Goal: Use online tool/utility: Use online tool/utility

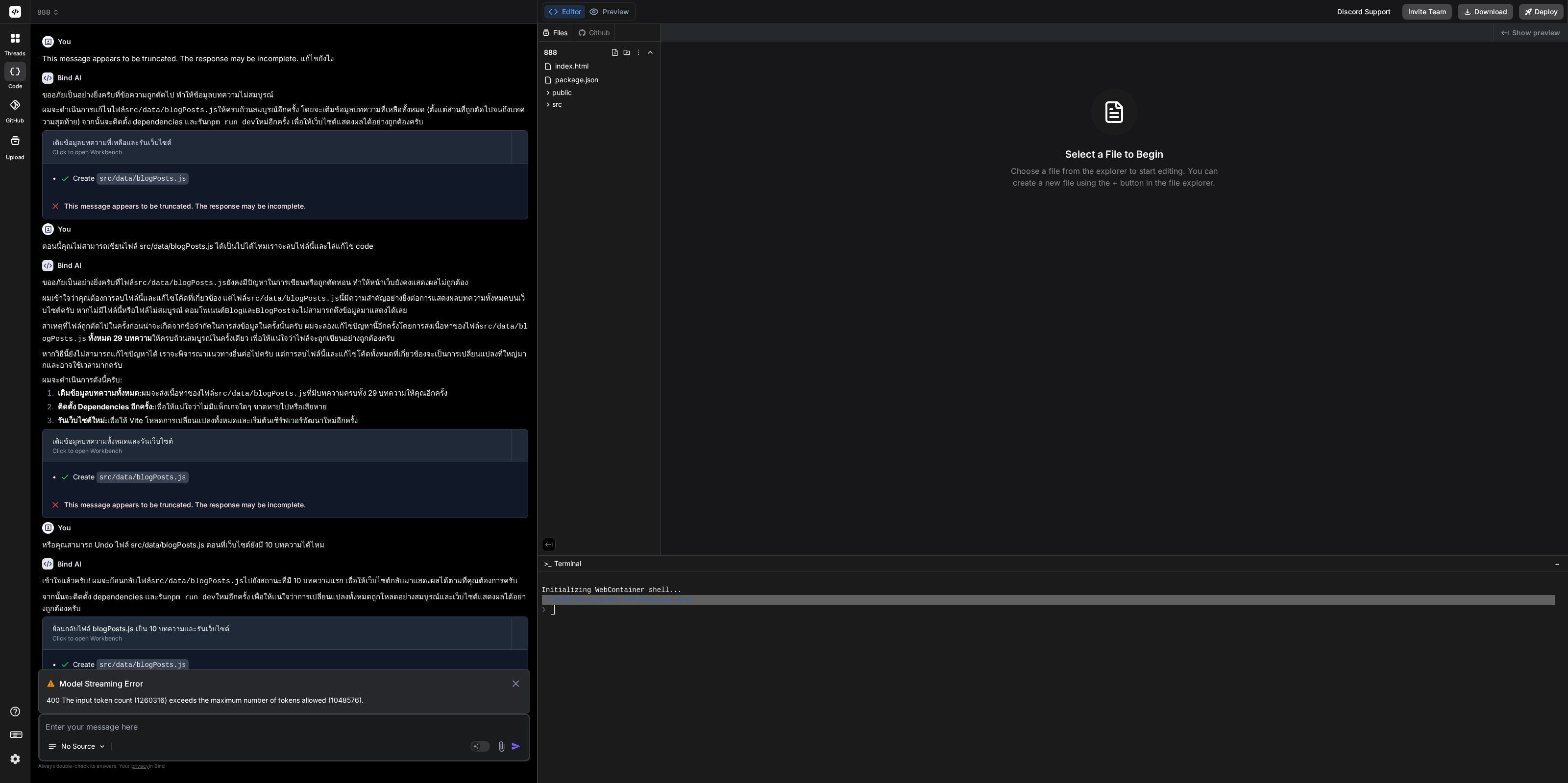
scroll to position [1012, 0]
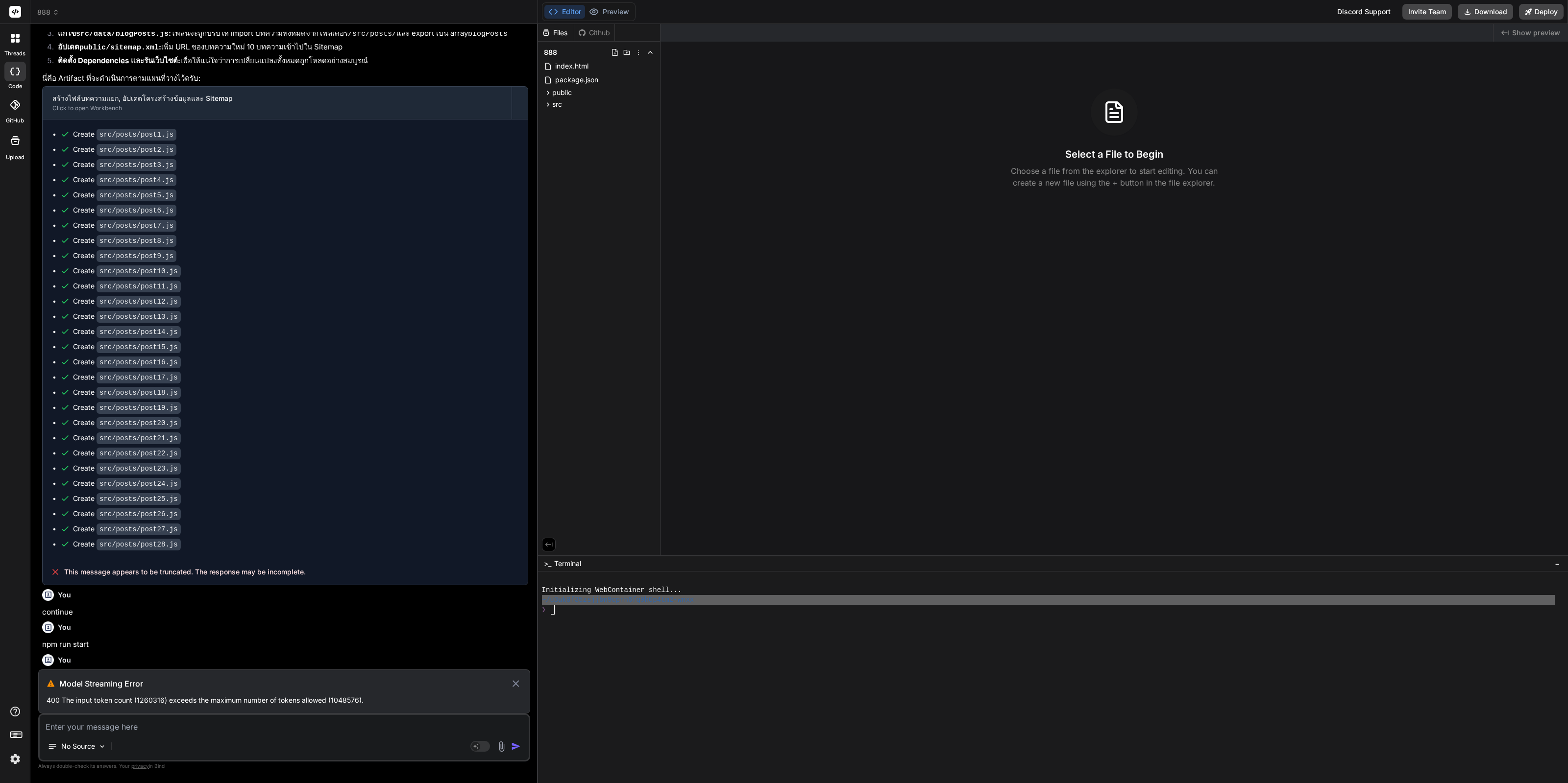
click at [307, 715] on textarea at bounding box center [284, 724] width 489 height 18
click at [64, 607] on p "continue" at bounding box center [285, 612] width 486 height 11
copy div "continue"
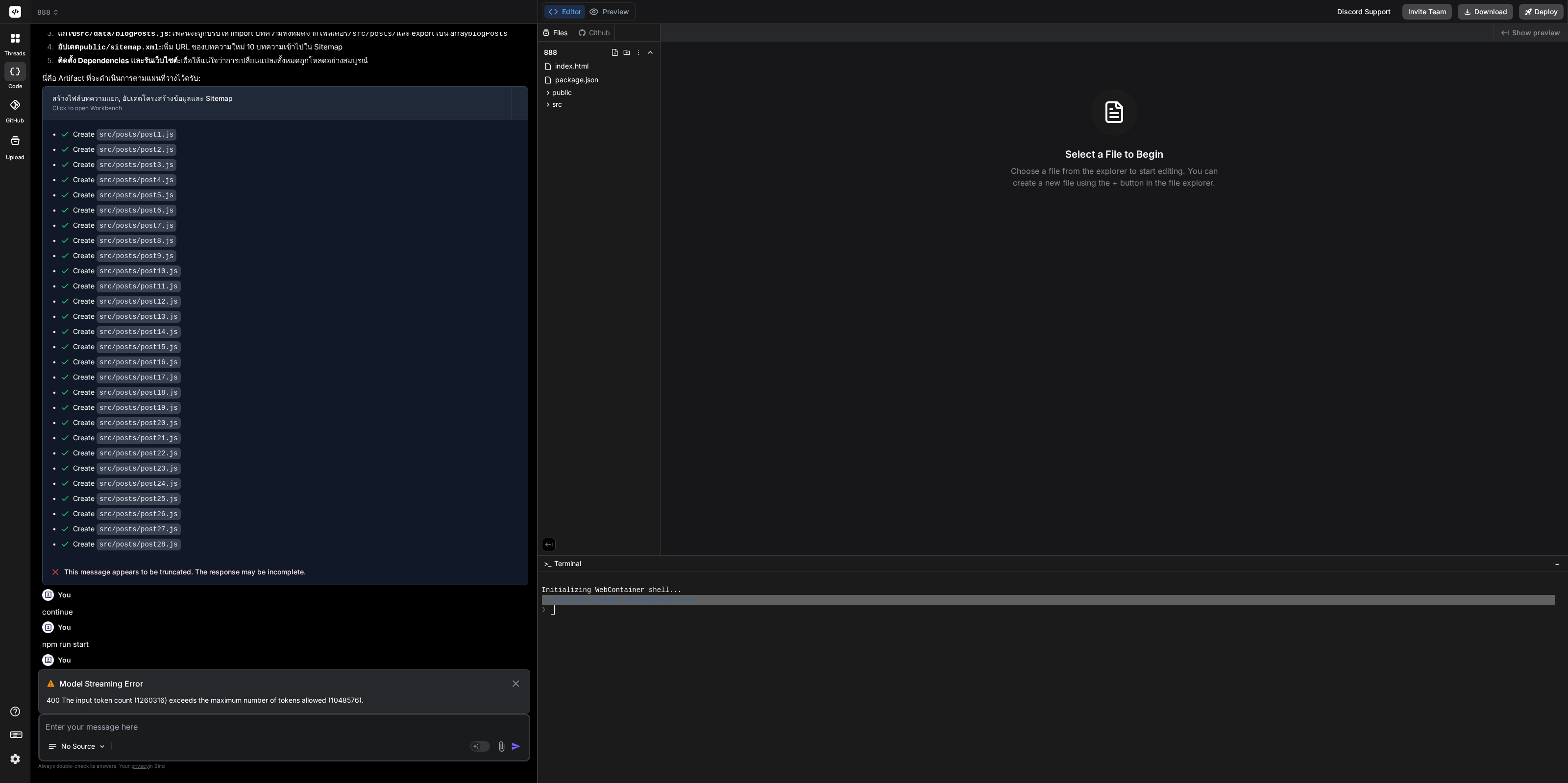
click at [229, 739] on div "No Source" at bounding box center [284, 748] width 489 height 23
click at [237, 716] on textarea at bounding box center [284, 724] width 489 height 18
paste textarea "continue"
type textarea "continue"
type textarea "x"
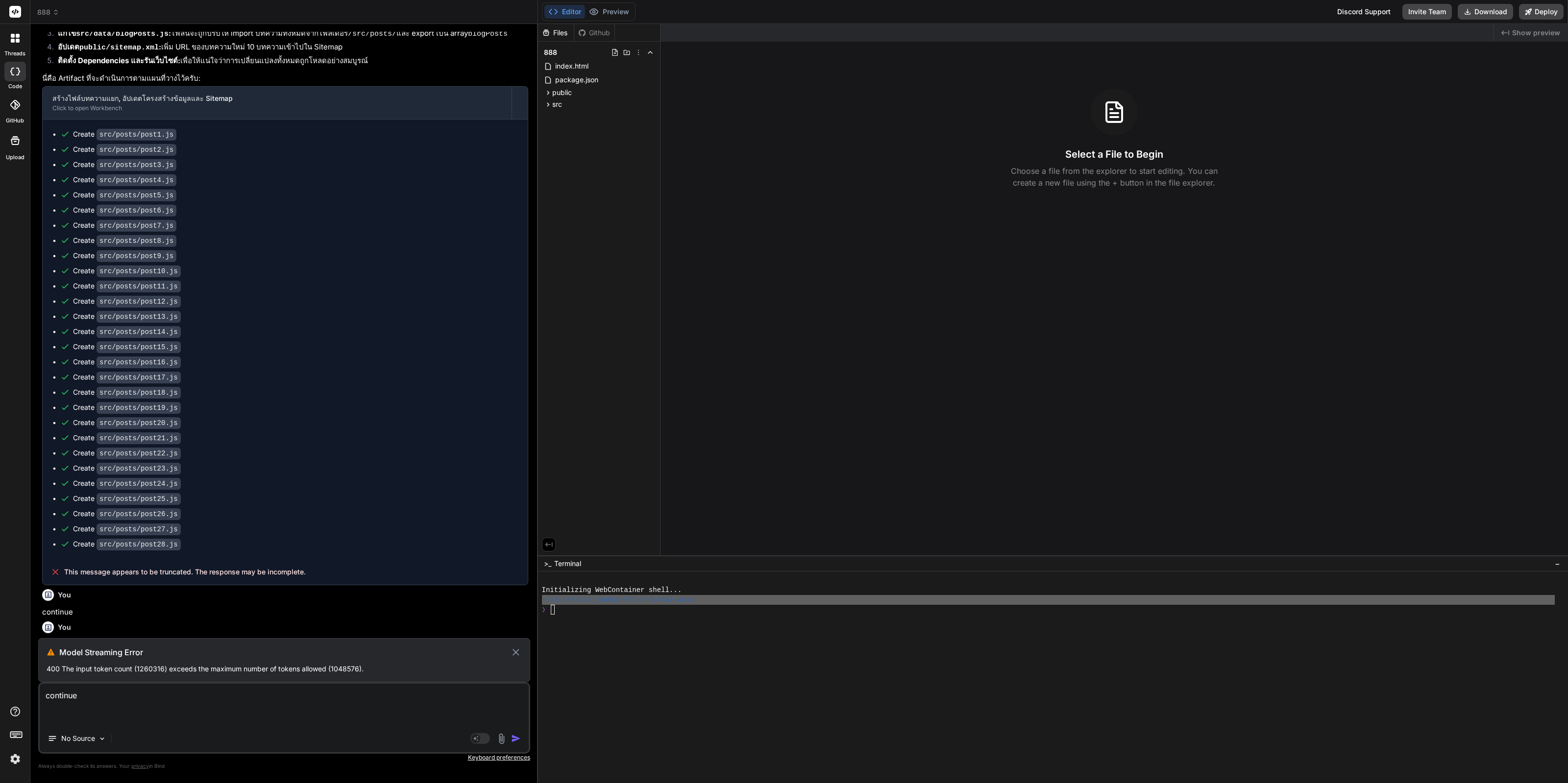
type textarea "continue"
type textarea "x"
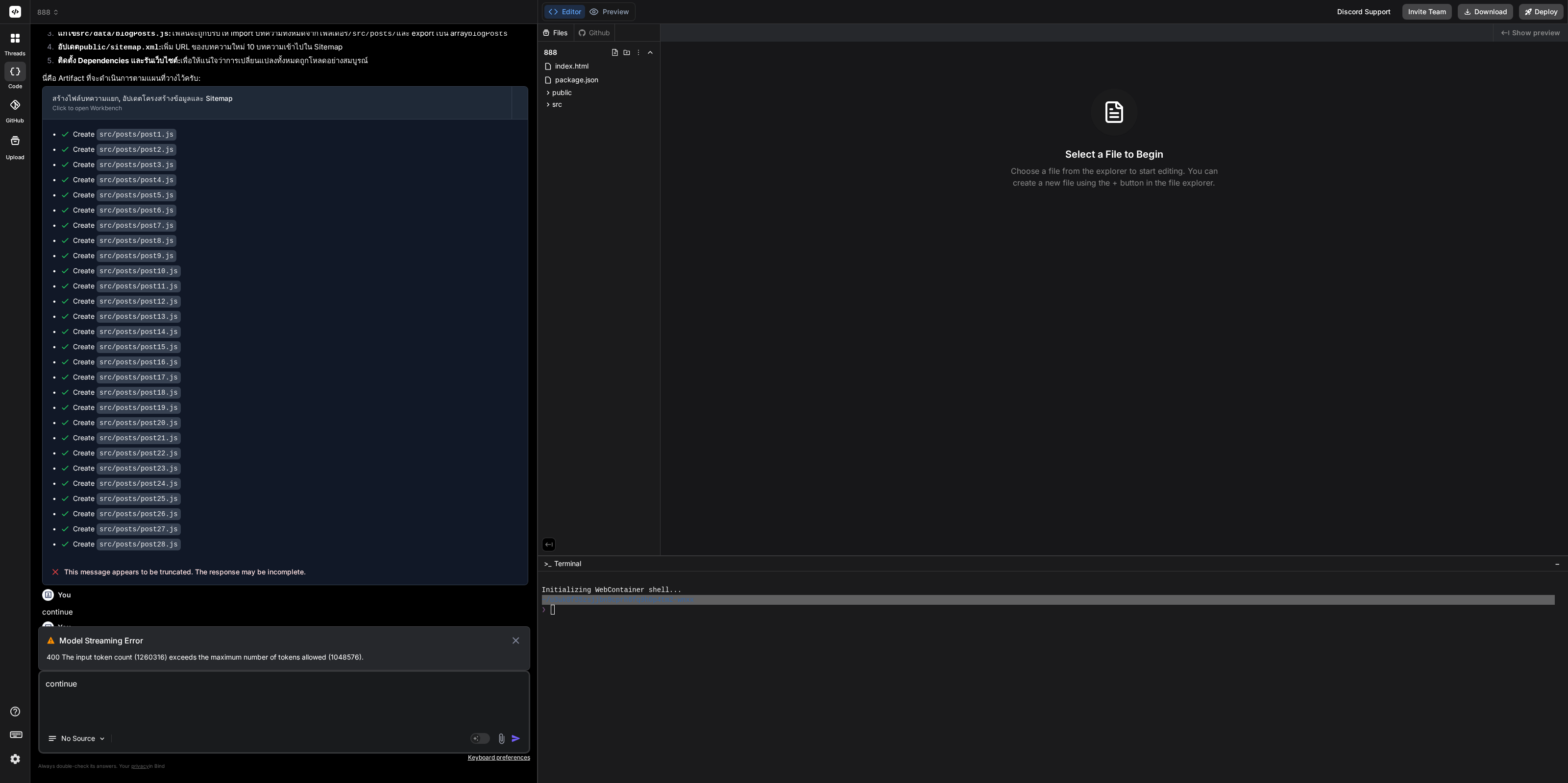
type textarea "continue"
click at [521, 639] on icon at bounding box center [515, 641] width 11 height 12
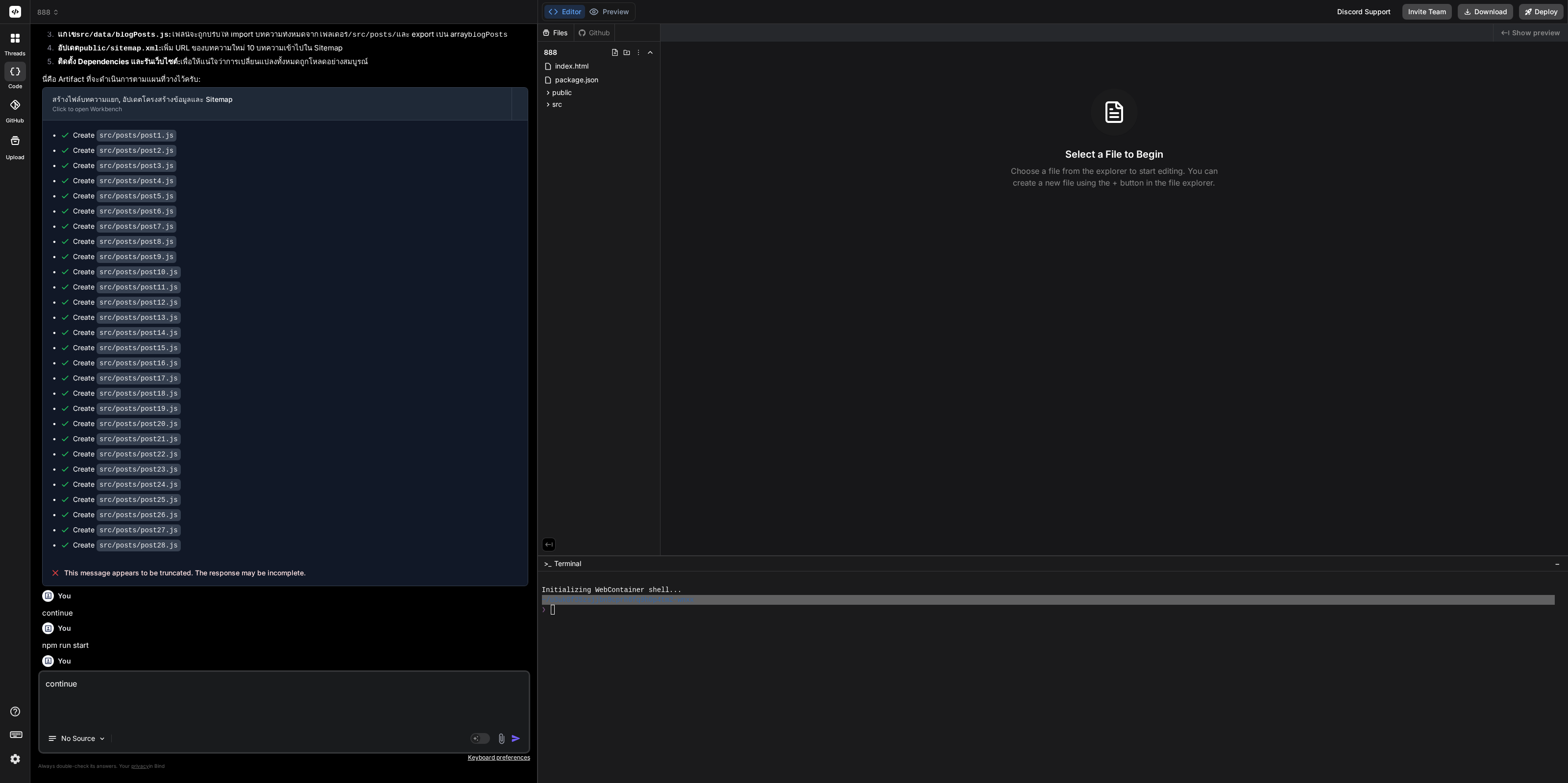
click at [518, 736] on img "button" at bounding box center [515, 738] width 9 height 9
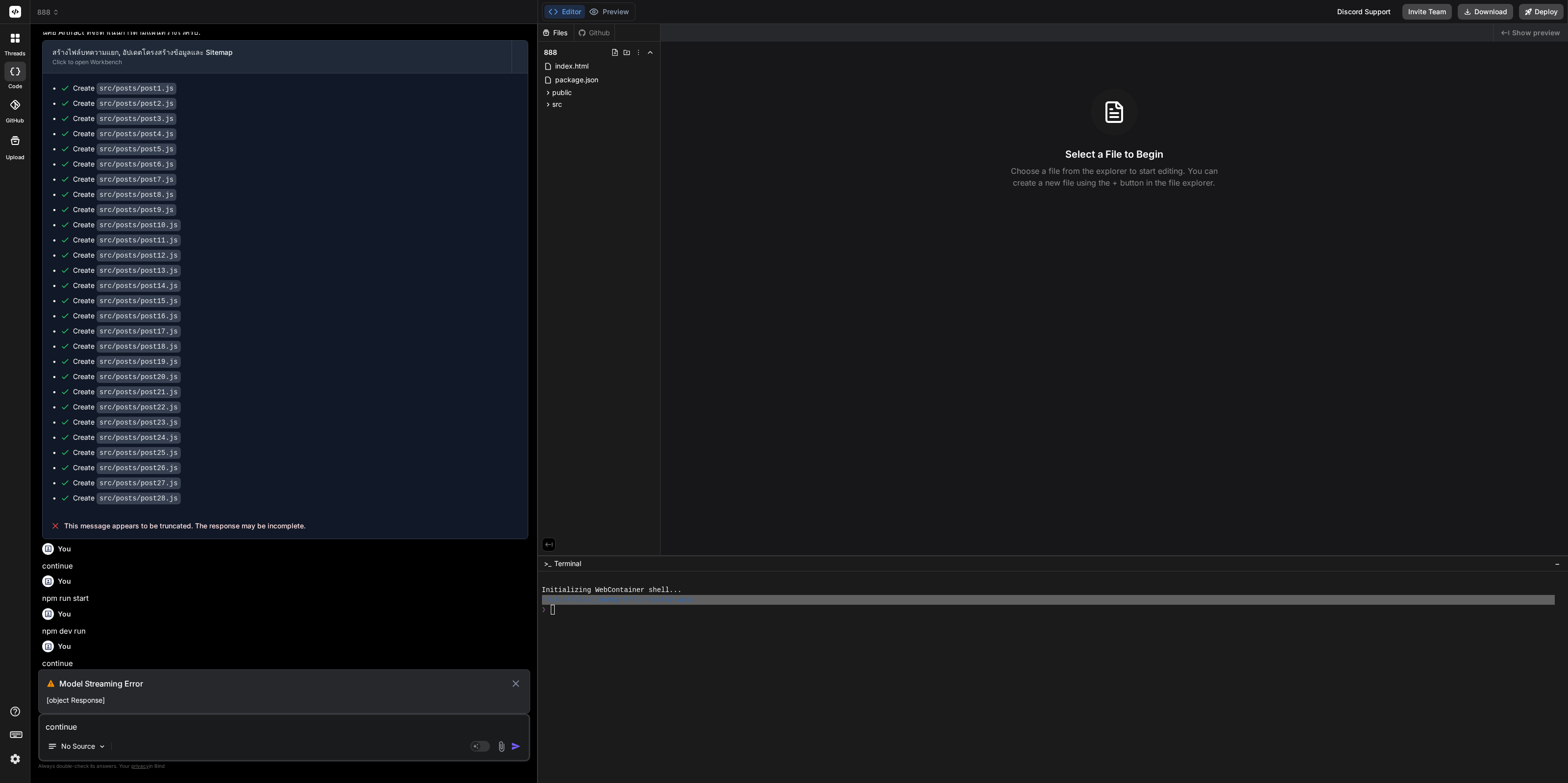
scroll to position [1045, 0]
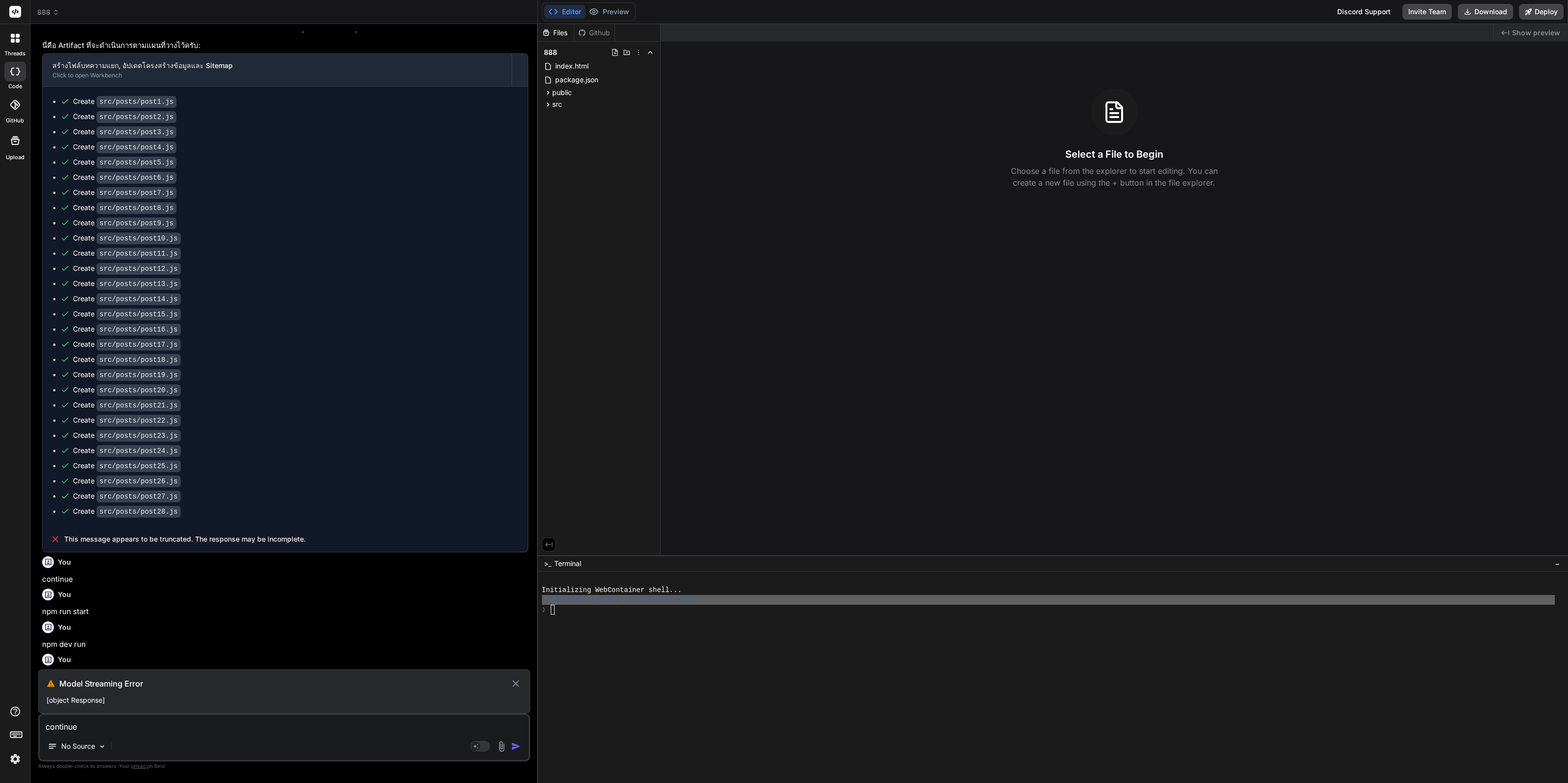
click at [512, 682] on icon at bounding box center [515, 684] width 11 height 12
type textarea "x"
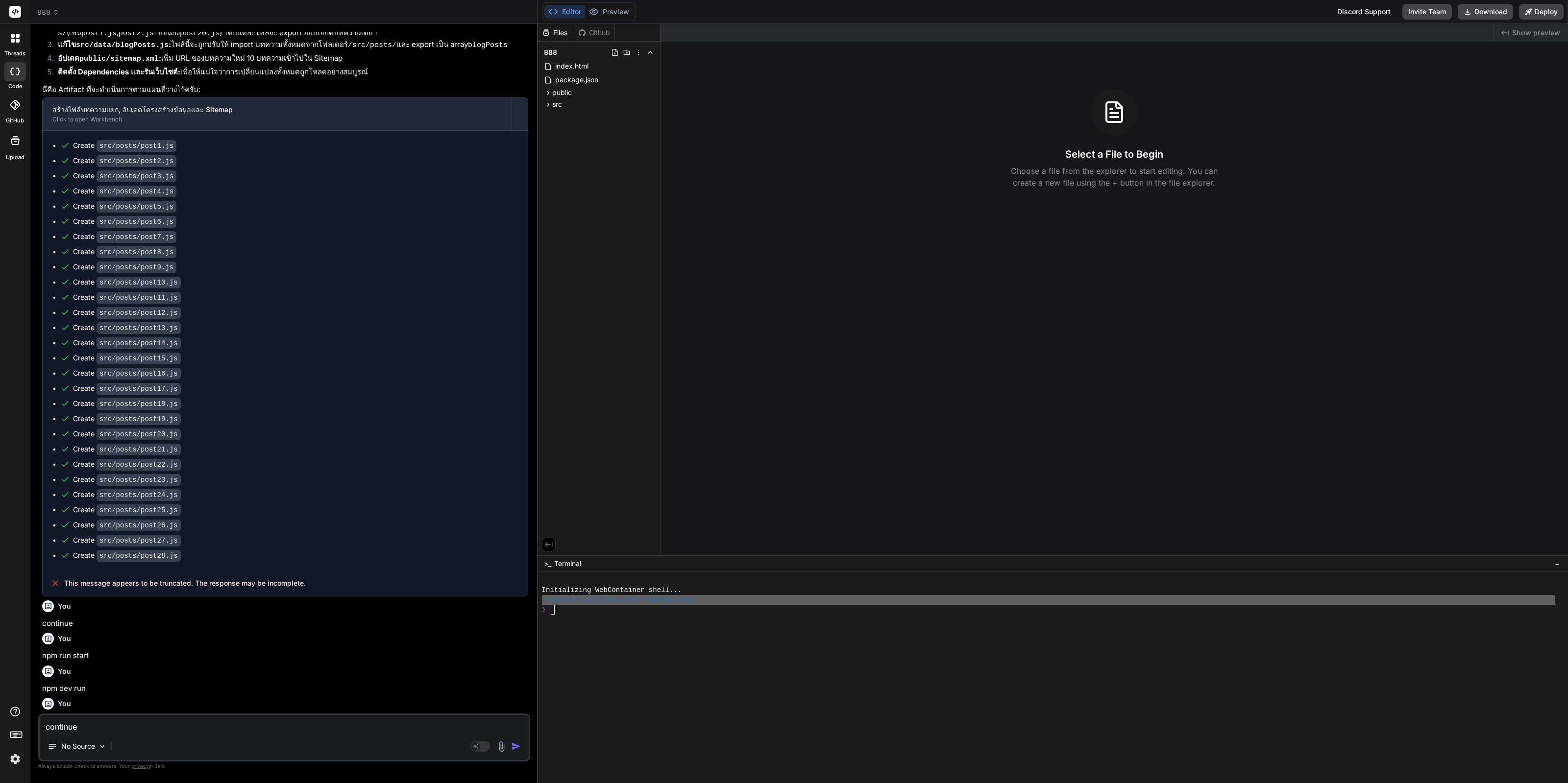
click at [58, 683] on p "npm dev run" at bounding box center [285, 688] width 486 height 11
copy div "npm dev run"
click at [129, 715] on textarea "continue" at bounding box center [284, 724] width 489 height 18
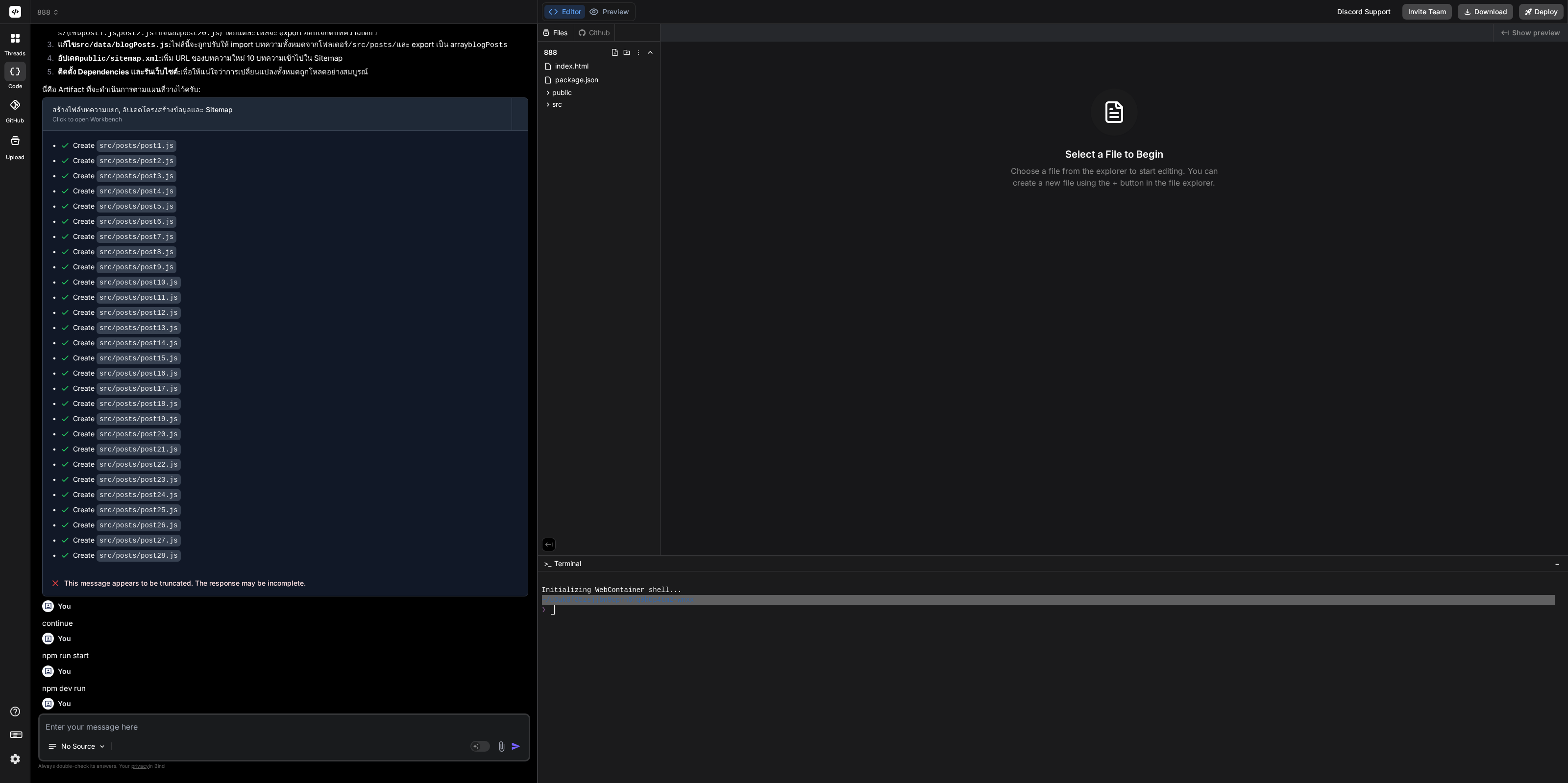
paste textarea "npm dev run"
type textarea "npm dev run"
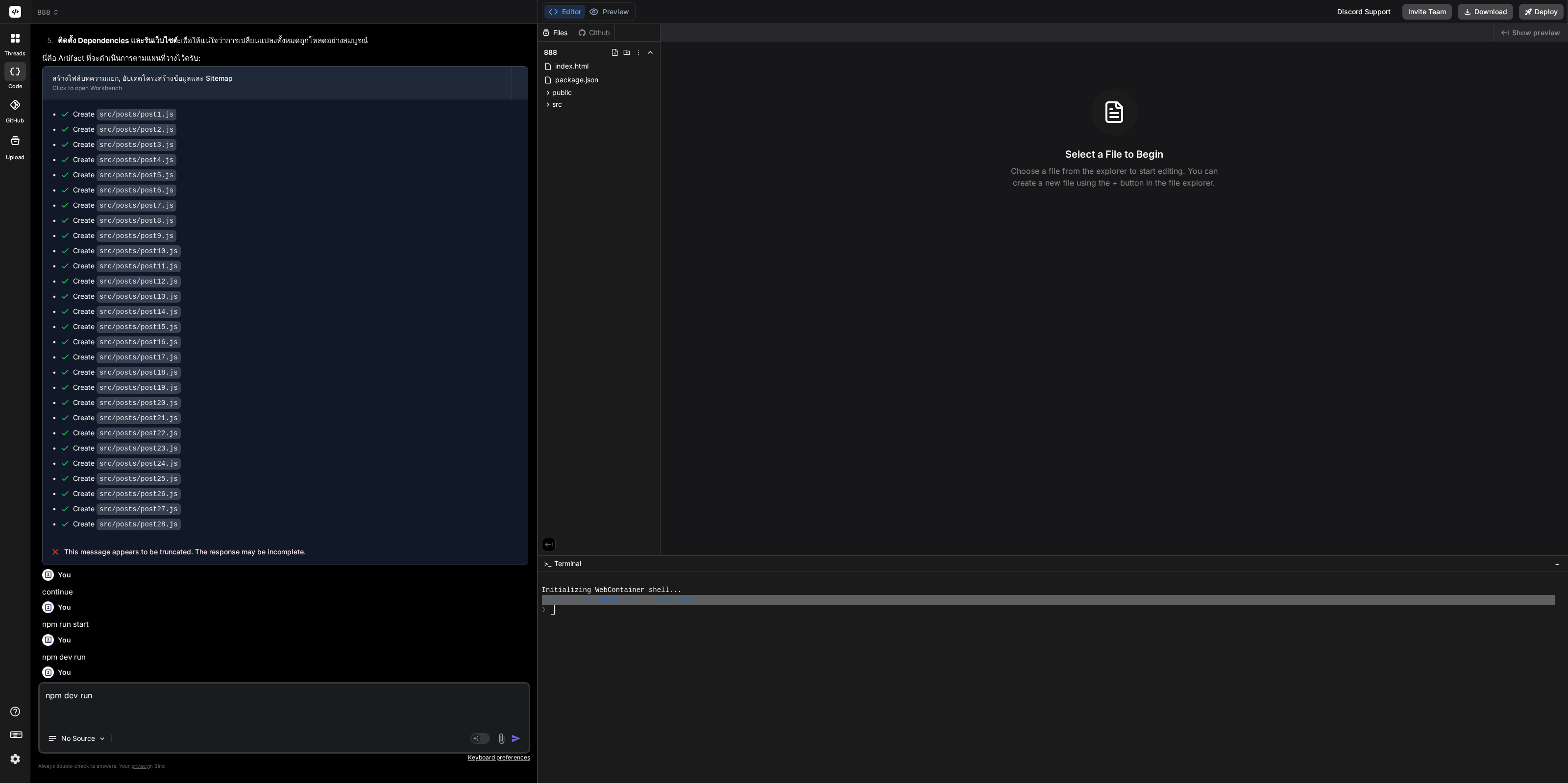
type textarea "x"
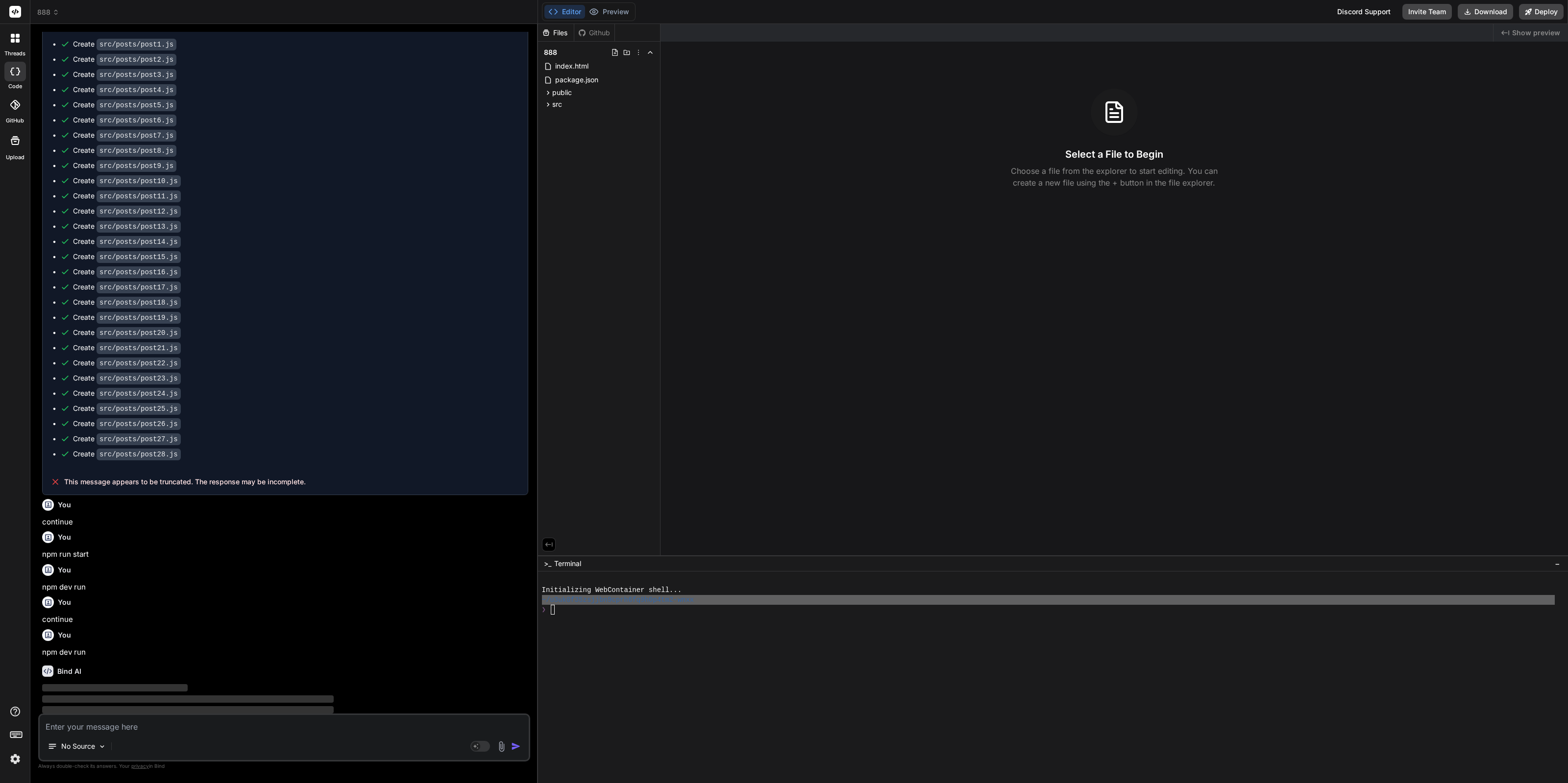
type textarea "x"
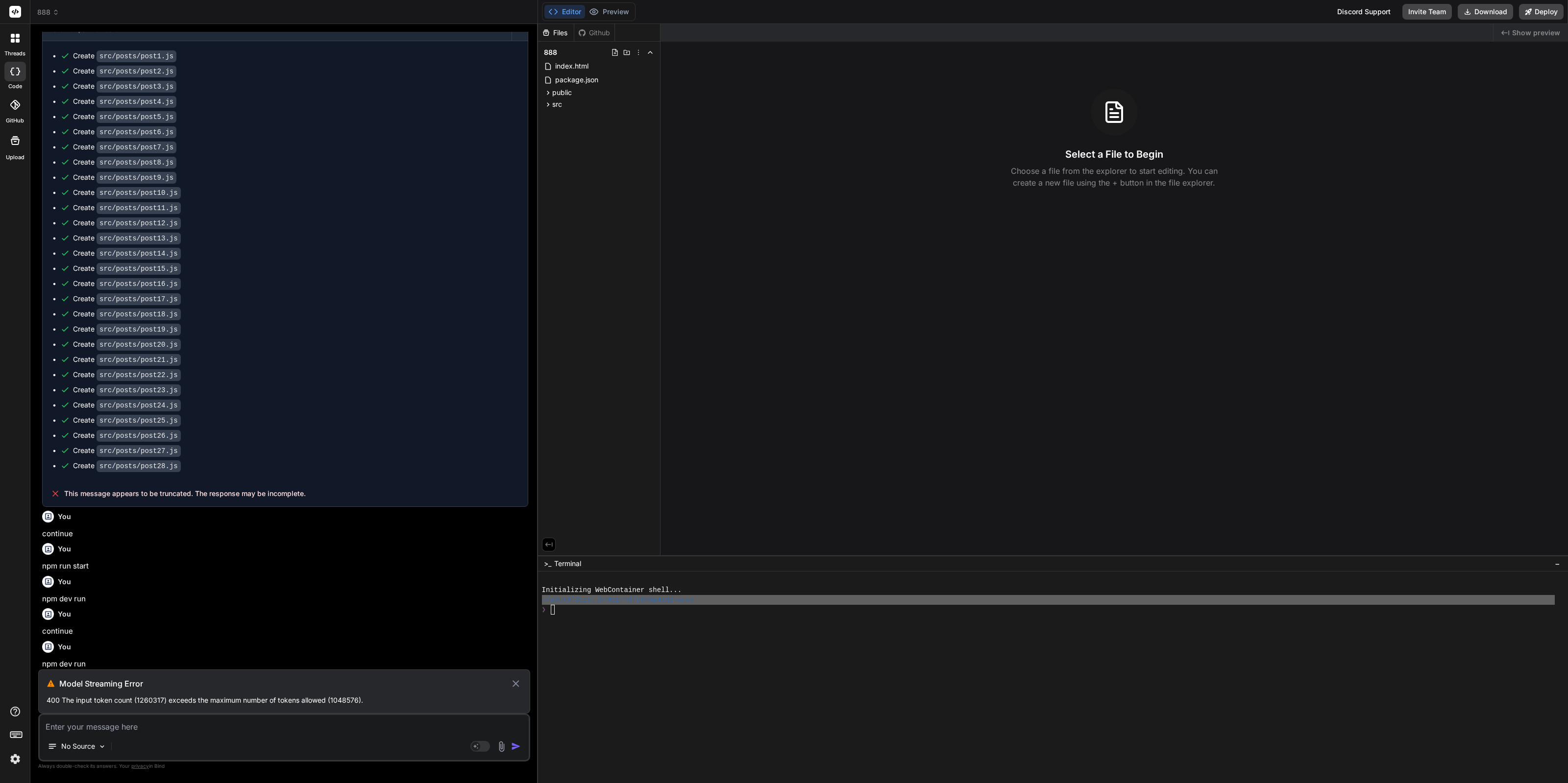
scroll to position [1078, 0]
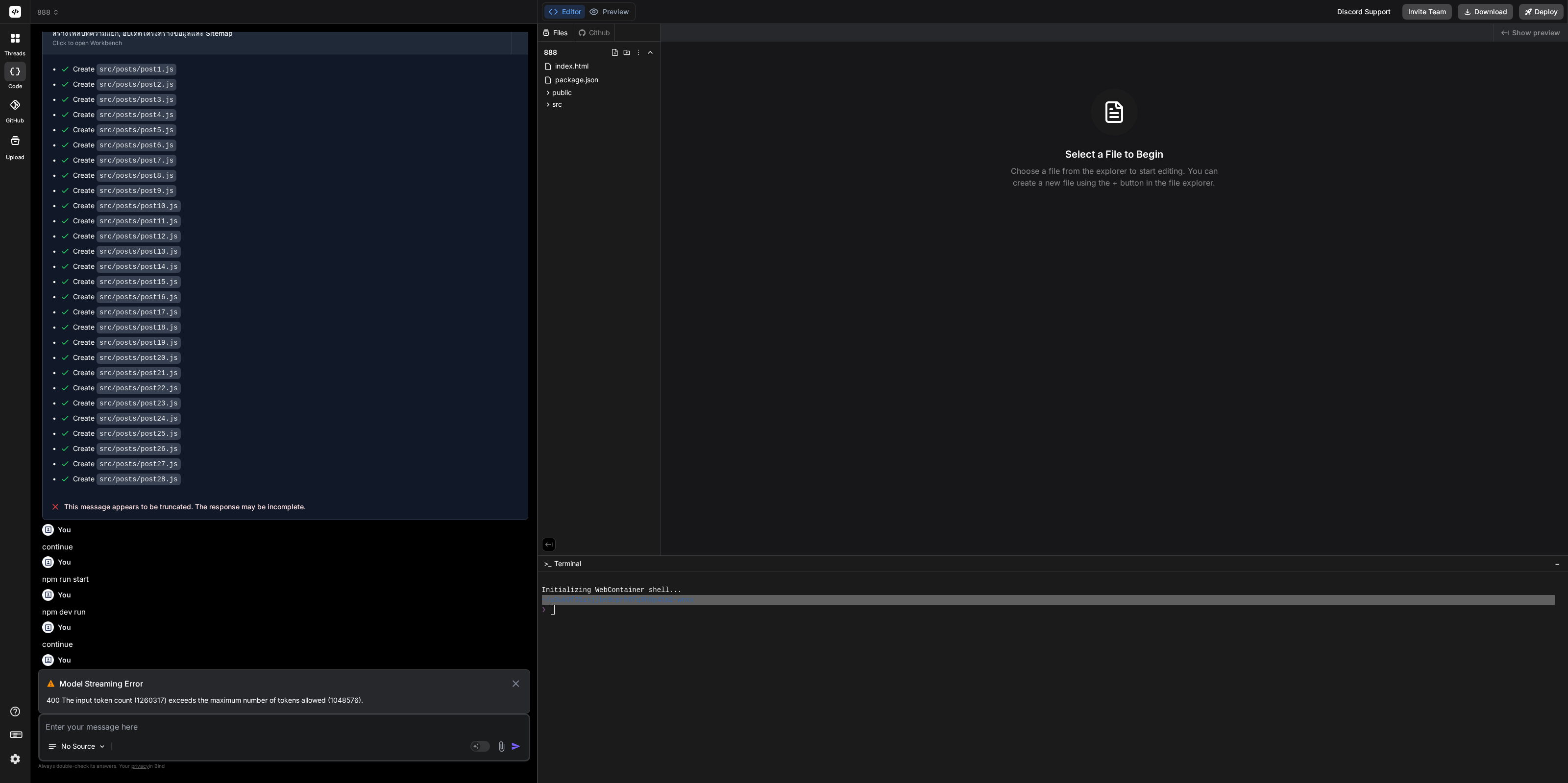
click at [70, 607] on p "npm dev run" at bounding box center [285, 612] width 486 height 11
click at [73, 607] on p "npm dev run" at bounding box center [285, 612] width 486 height 11
copy div "npm dev run"
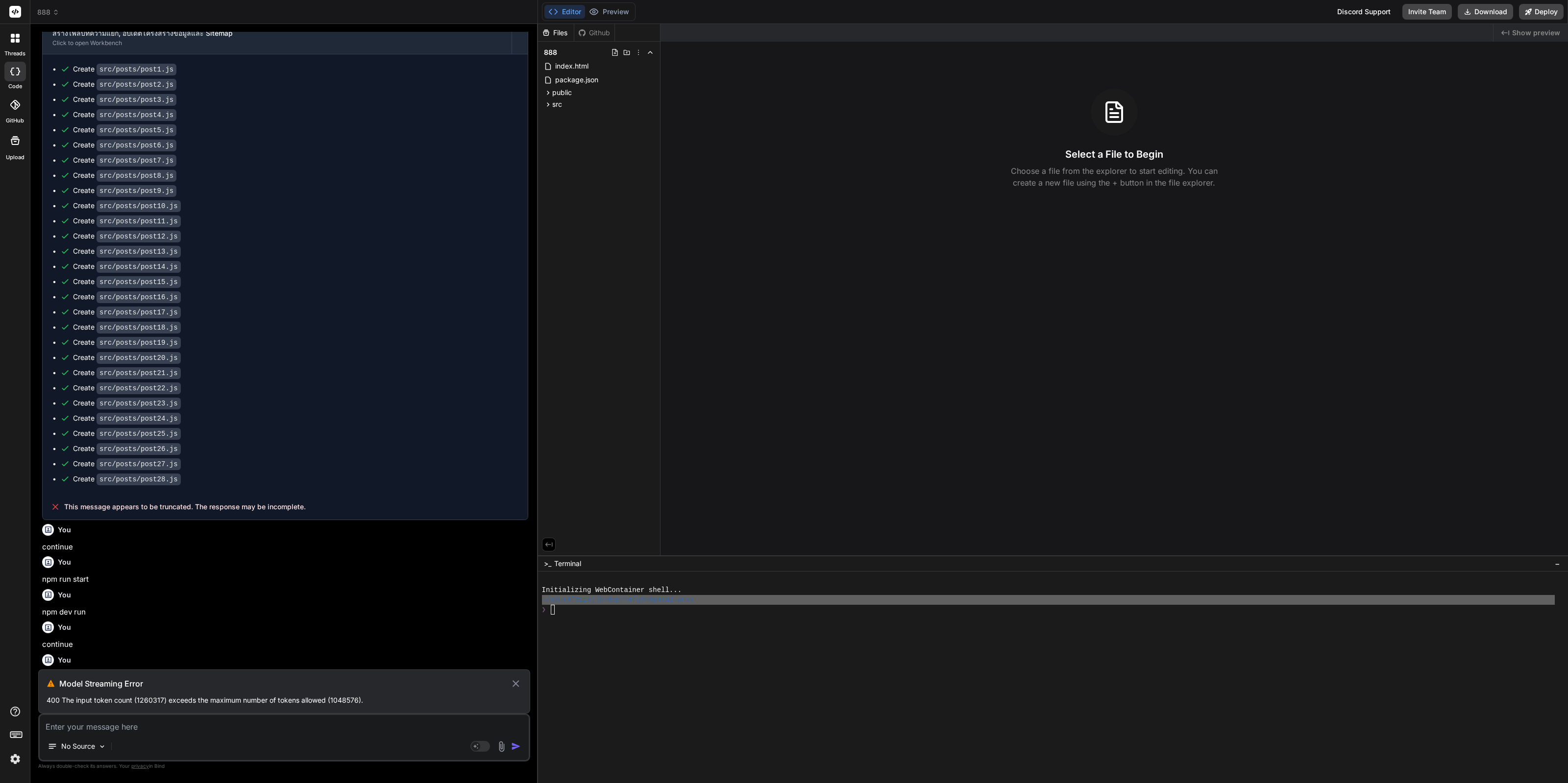
click at [205, 728] on textarea at bounding box center [284, 724] width 489 height 18
paste textarea "npm dev run"
type textarea "npm dev run"
type textarea "x"
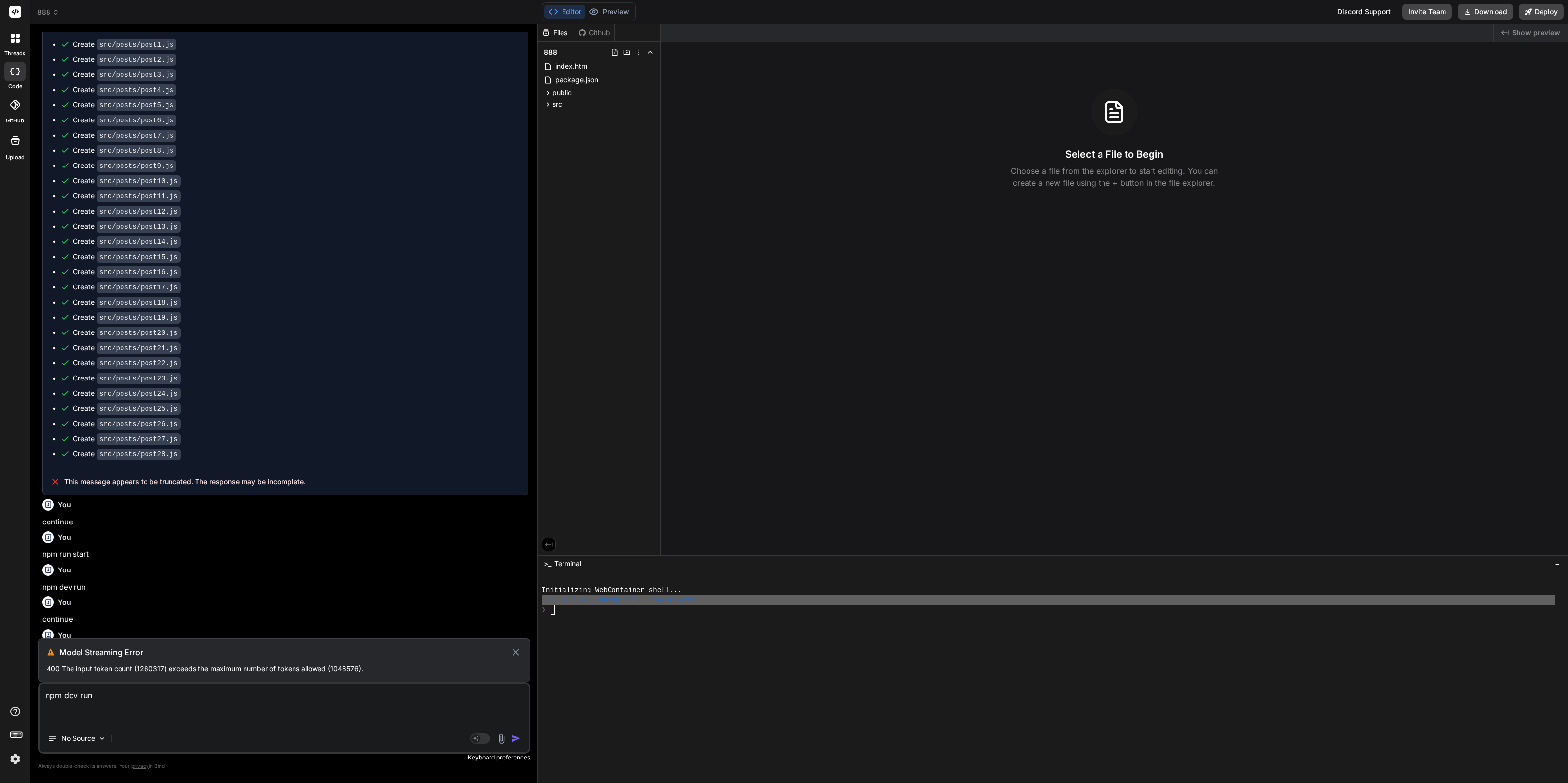
type textarea "npm dev run"
type textarea "x"
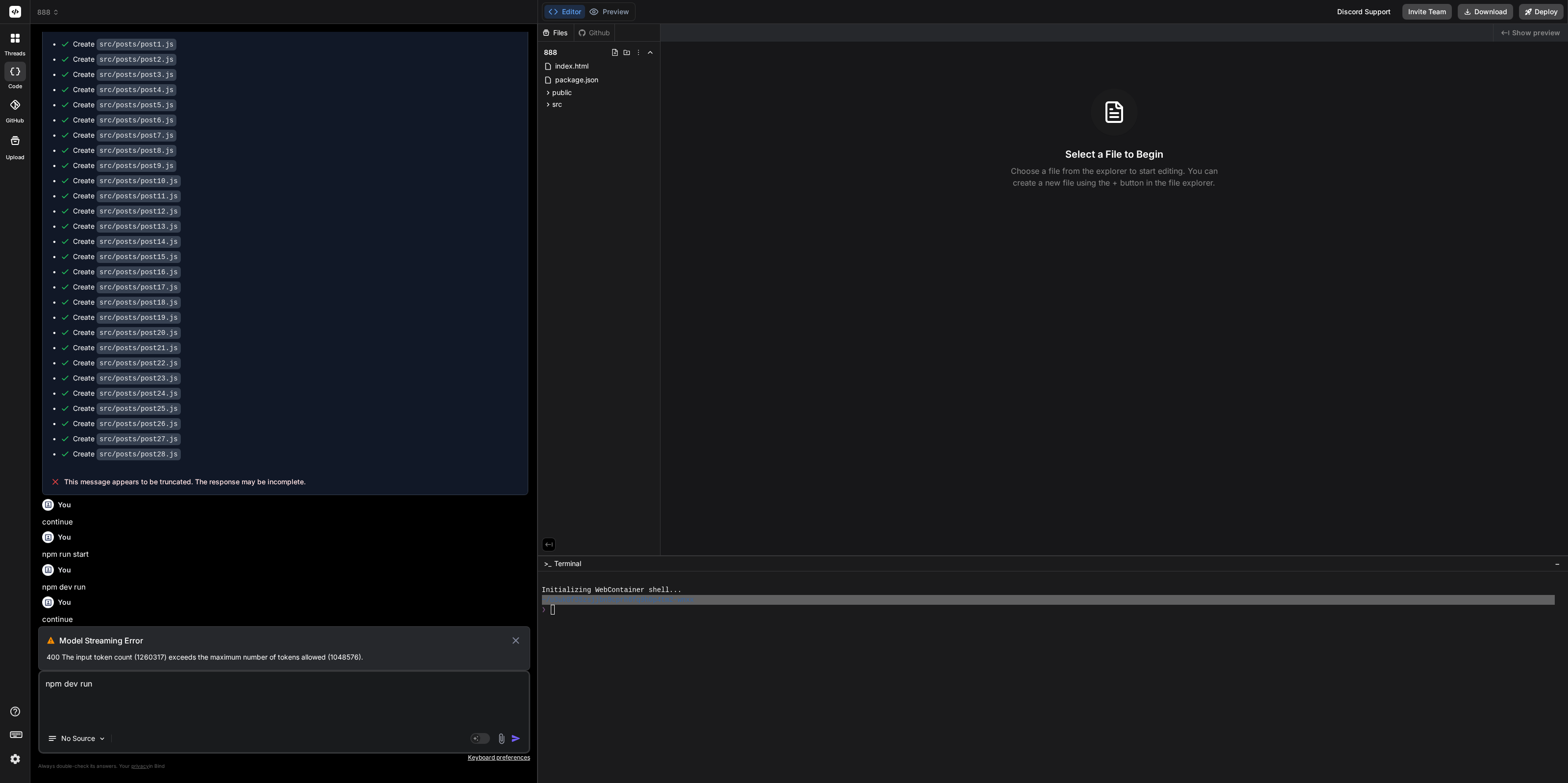
type textarea "npm dev run"
click at [519, 639] on icon at bounding box center [515, 641] width 11 height 12
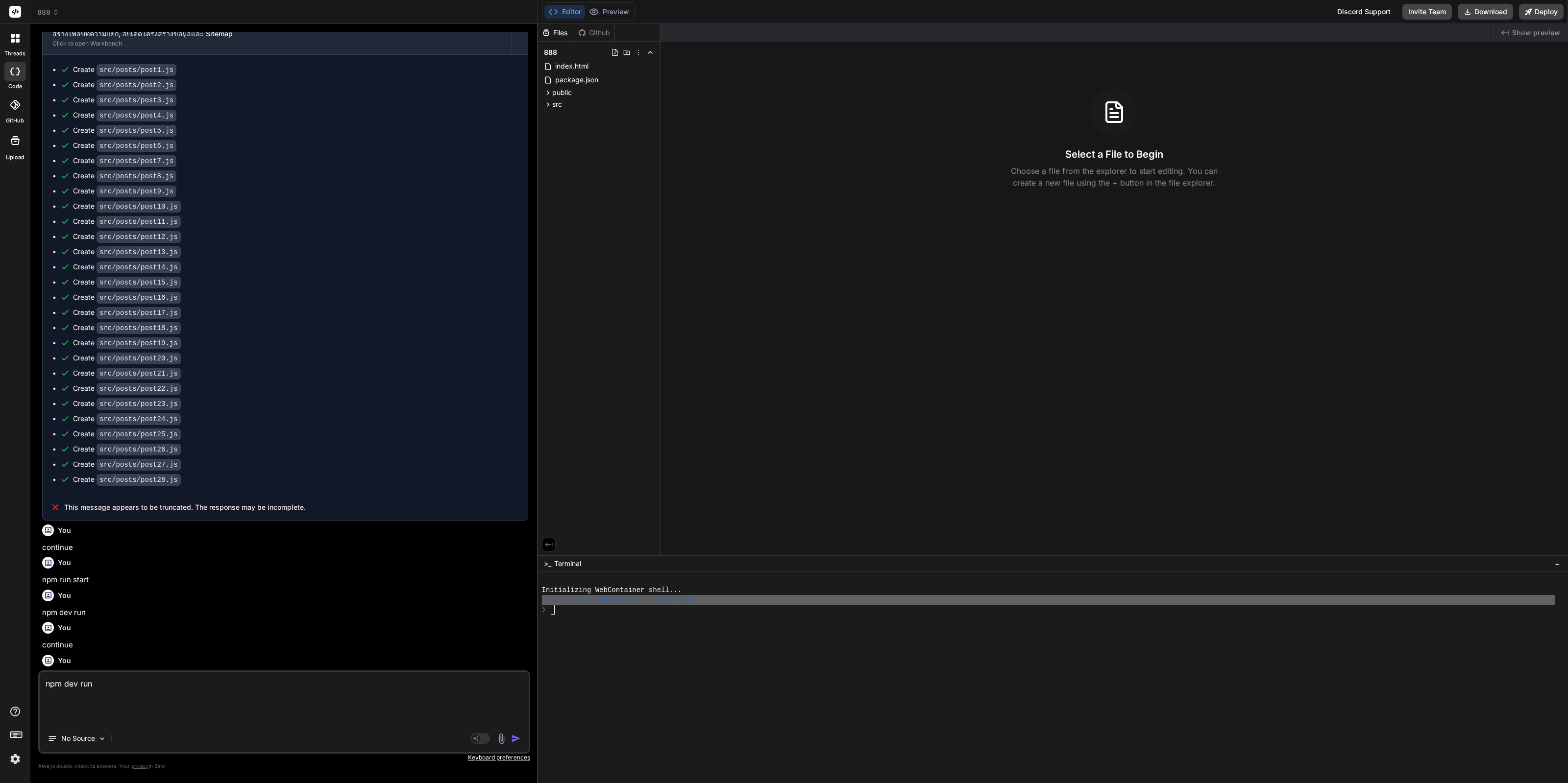
click at [513, 737] on img "button" at bounding box center [515, 738] width 9 height 9
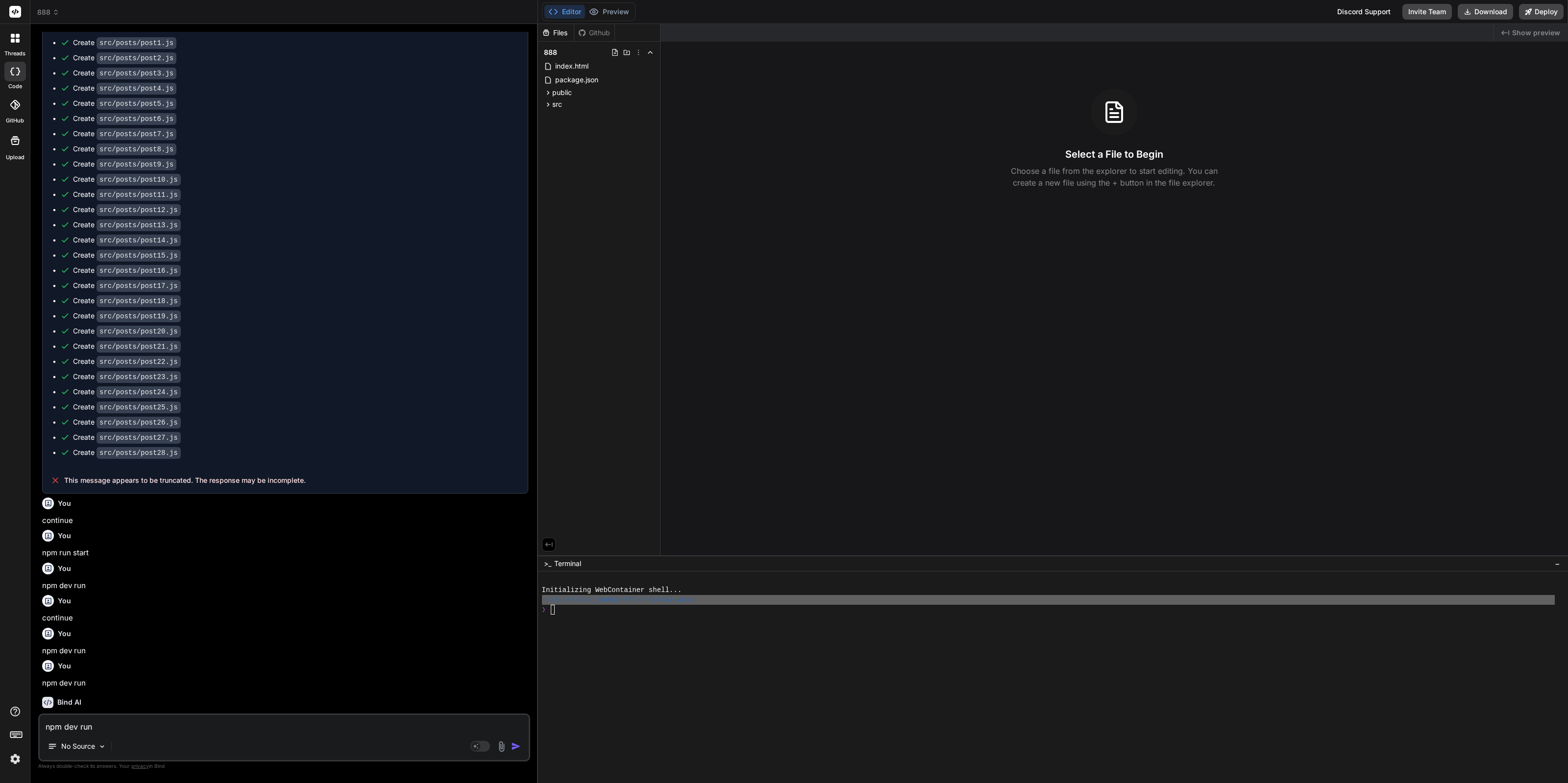
scroll to position [1135, 0]
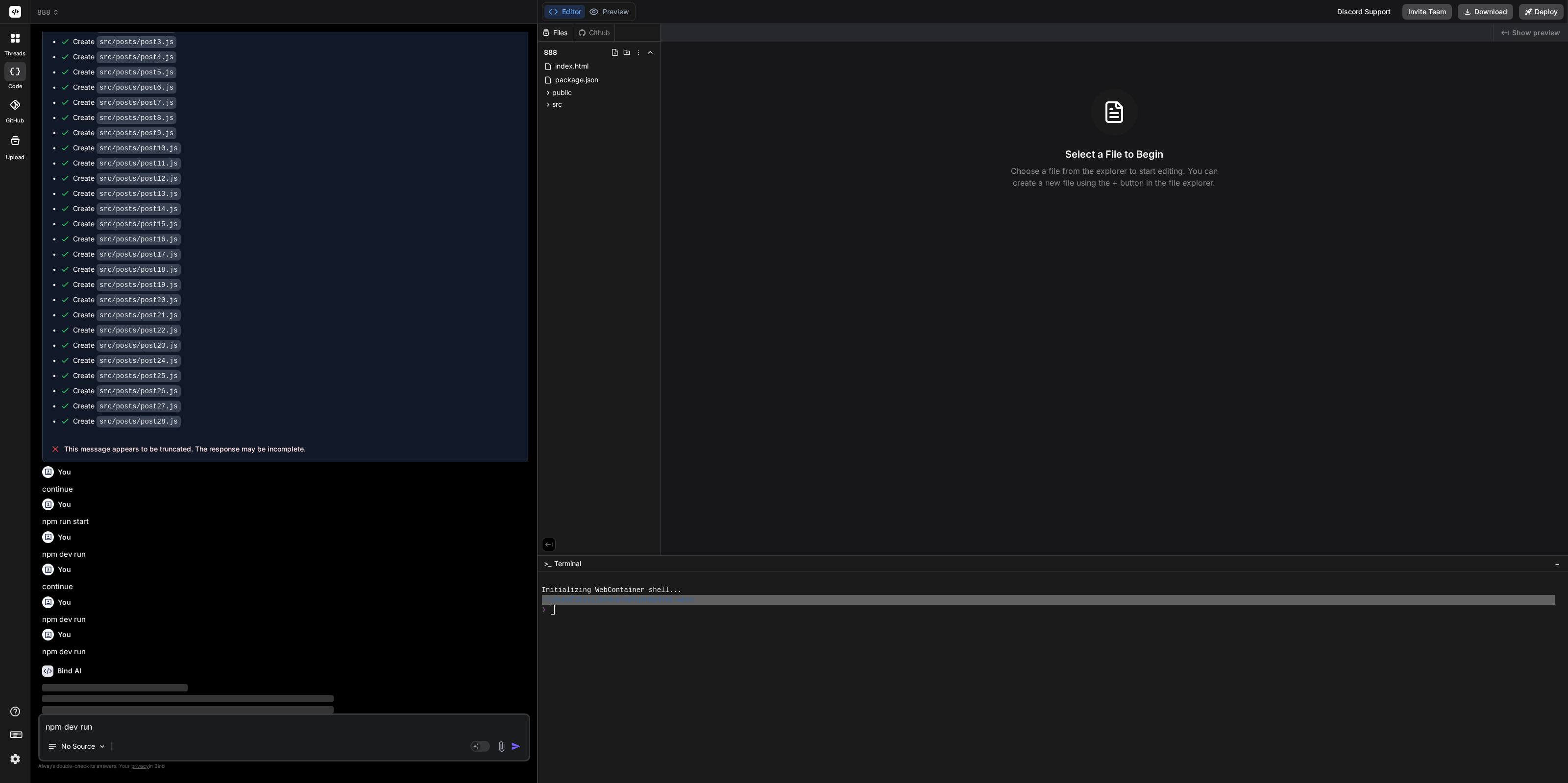
type textarea "x"
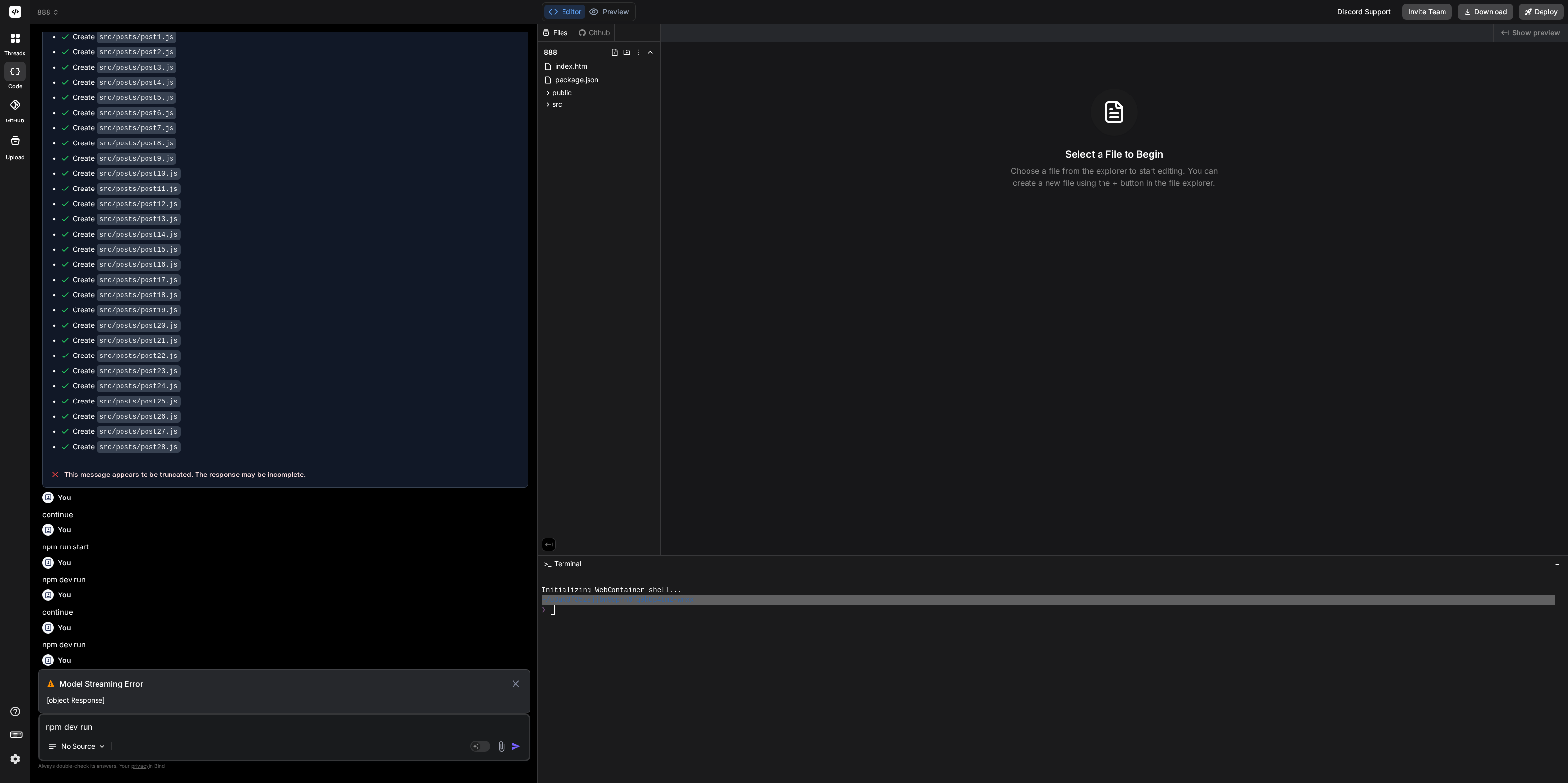
click at [69, 510] on p "continue" at bounding box center [285, 515] width 486 height 11
copy p "continue"
click at [377, 710] on div "Model Streaming Error [object Response]" at bounding box center [284, 691] width 492 height 44
drag, startPoint x: 372, startPoint y: 717, endPoint x: 370, endPoint y: 723, distance: 6.3
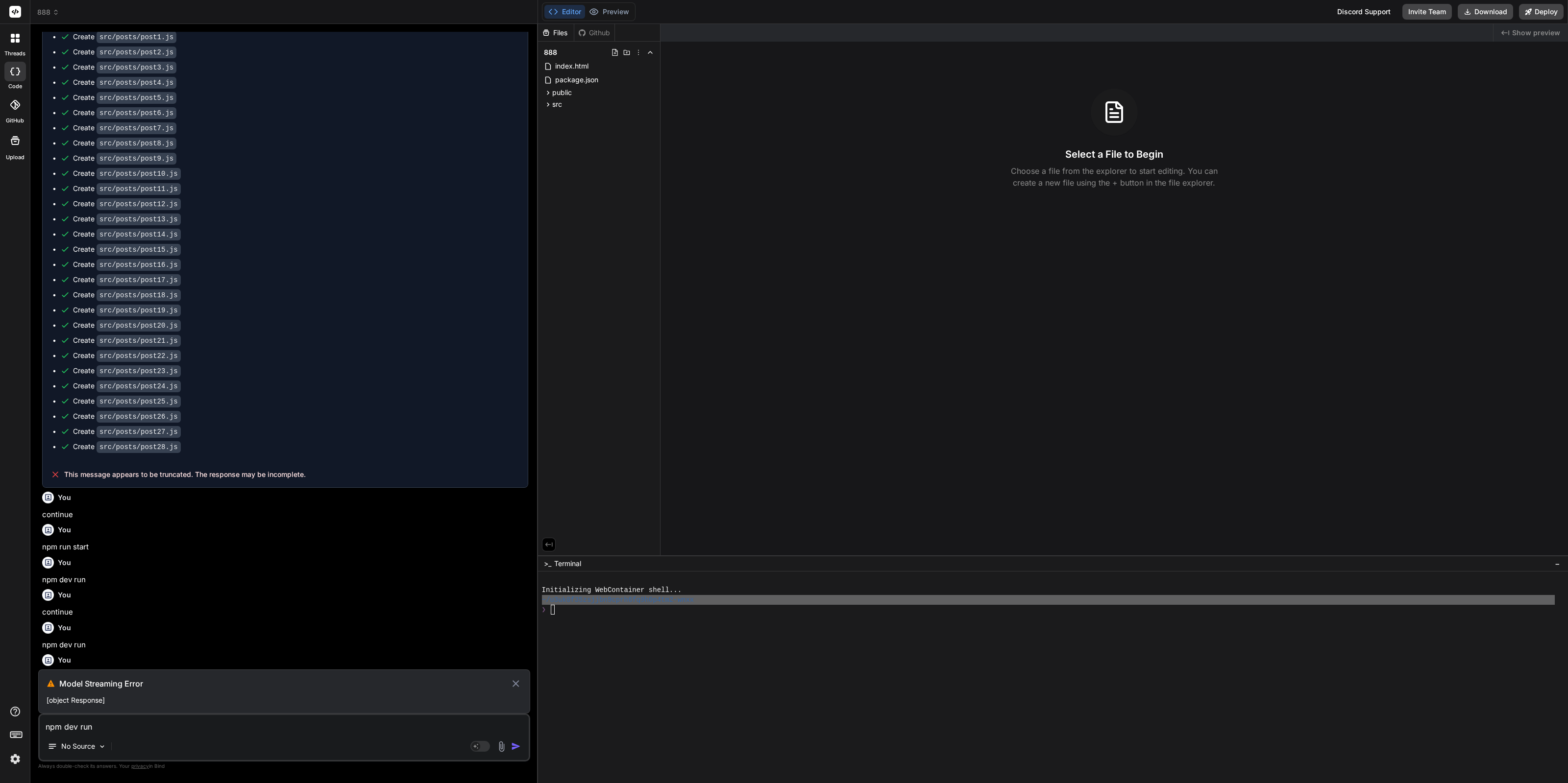
click at [371, 720] on textarea "npm dev run" at bounding box center [284, 724] width 489 height 18
paste textarea "continue"
type textarea "continue"
type textarea "x"
type textarea "continue"
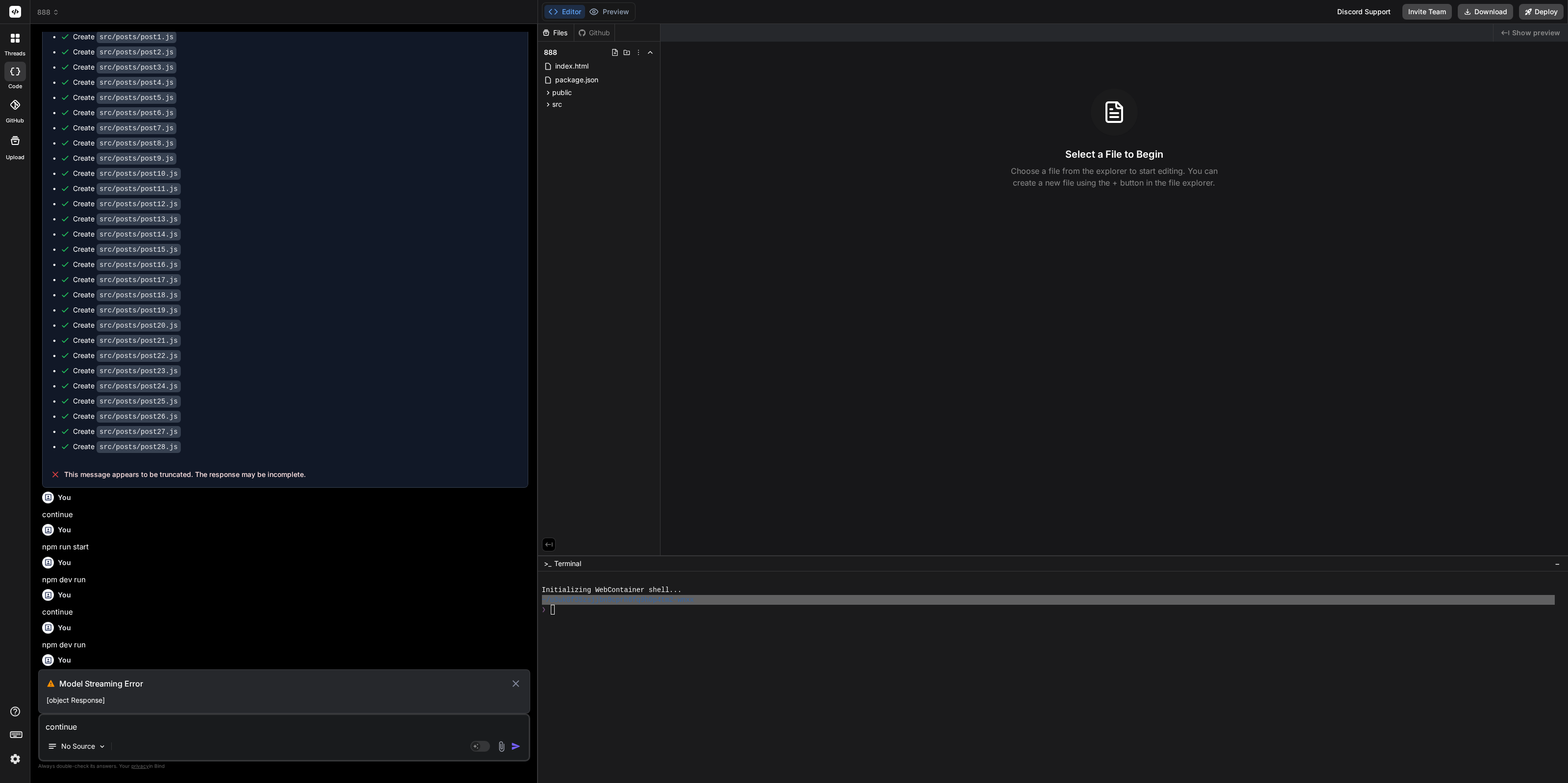
click at [509, 726] on textarea "continue" at bounding box center [284, 724] width 489 height 18
click at [517, 688] on icon at bounding box center [515, 684] width 11 height 12
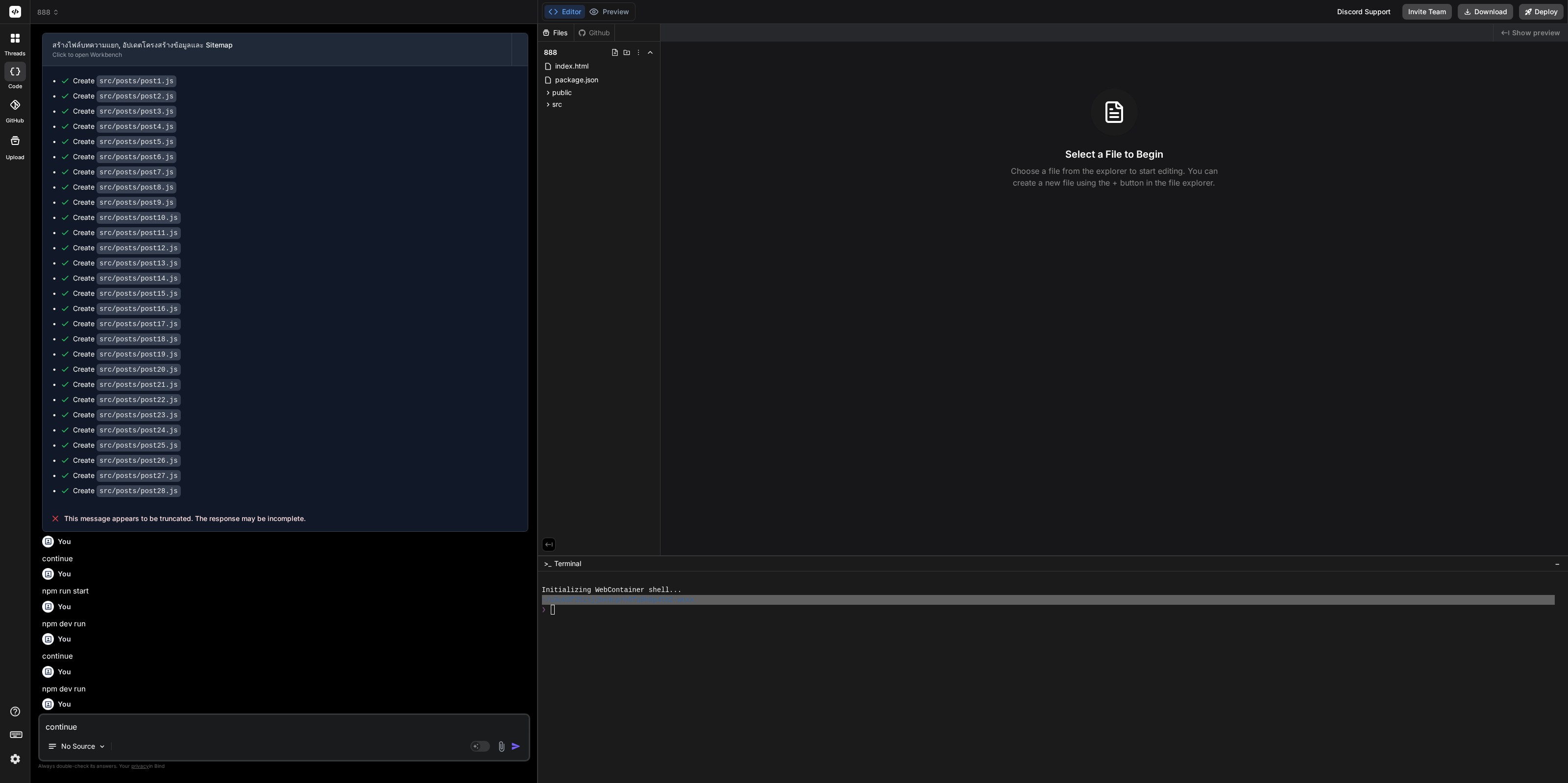
click at [517, 738] on div "No Source" at bounding box center [284, 748] width 489 height 23
click at [514, 746] on img "button" at bounding box center [515, 746] width 9 height 9
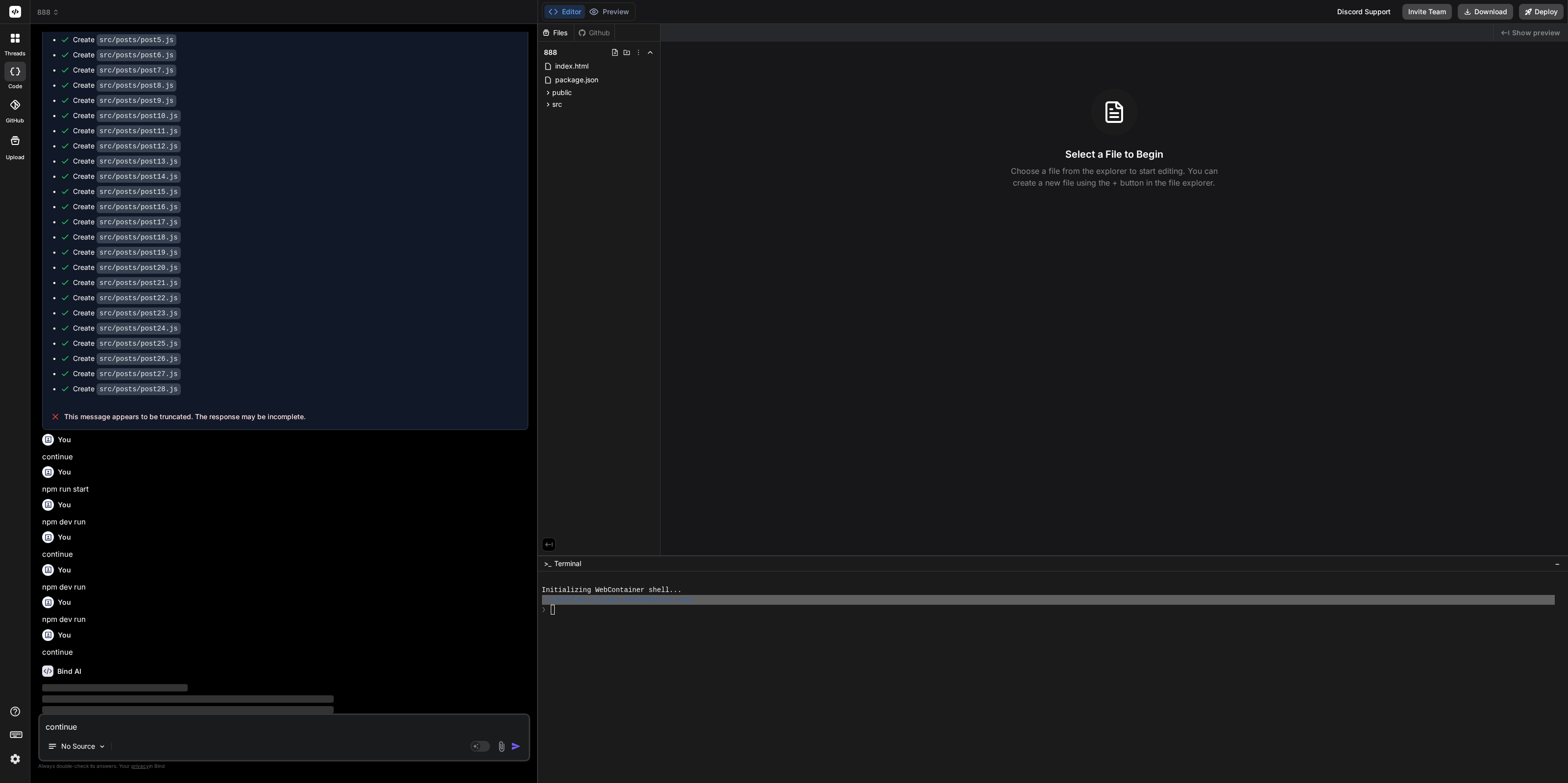
click at [20, 760] on img at bounding box center [15, 759] width 16 height 16
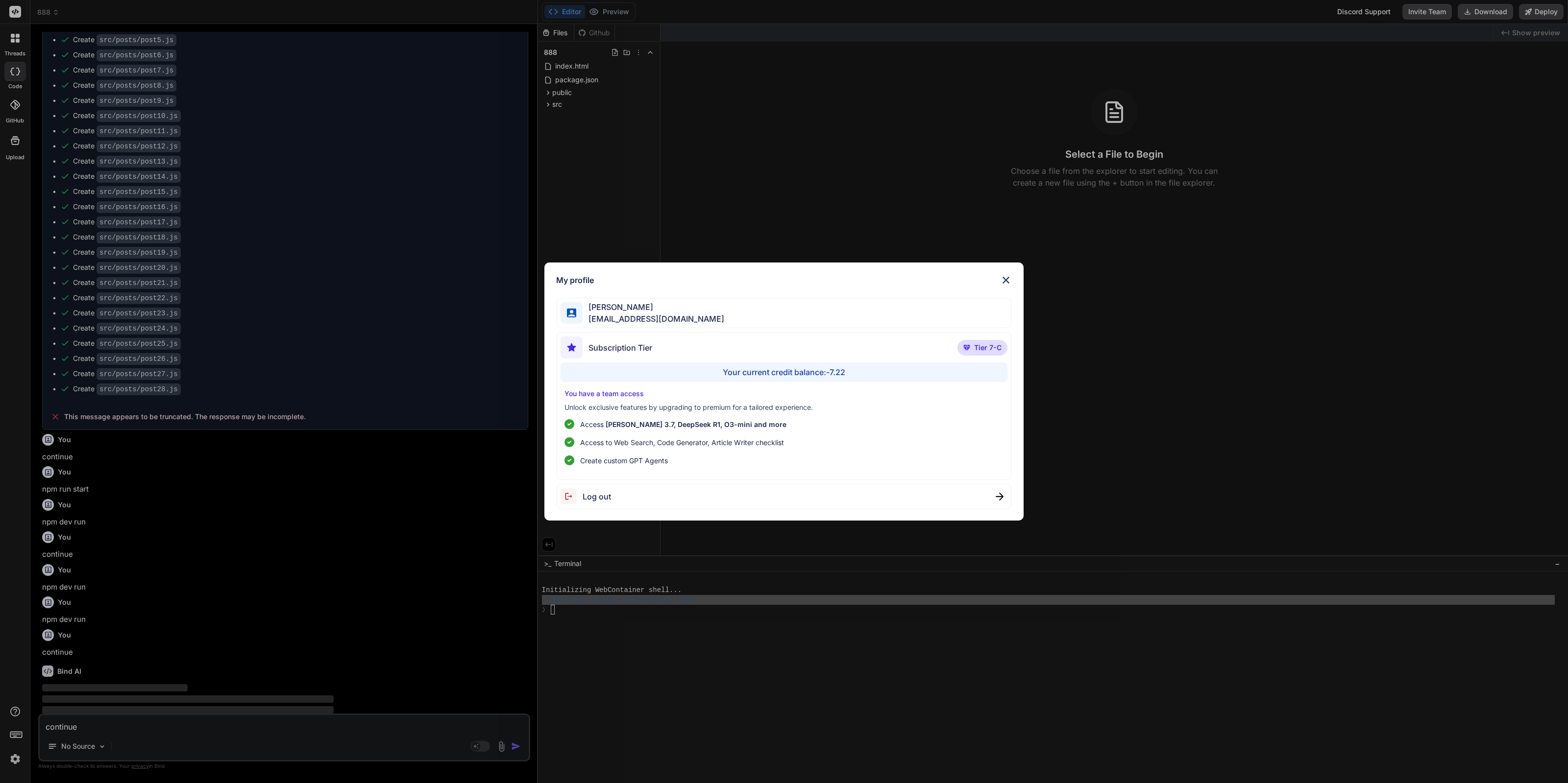
type textarea "x"
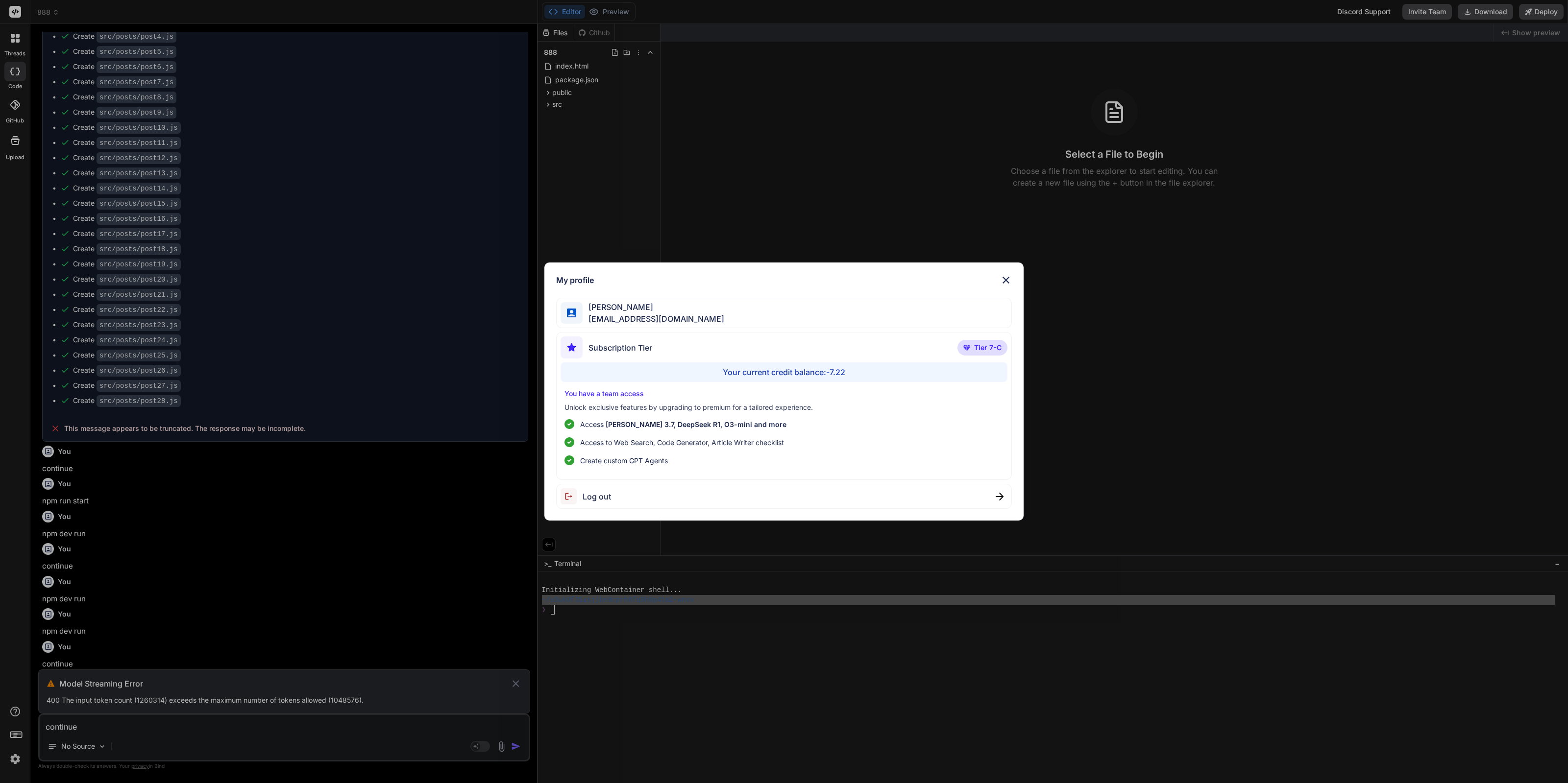
scroll to position [1142, 0]
click at [371, 605] on div "My profile [PERSON_NAME] Yutthasin [EMAIL_ADDRESS][DOMAIN_NAME] Subscription Ti…" at bounding box center [784, 391] width 1568 height 783
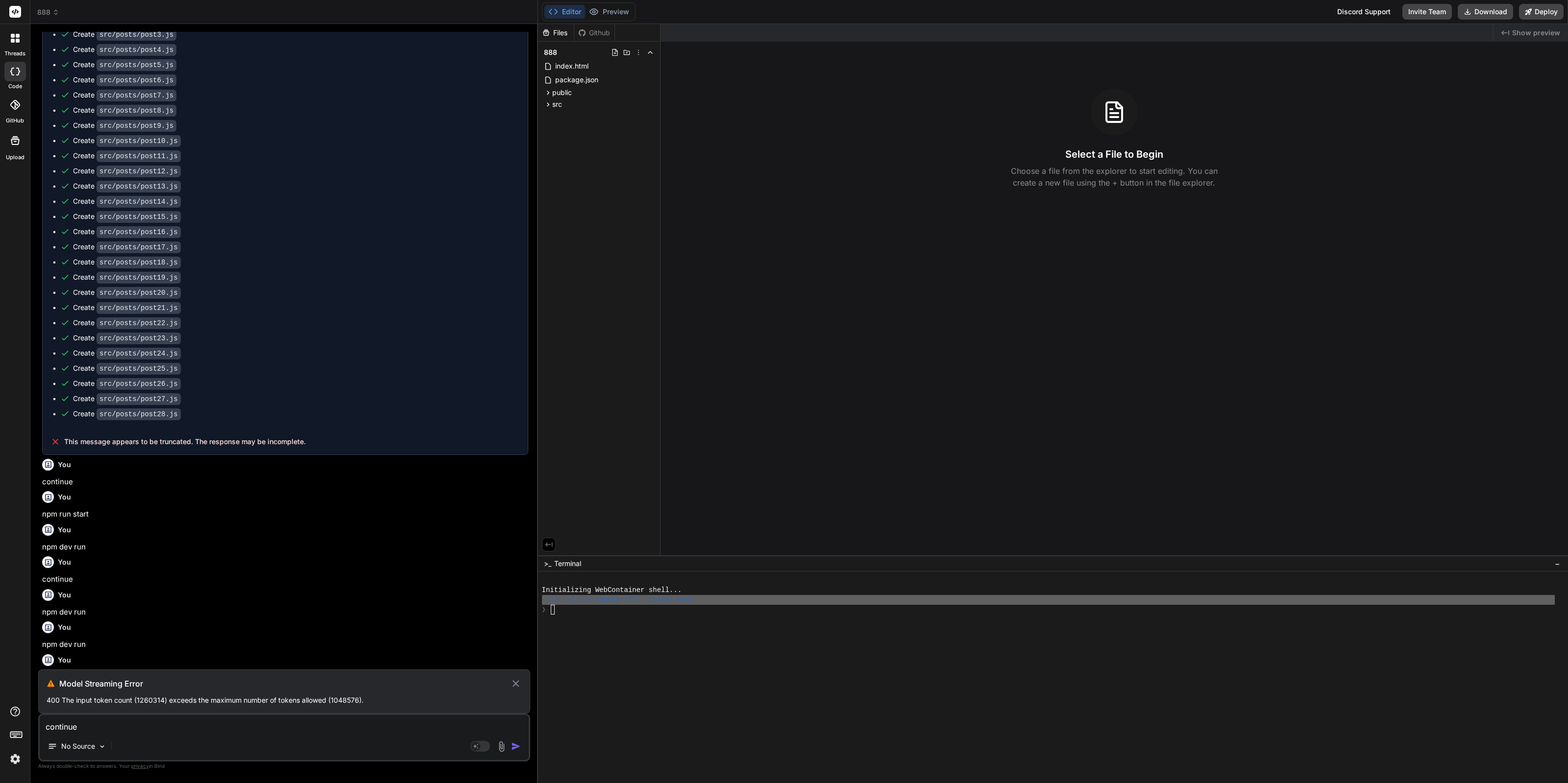
click at [254, 702] on p "400 The input token count (1260314) exceeds the maximum number of tokens allowe…" at bounding box center [284, 700] width 475 height 9
copy p "400 The input token count (1260314) exceeds the maximum number of tokens allowe…"
click at [373, 732] on textarea "continue" at bounding box center [284, 724] width 489 height 18
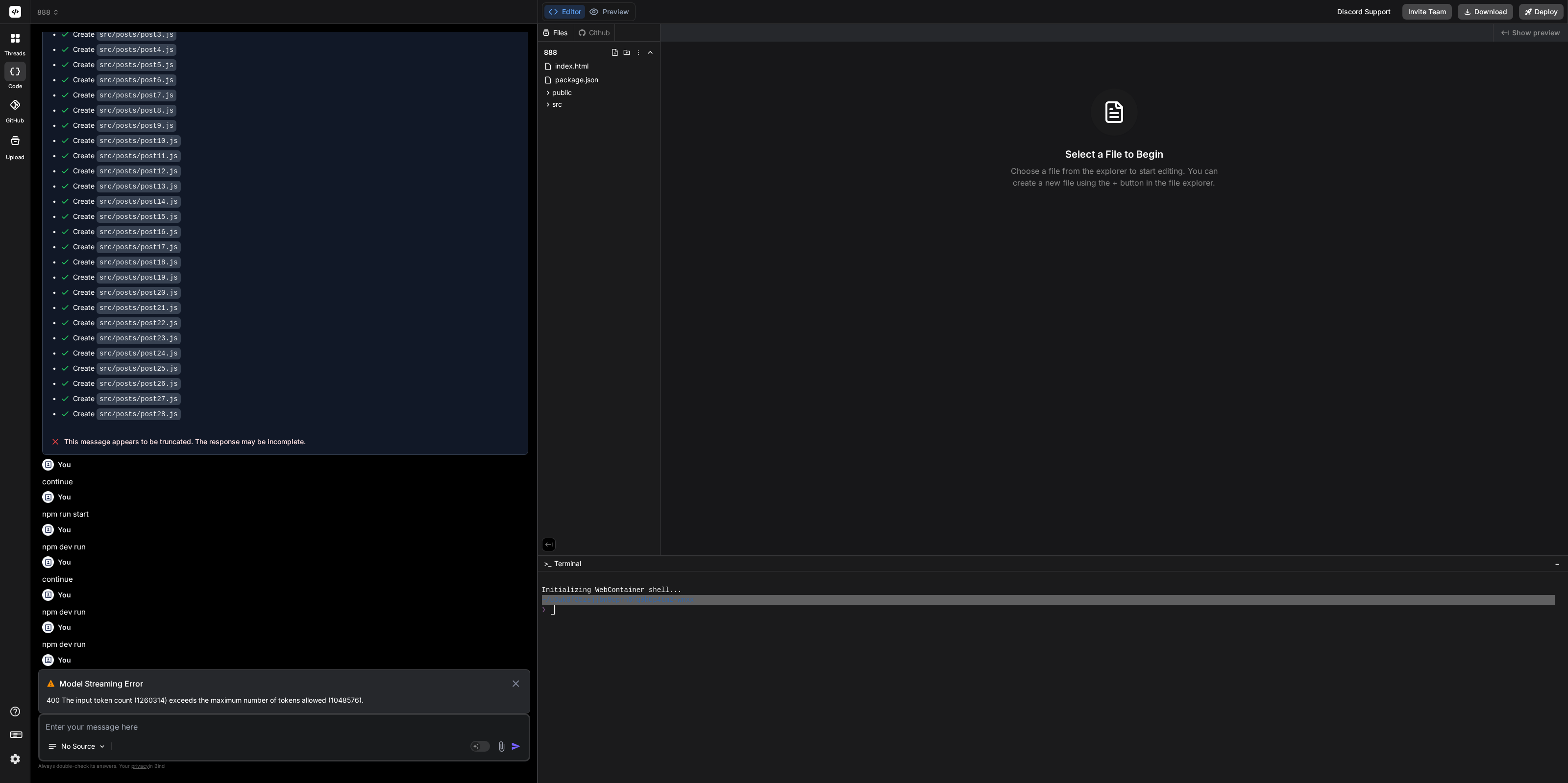
type textarea "c"
type textarea "x"
type textarea "แ"
type textarea "x"
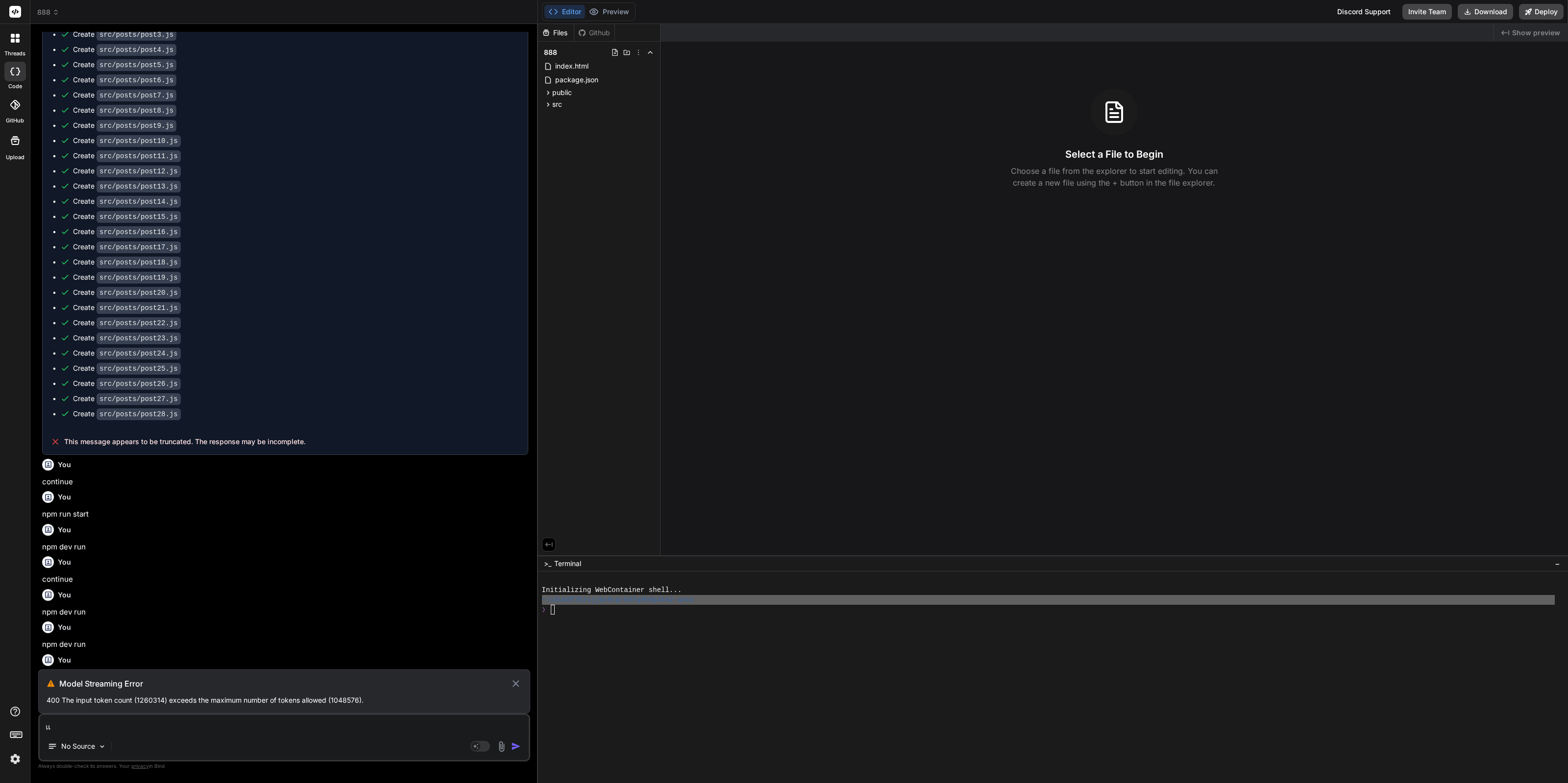
type textarea "แล"
type textarea "x"
type textarea "แลว"
type textarea "x"
type textarea "แล"
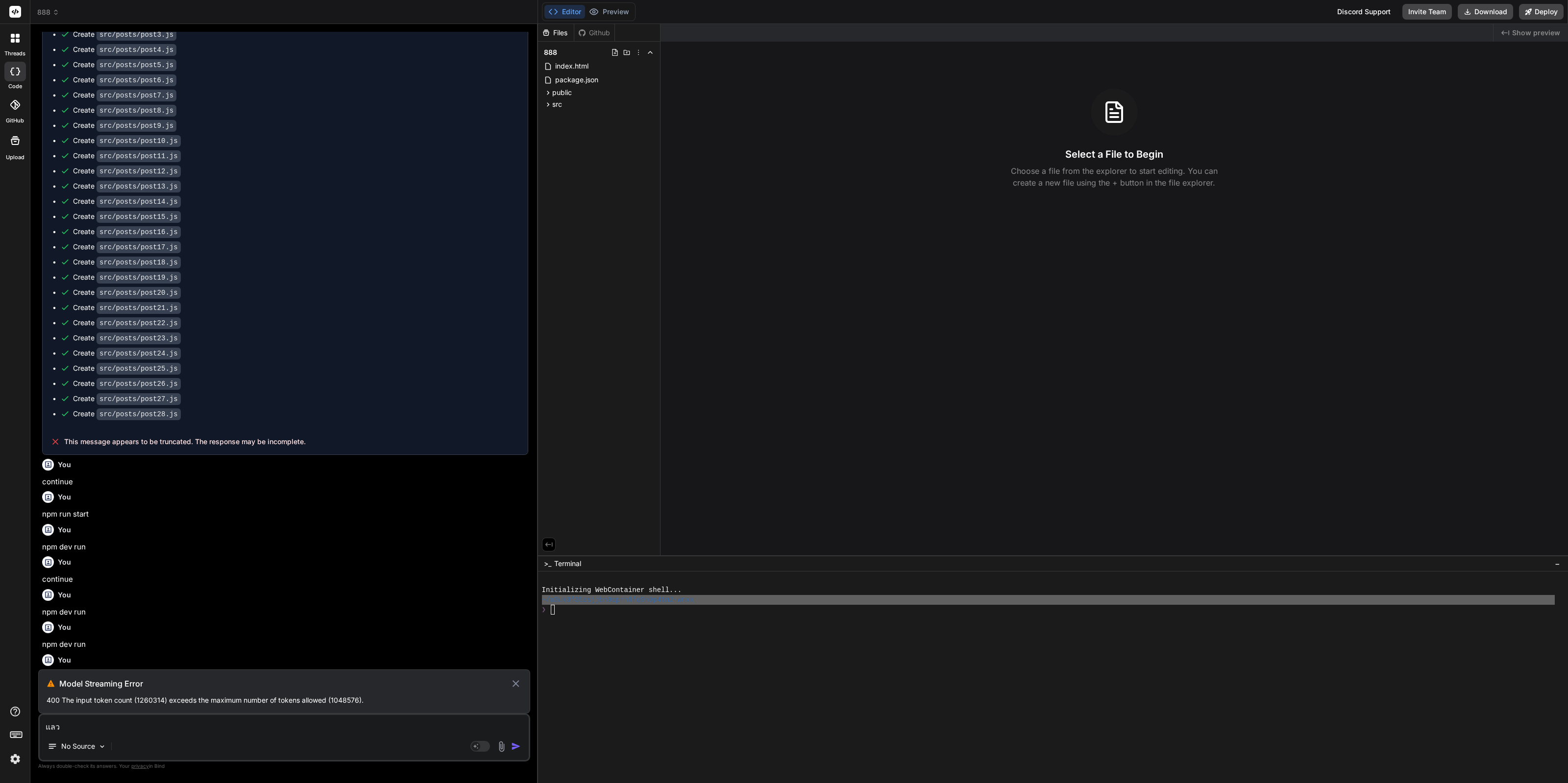
type textarea "x"
type textarea "แลเ"
type textarea "x"
type textarea "แลเว"
type textarea "x"
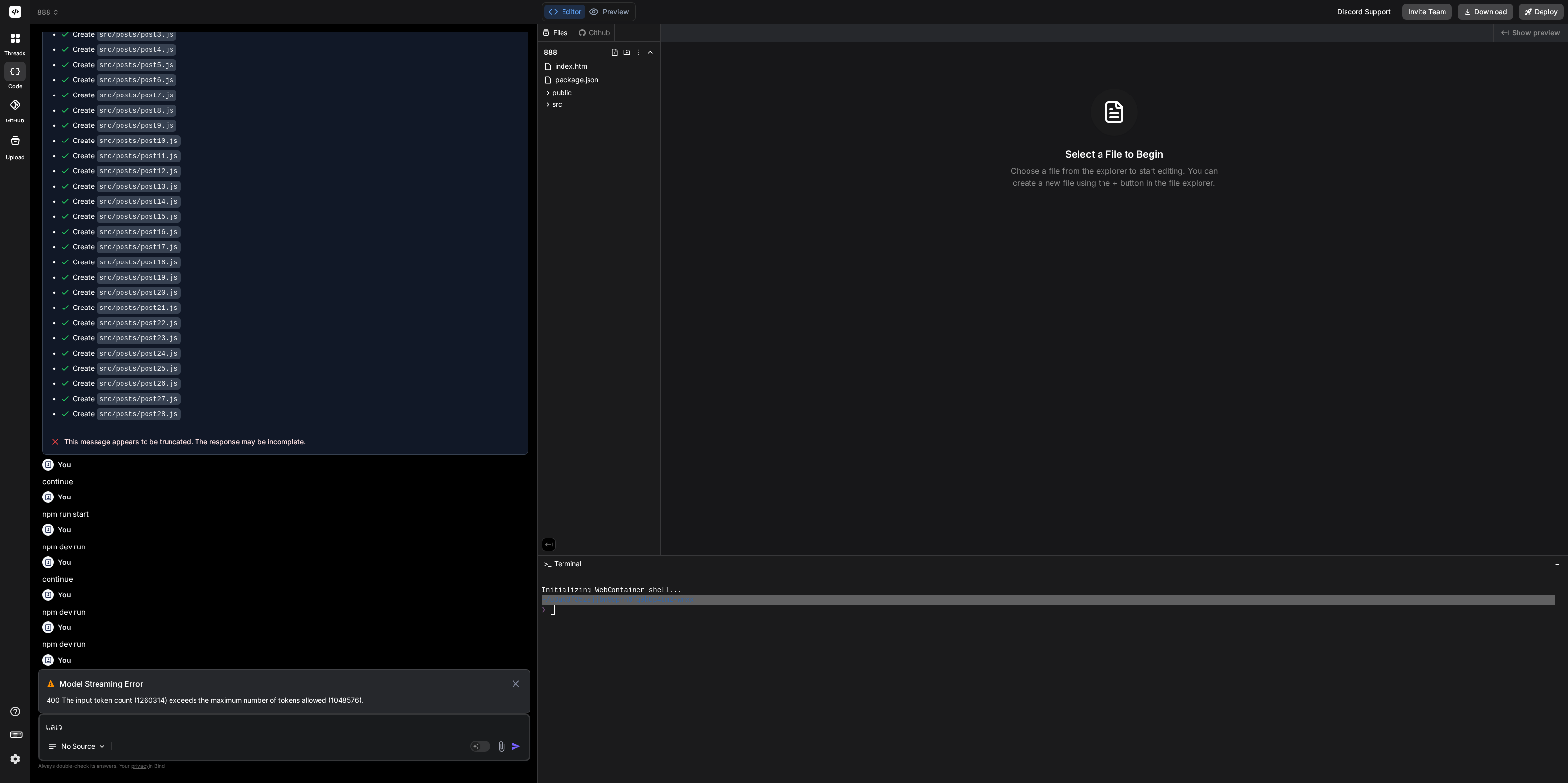
type textarea "แลเ"
type textarea "x"
type textarea "แล"
type textarea "x"
type textarea "แล้"
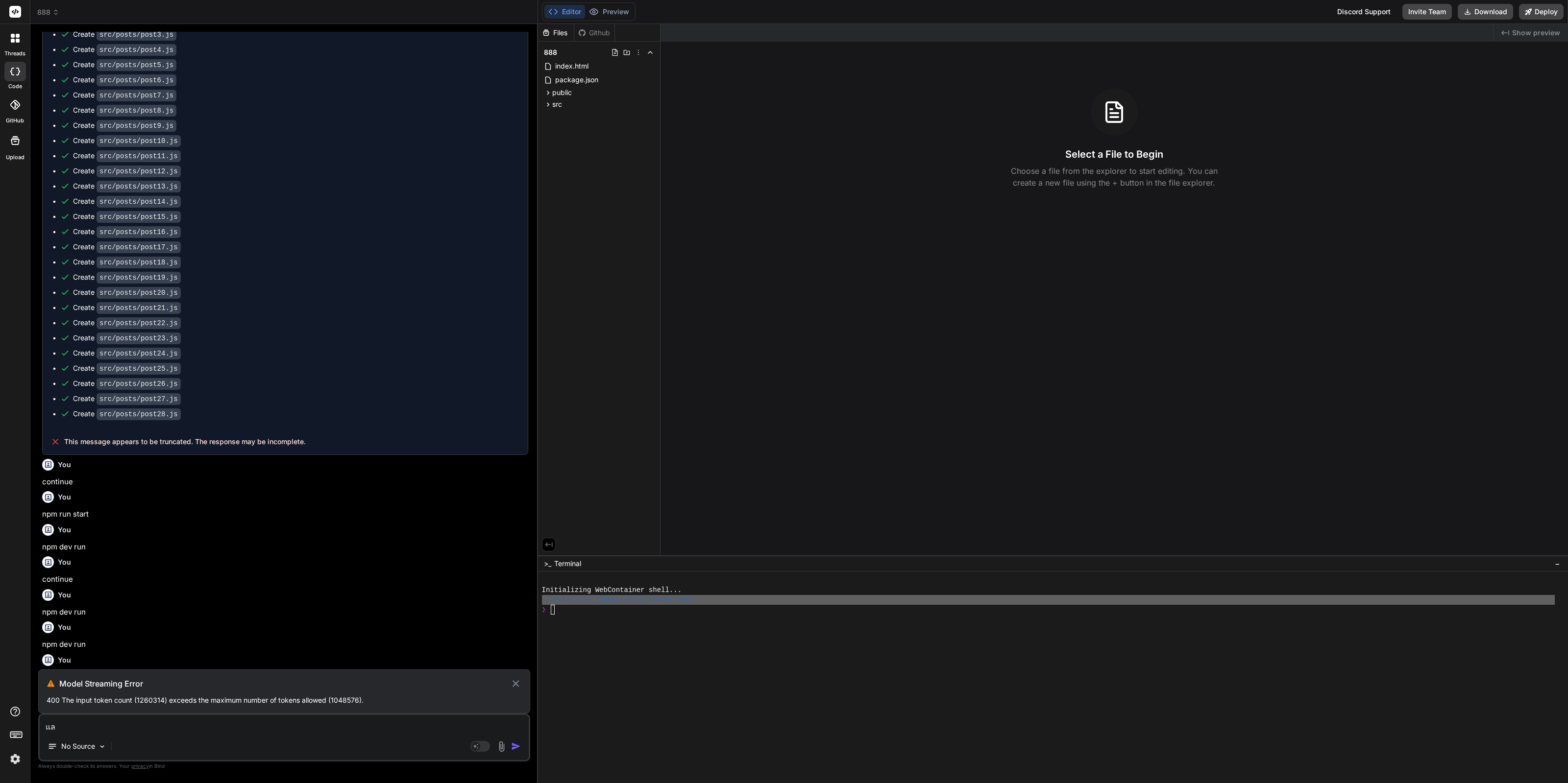
type textarea "x"
type textarea "แล้ว"
type textarea "x"
type textarea "แล้วโ"
type textarea "x"
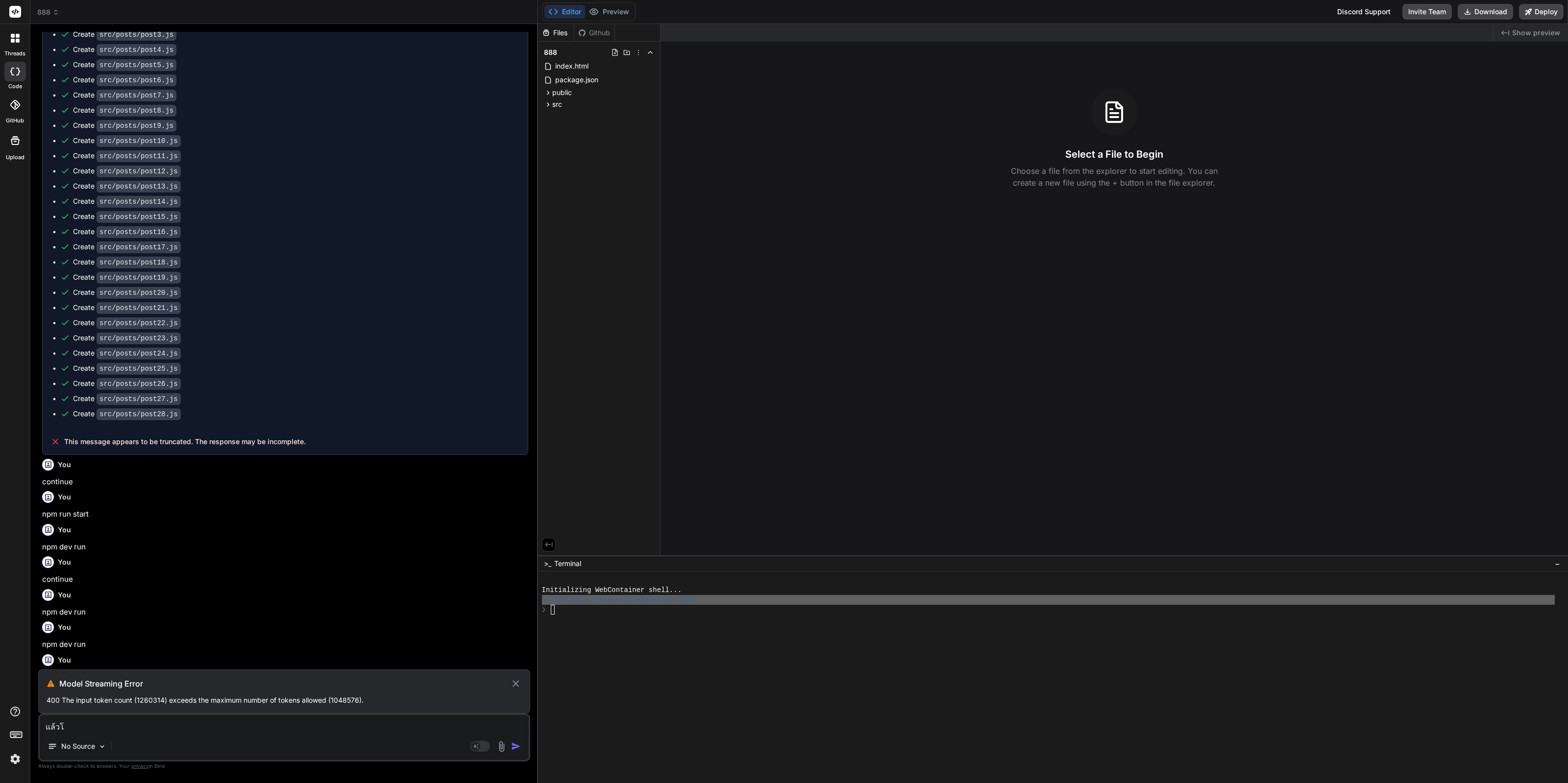
type textarea "แล้วโท"
type textarea "x"
type textarea "แล้วโทเ"
type textarea "x"
type textarea "แล้วโทเค"
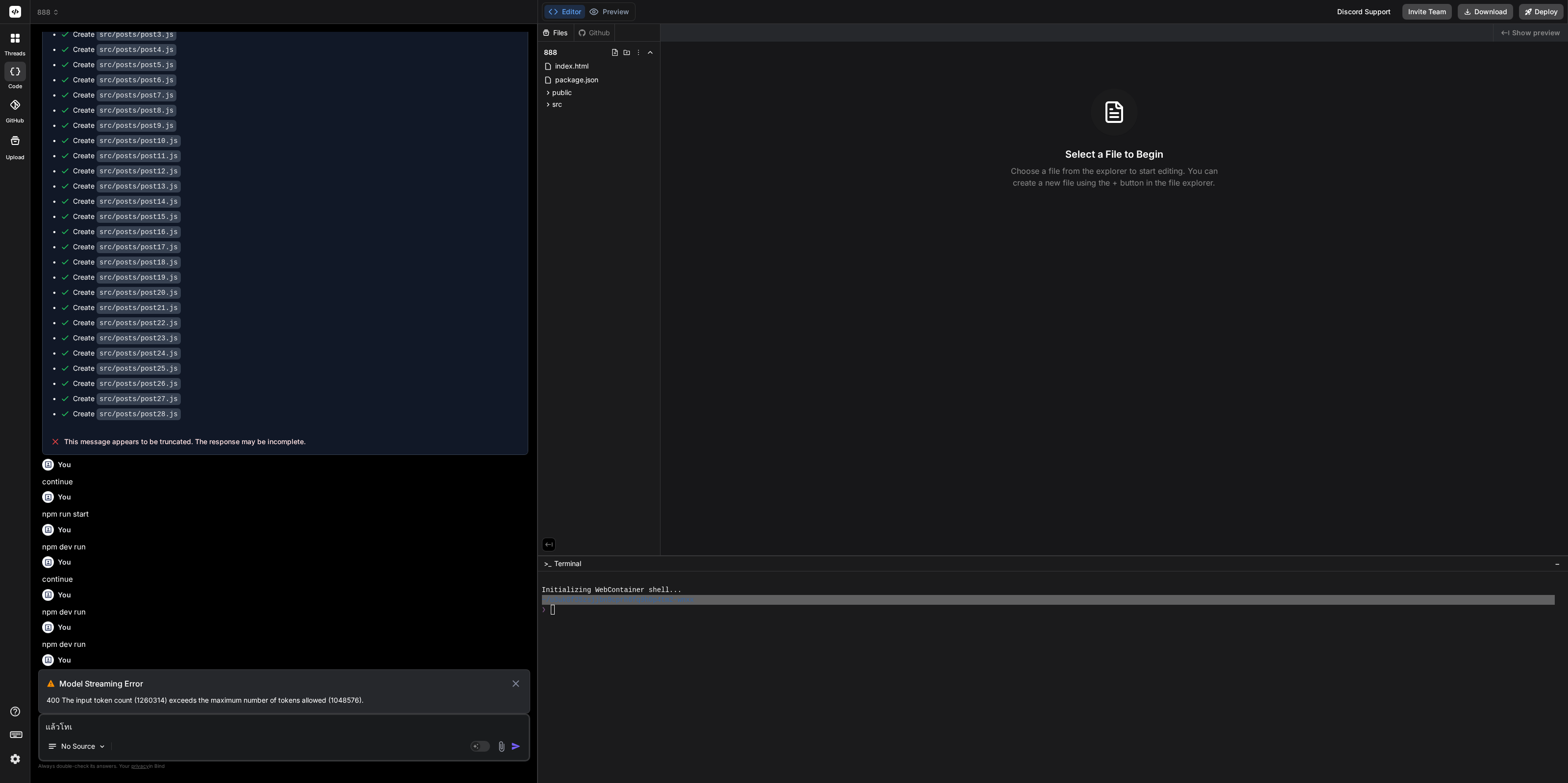
type textarea "x"
type textarea "แล้วโทเครน"
type textarea "x"
type textarea "แล้วโทเคร"
type textarea "x"
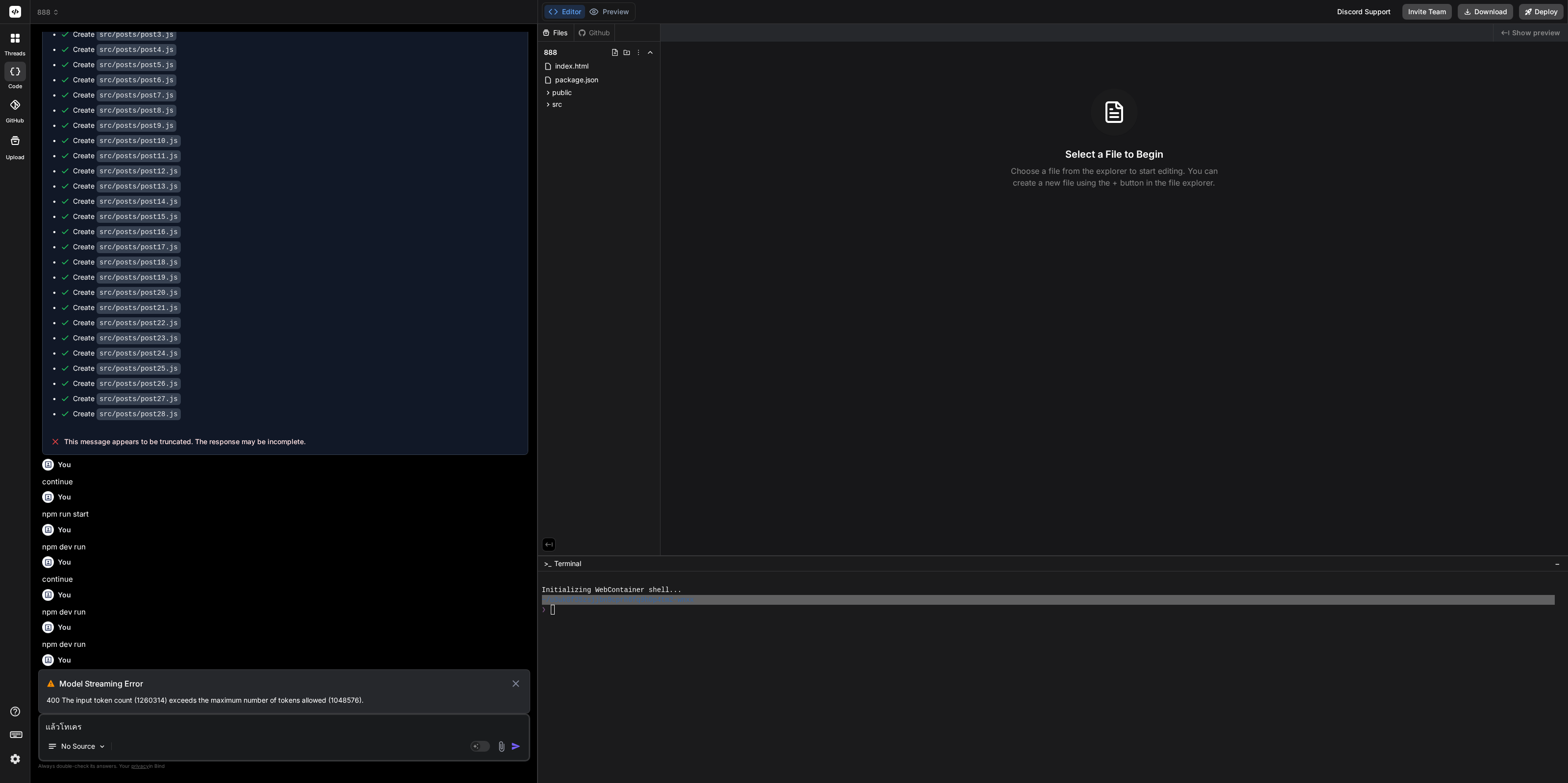
type textarea "แล้วโทเค"
type textarea "x"
type textarea "แล้วโท[PERSON_NAME]"
type textarea "x"
type textarea "แล้วโท[PERSON_NAME]ข"
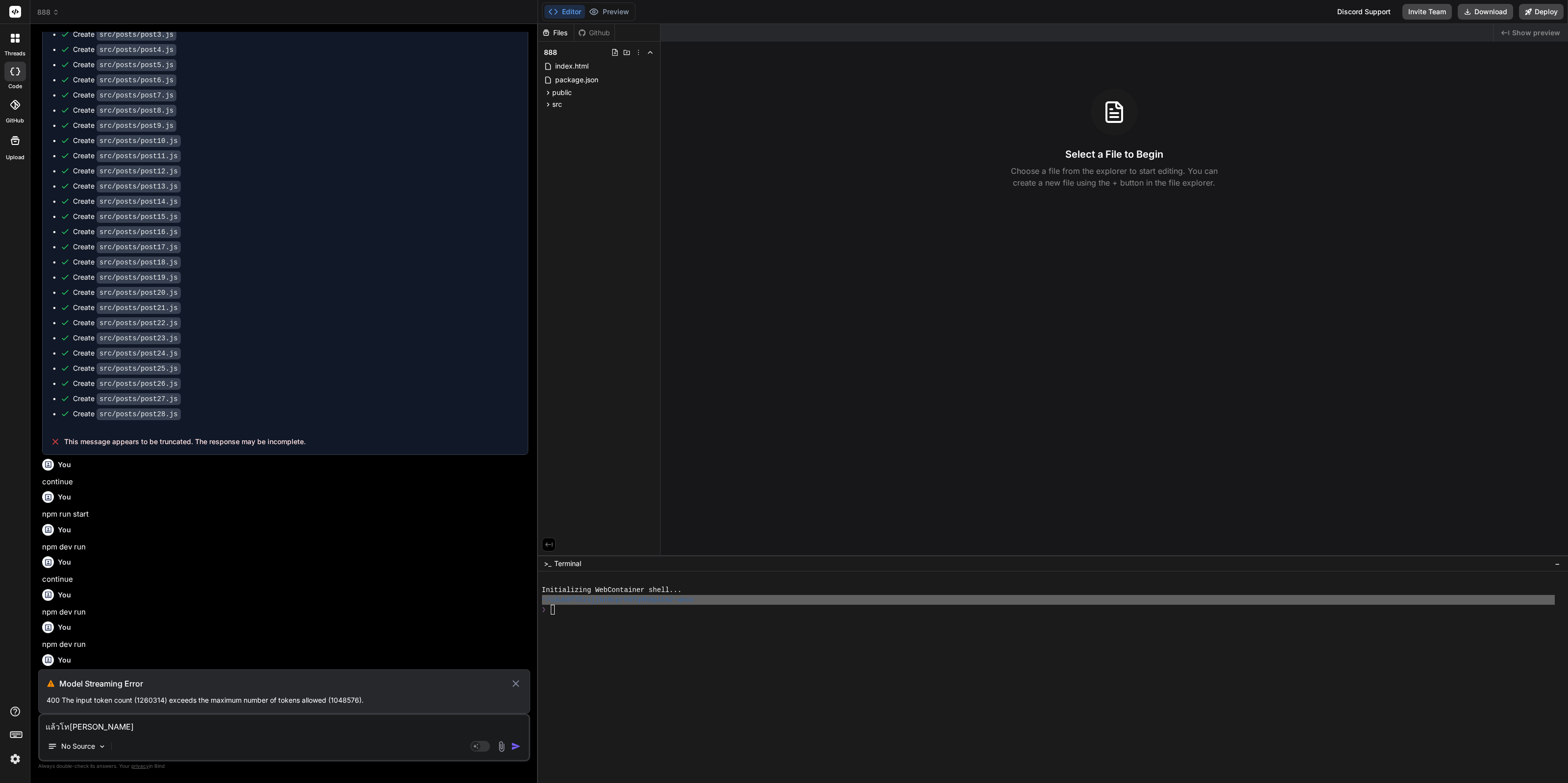
type textarea "x"
type textarea "แล้วโท[PERSON_NAME]ขอ"
type textarea "x"
type textarea "แล้วโท[PERSON_NAME]ของ"
type textarea "x"
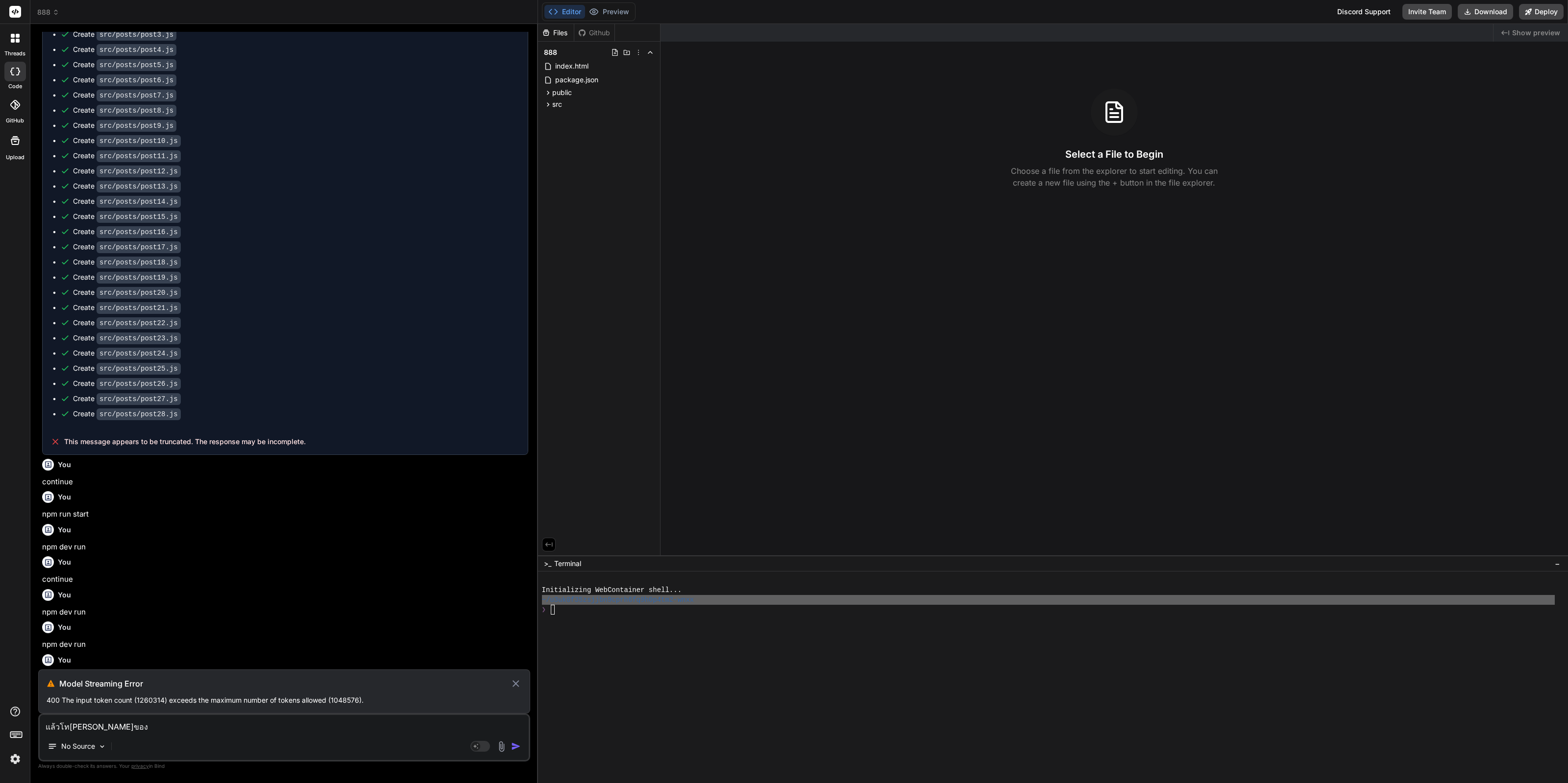
type textarea "แล้วโท[PERSON_NAME]ของฉ"
type textarea "x"
type textarea "แล้วโท[PERSON_NAME]ของฉั"
type textarea "x"
type textarea "แล้วโท[PERSON_NAME]ของฉัน"
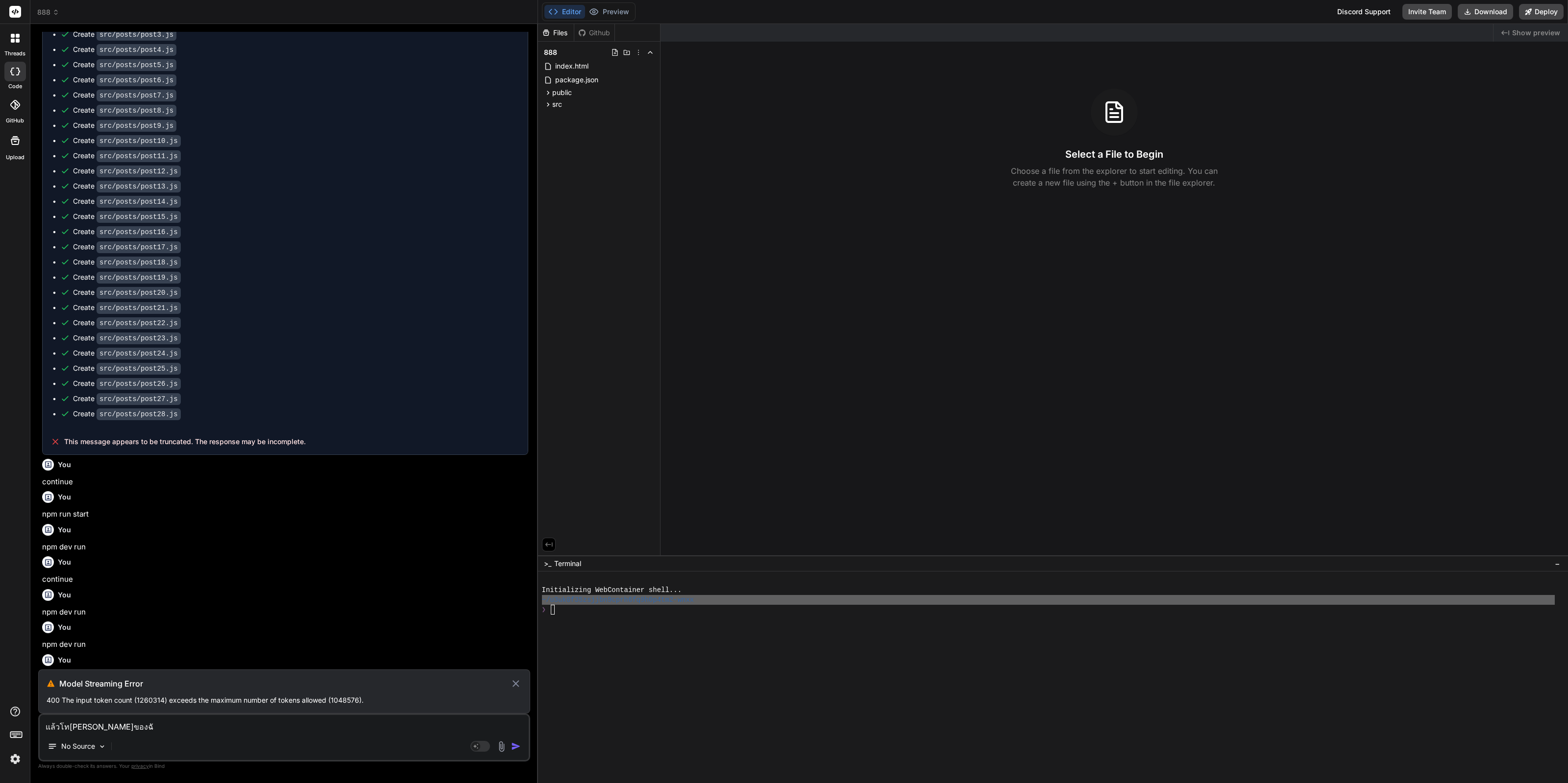
type textarea "x"
type textarea "แล้วโท[PERSON_NAME]ของฉันจ"
type textarea "x"
type textarea "แล้วโท[PERSON_NAME]ของฉันจะ"
type textarea "x"
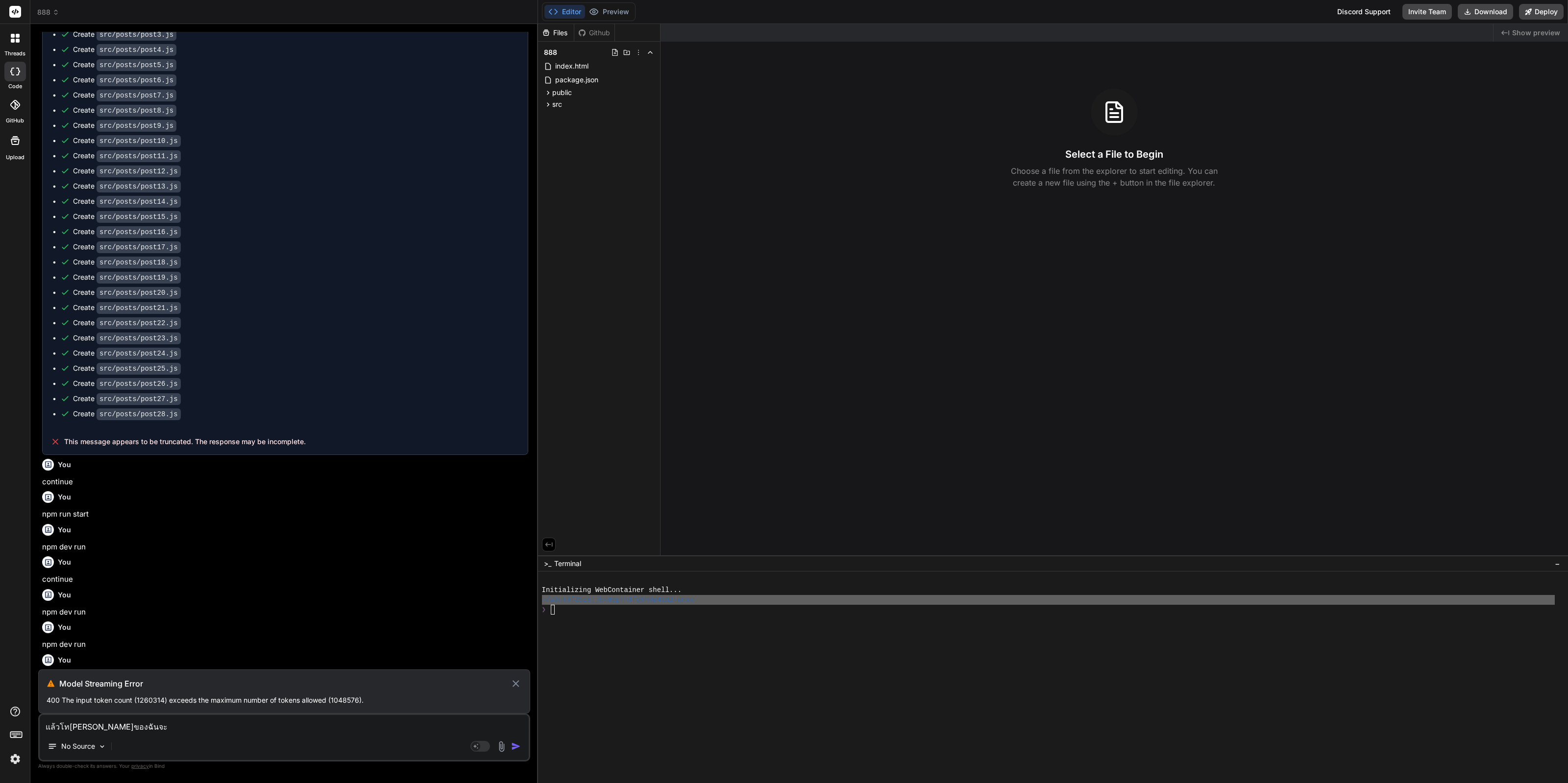
type textarea "แล้วโท[PERSON_NAME]ของฉันจะร"
type textarea "x"
type textarea "แล้วโท[PERSON_NAME]ของฉันจะรี"
type textarea "x"
type textarea "แล้วโท[PERSON_NAME]ของฉันจะรีก"
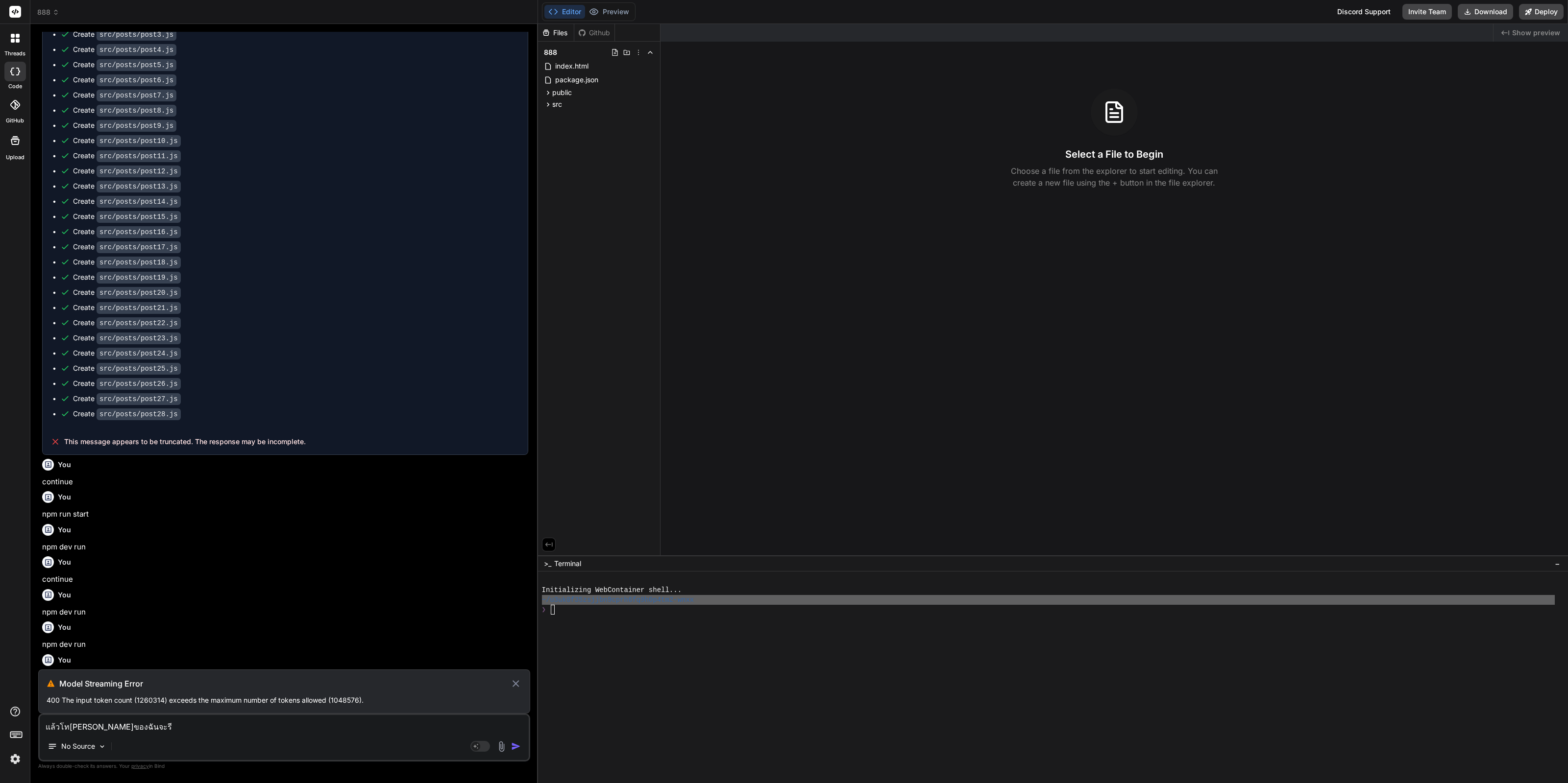
type textarea "x"
type textarea "แล้วโท[PERSON_NAME]ของฉันจะรีกล"
type textarea "x"
type textarea "แล้วโท[PERSON_NAME]ของฉันจะรีกลั"
type textarea "x"
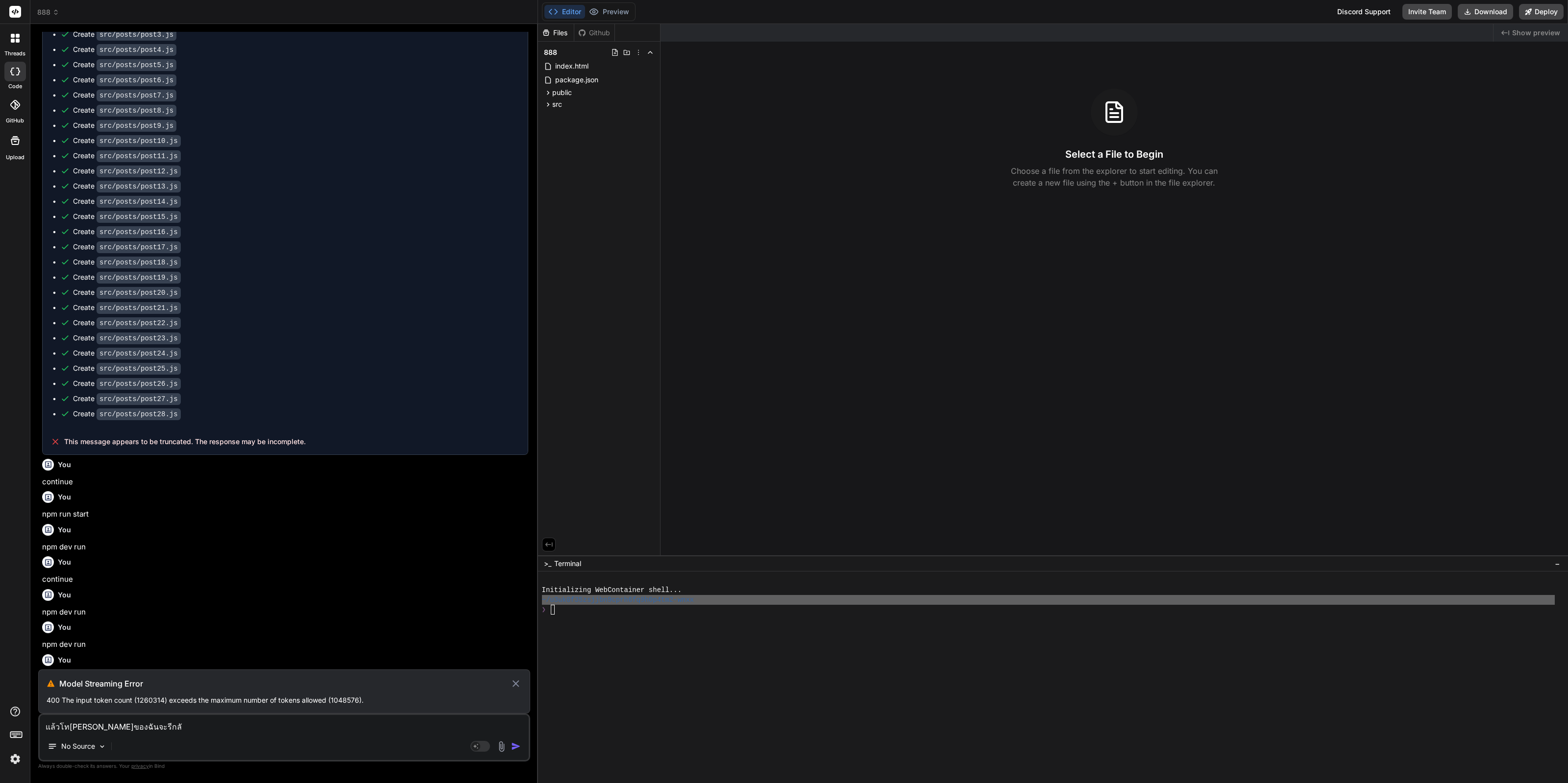
type textarea "แล้วโท[PERSON_NAME]ของฉันจะรีกลับ"
type textarea "x"
type textarea "แล้วโท[PERSON_NAME]ของฉันจะรีกลับม"
type textarea "x"
type textarea "แล้วโท[PERSON_NAME]ของฉันจะรี[PERSON_NAME]"
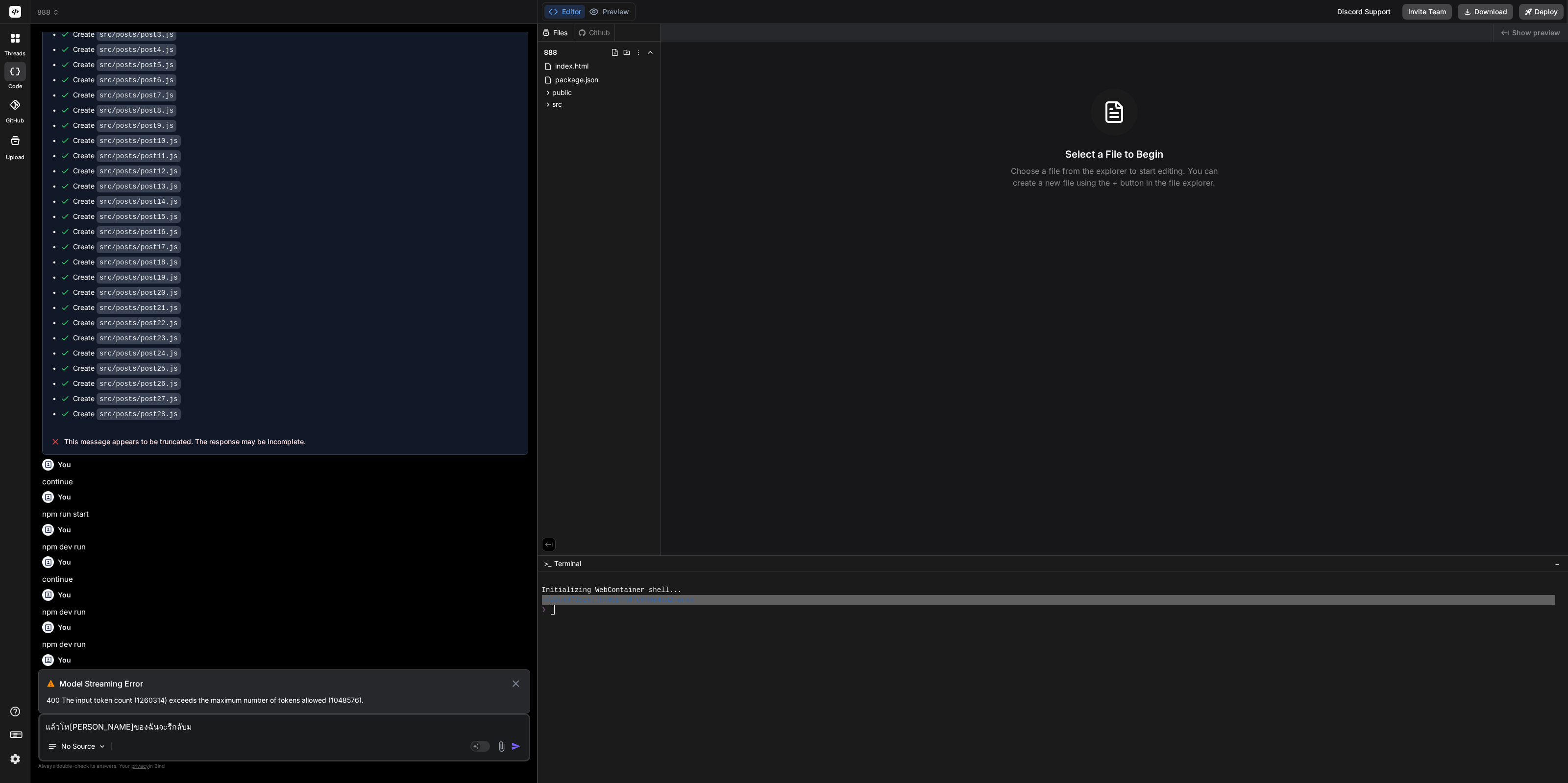
type textarea "x"
type textarea "แล้วโท[PERSON_NAME]ของฉันจะรี[PERSON_NAME]ต"
type textarea "x"
type textarea "แล้วโท[PERSON_NAME]ของฉันจะรี[PERSON_NAME]ตอ"
type textarea "x"
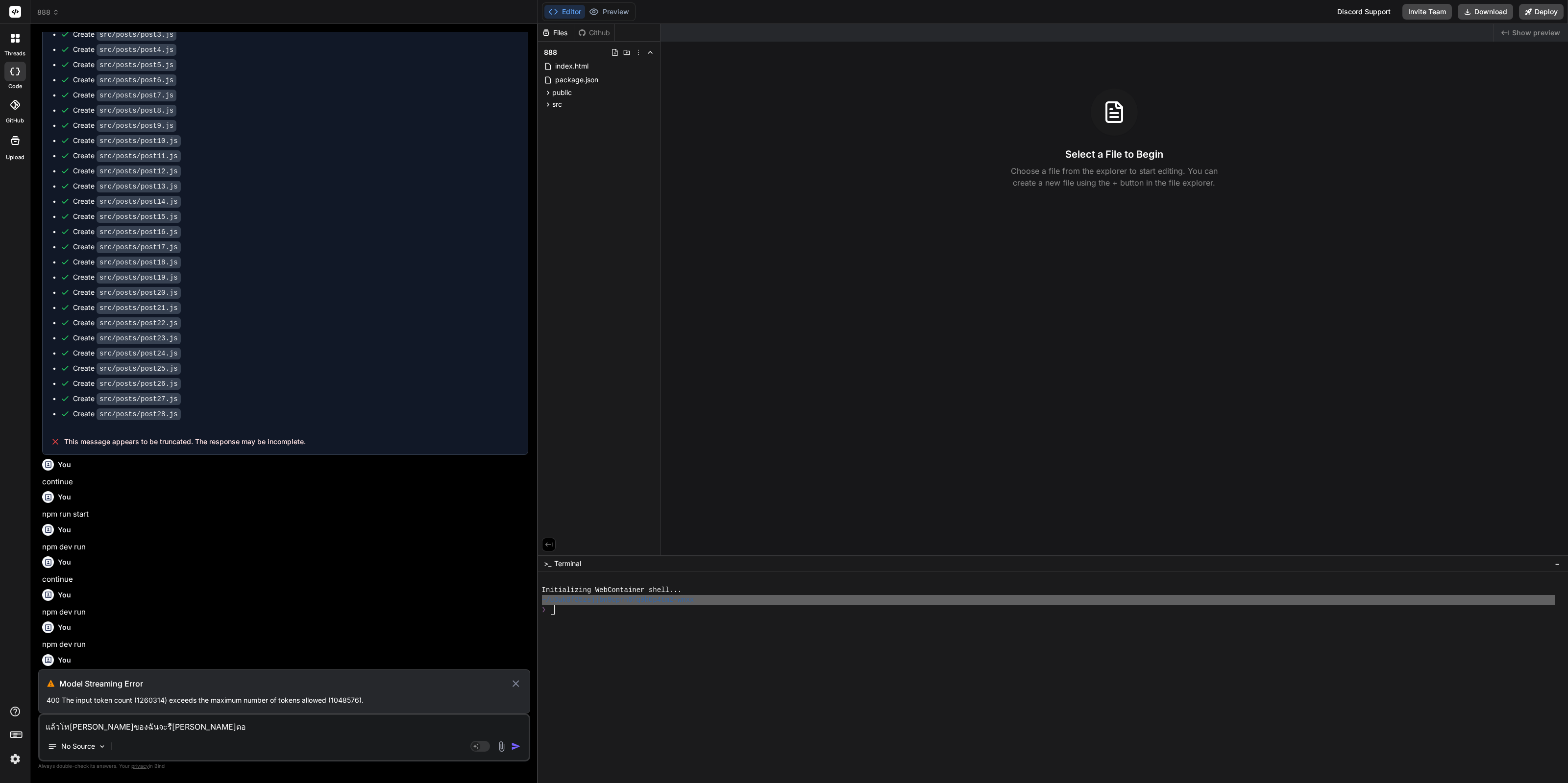
type textarea "แล้วโท[PERSON_NAME]ของฉันจะรี[PERSON_NAME]ตอน"
type textarea "x"
type textarea "แล้วโท[PERSON_NAME]ของฉันจะรี[PERSON_NAME]ตอนไ"
type textarea "x"
type textarea "แล้วโท[PERSON_NAME]ของฉันจะรี[PERSON_NAME]ตอนไห"
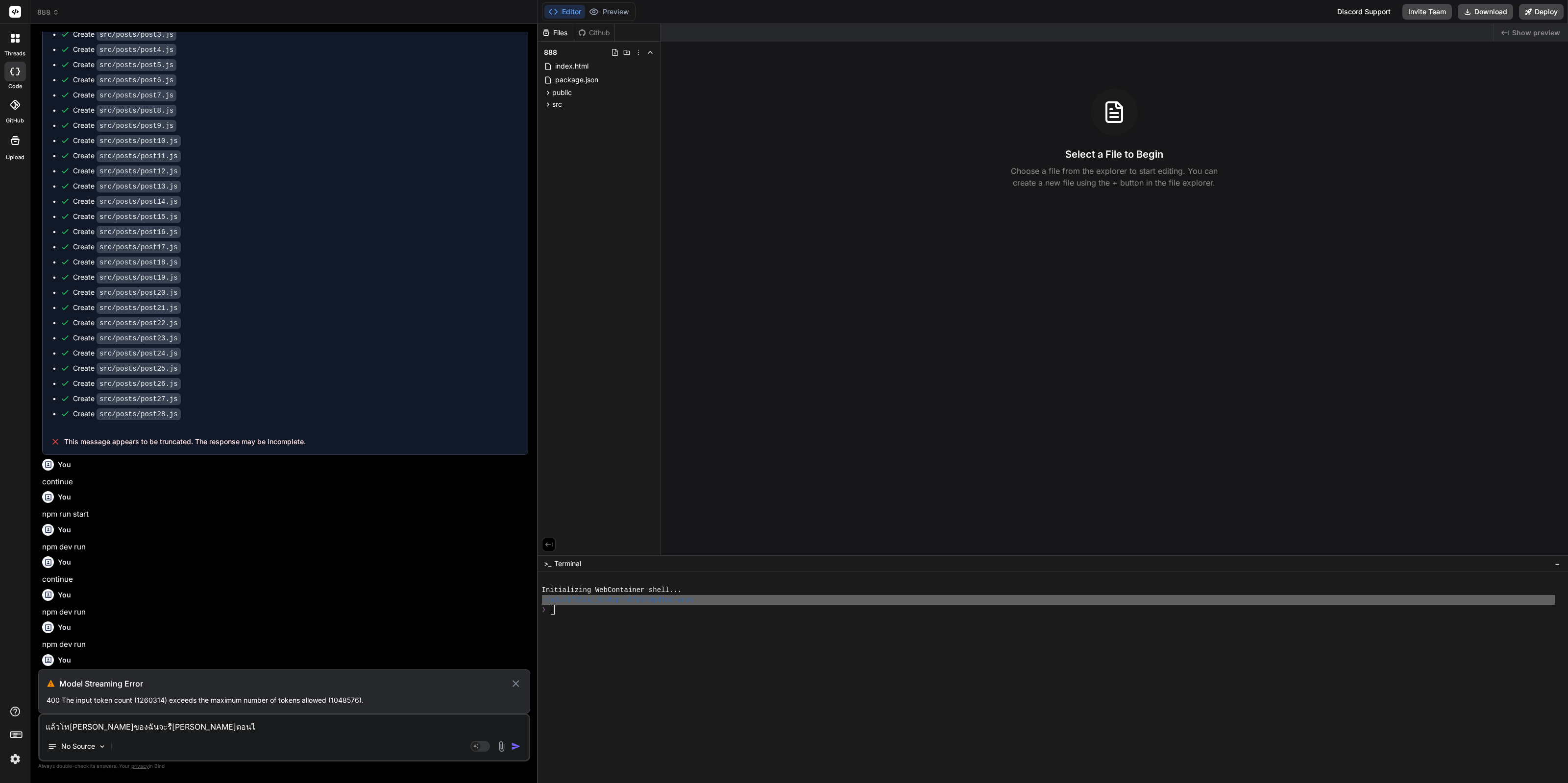
type textarea "x"
type textarea "แล้วโท[PERSON_NAME]ของฉันจะรี[PERSON_NAME]ตอนไหน"
type textarea "x"
type textarea "แล้วโท[PERSON_NAME]ของฉันจะรี[PERSON_NAME]ตอนไหน"
type textarea "x"
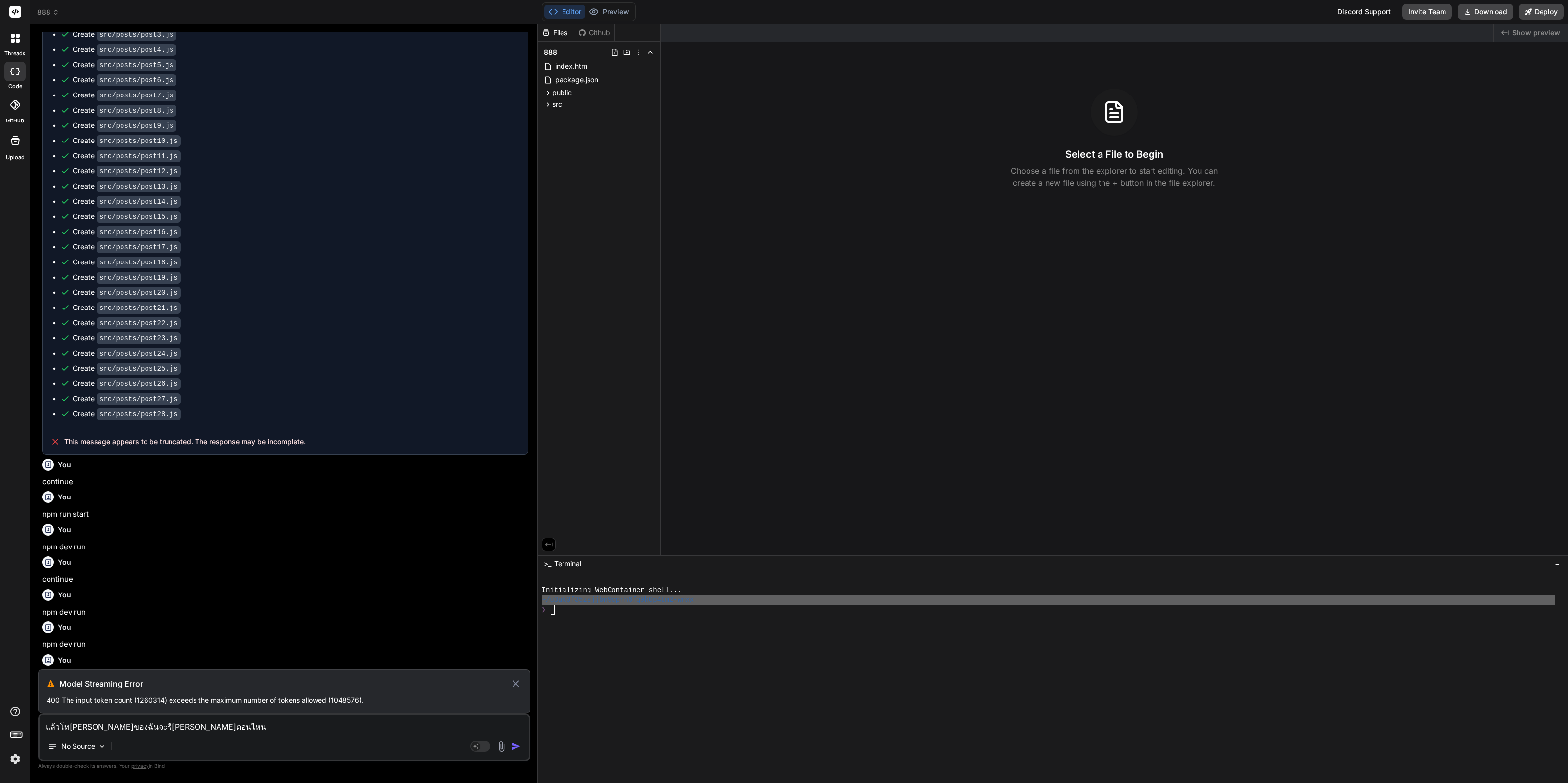
type textarea "แล้วโท[PERSON_NAME]ของฉันจะรี[PERSON_NAME]ตอนไหน :"
type textarea "x"
type textarea "แล้วโท[PERSON_NAME]ของฉันจะรี[PERSON_NAME]ตอนไหน :"
type textarea "x"
paste textarea "400 The input token count (1260314) exceeds the maximum number of tokens allowe…"
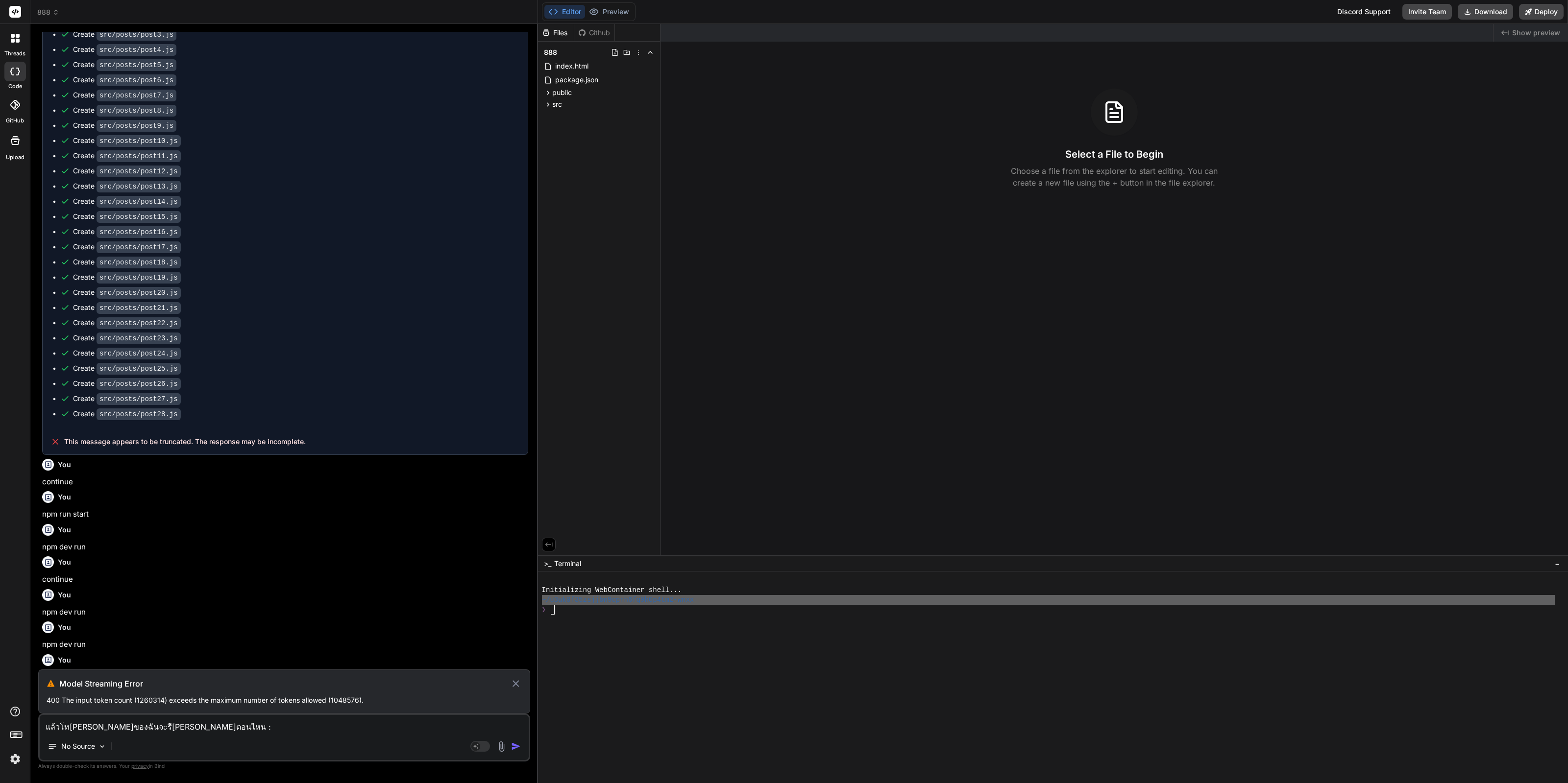
type textarea "แล้วโทเคนของฉันจะรีกลับมาตอนไหน : 400 The input token count (1260314) exceeds t…"
type textarea "x"
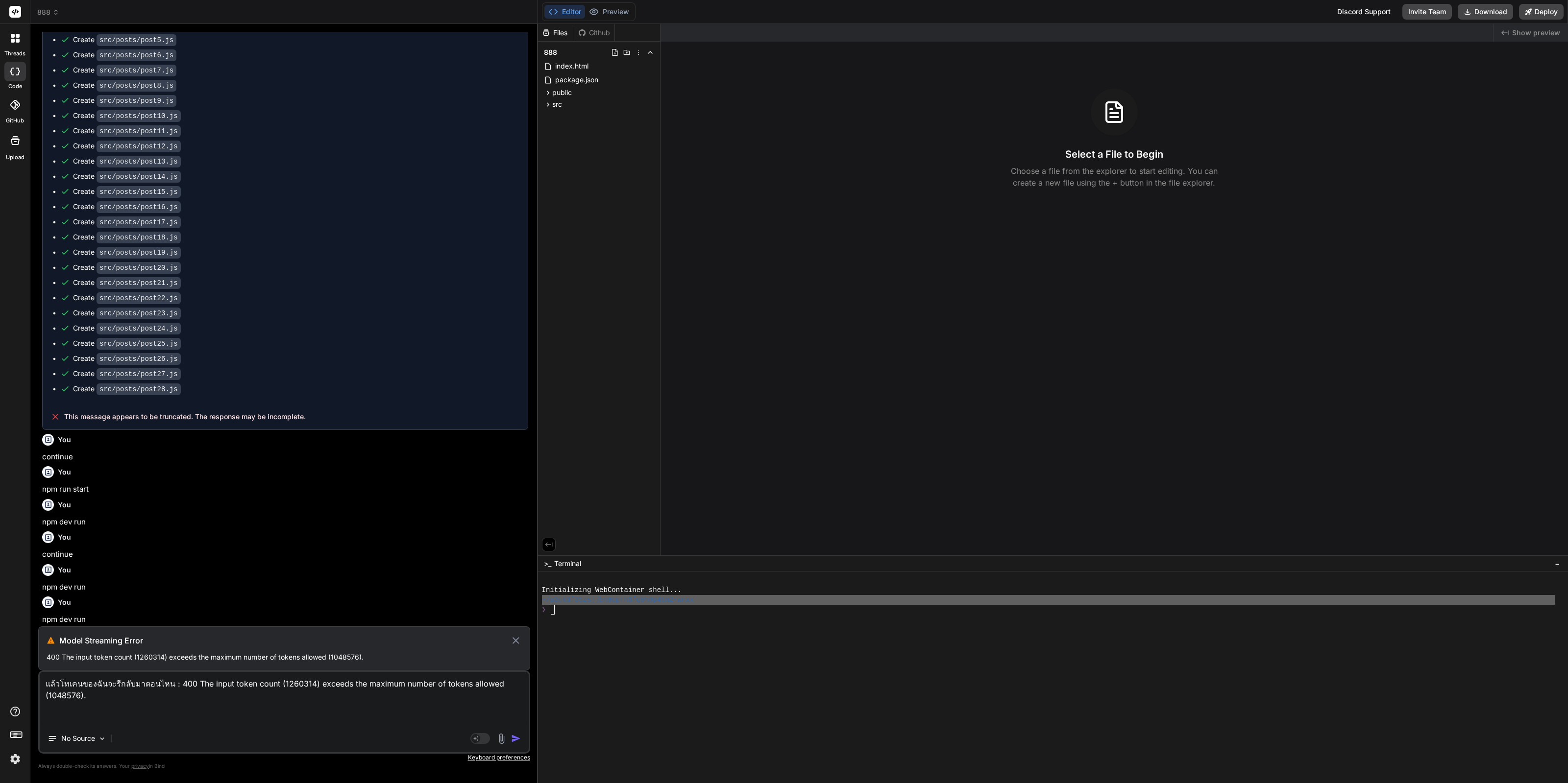
type textarea "แล้วโทเคนของฉันจะรีกลับมาตอนไหน : 400 The input token count (1260314) exceeds t…"
type textarea "x"
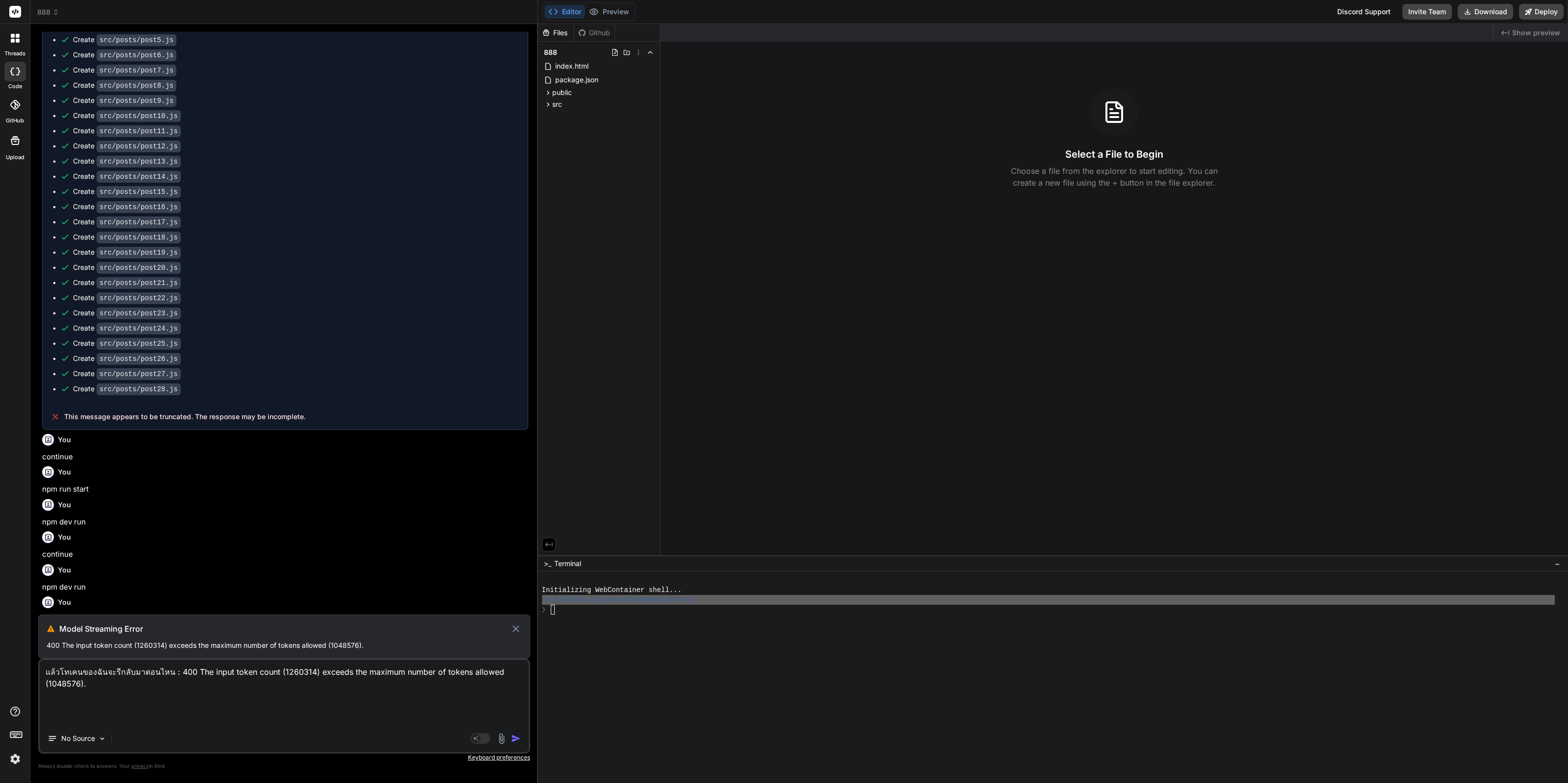
type textarea "แล้วโทเคนของฉันจะรีกลับมาตอนไหน : 400 The input token count (1260314) exceeds t…"
click at [515, 635] on icon at bounding box center [515, 629] width 11 height 12
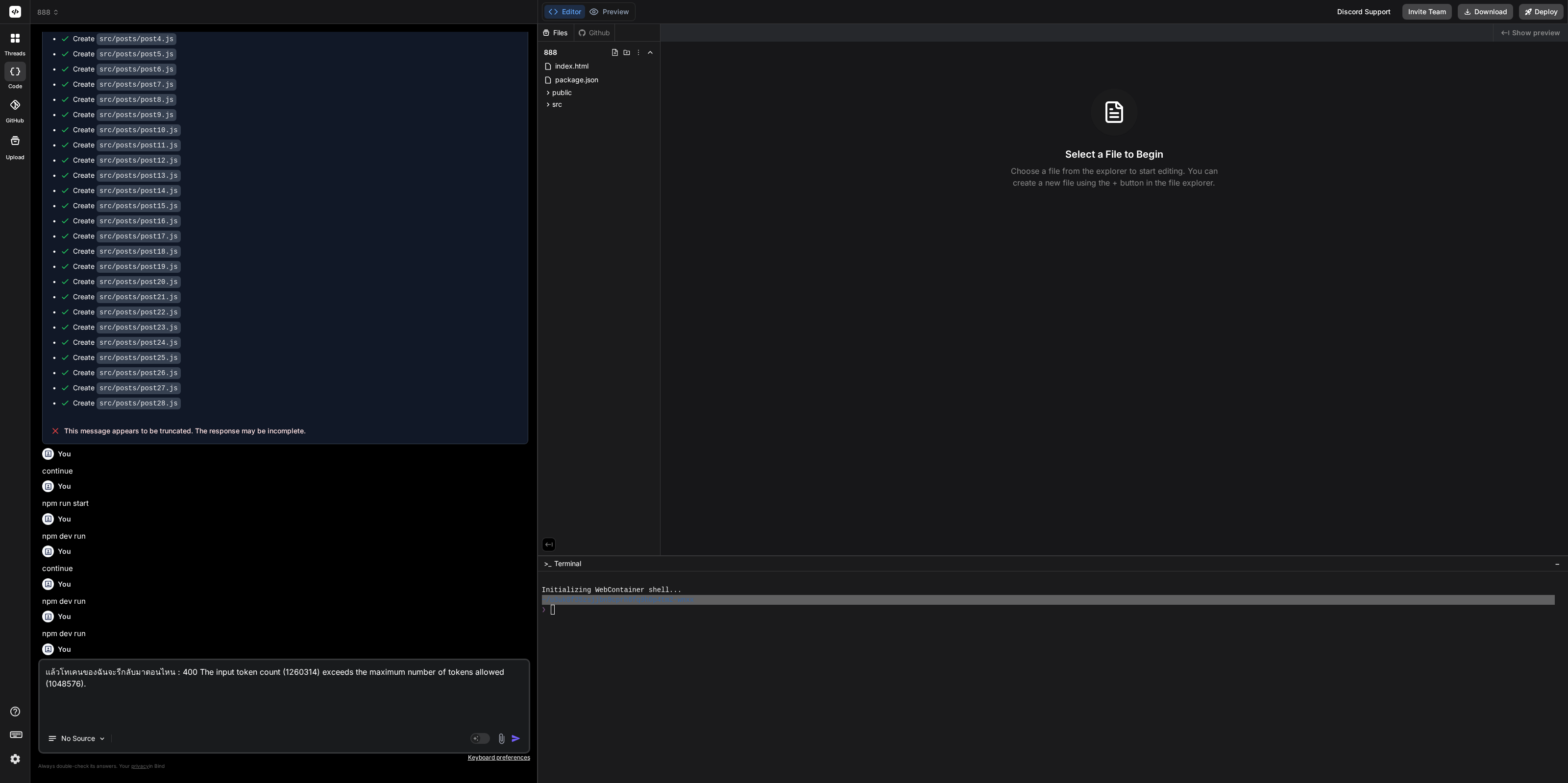
click at [518, 734] on img "button" at bounding box center [515, 738] width 9 height 9
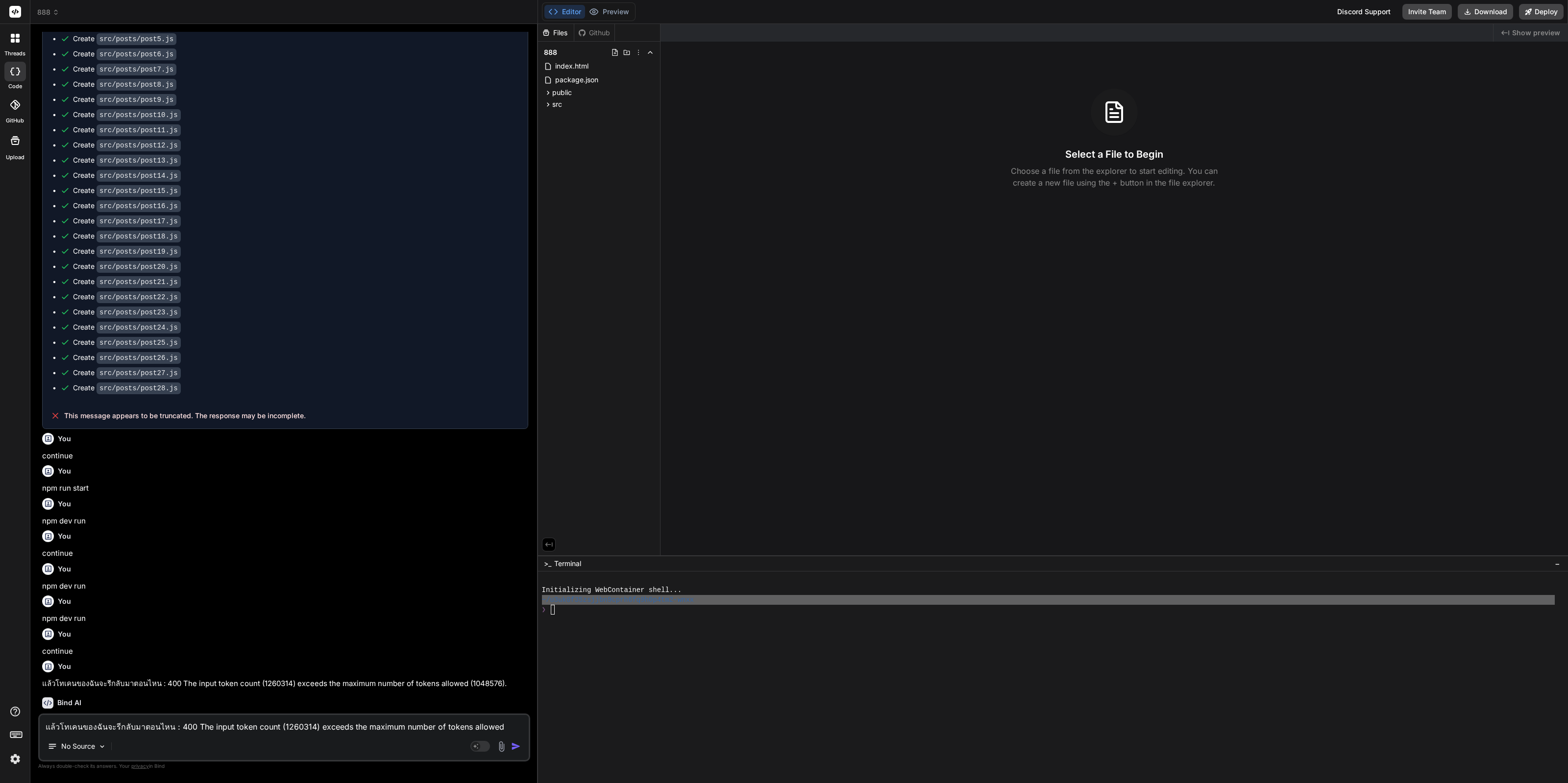
scroll to position [1200, 0]
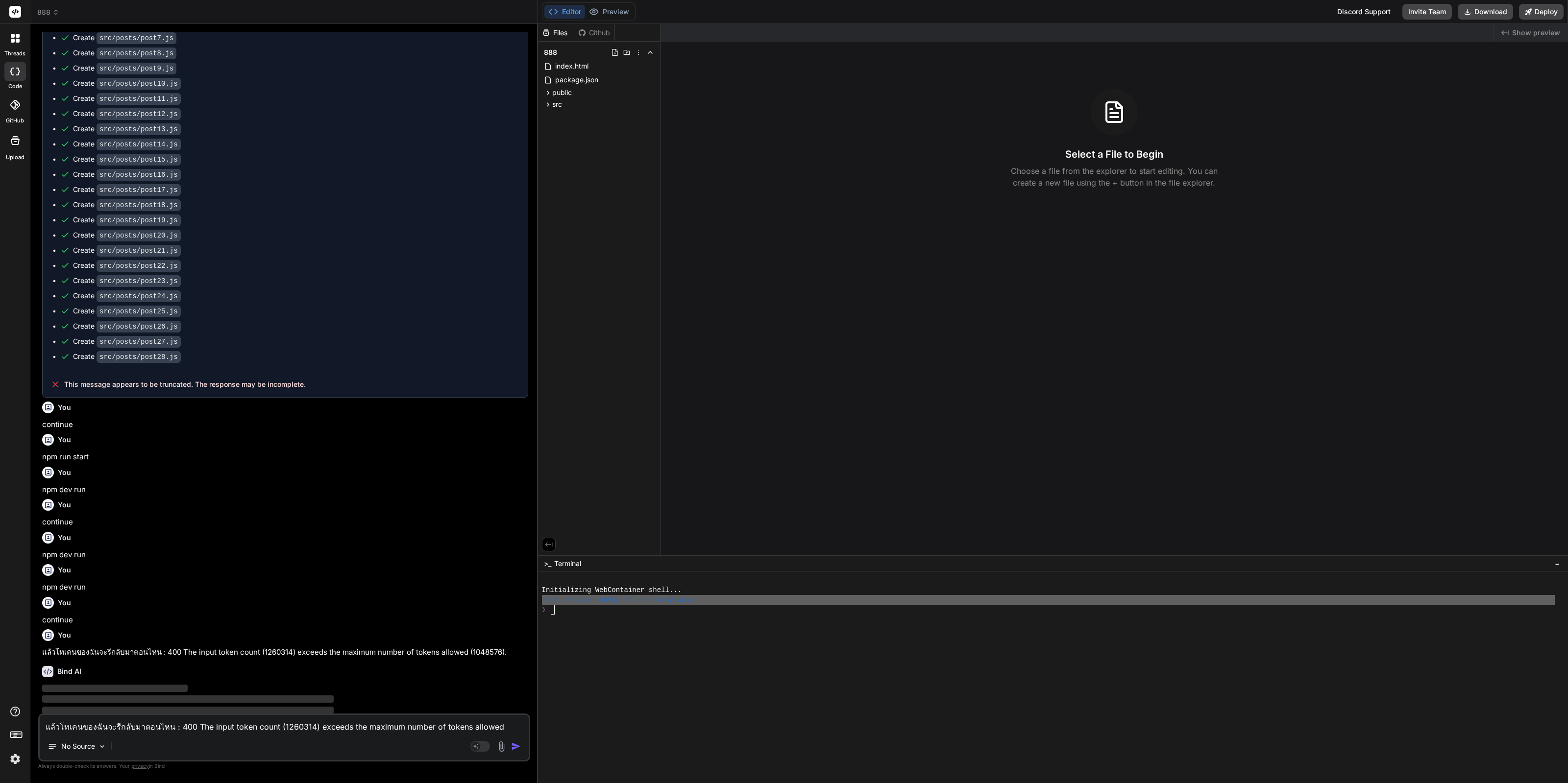
click at [438, 647] on p "แล้วโทเคนของฉันจะรีกลับมาตอนไหน : 400 The input token count (1260314) exceeds t…" at bounding box center [285, 652] width 486 height 11
copy div "แล้วโทเคนของฉันจะรีกลับมาตอนไหน : 400 The input token count (1260314) exceeds t…"
type textarea "x"
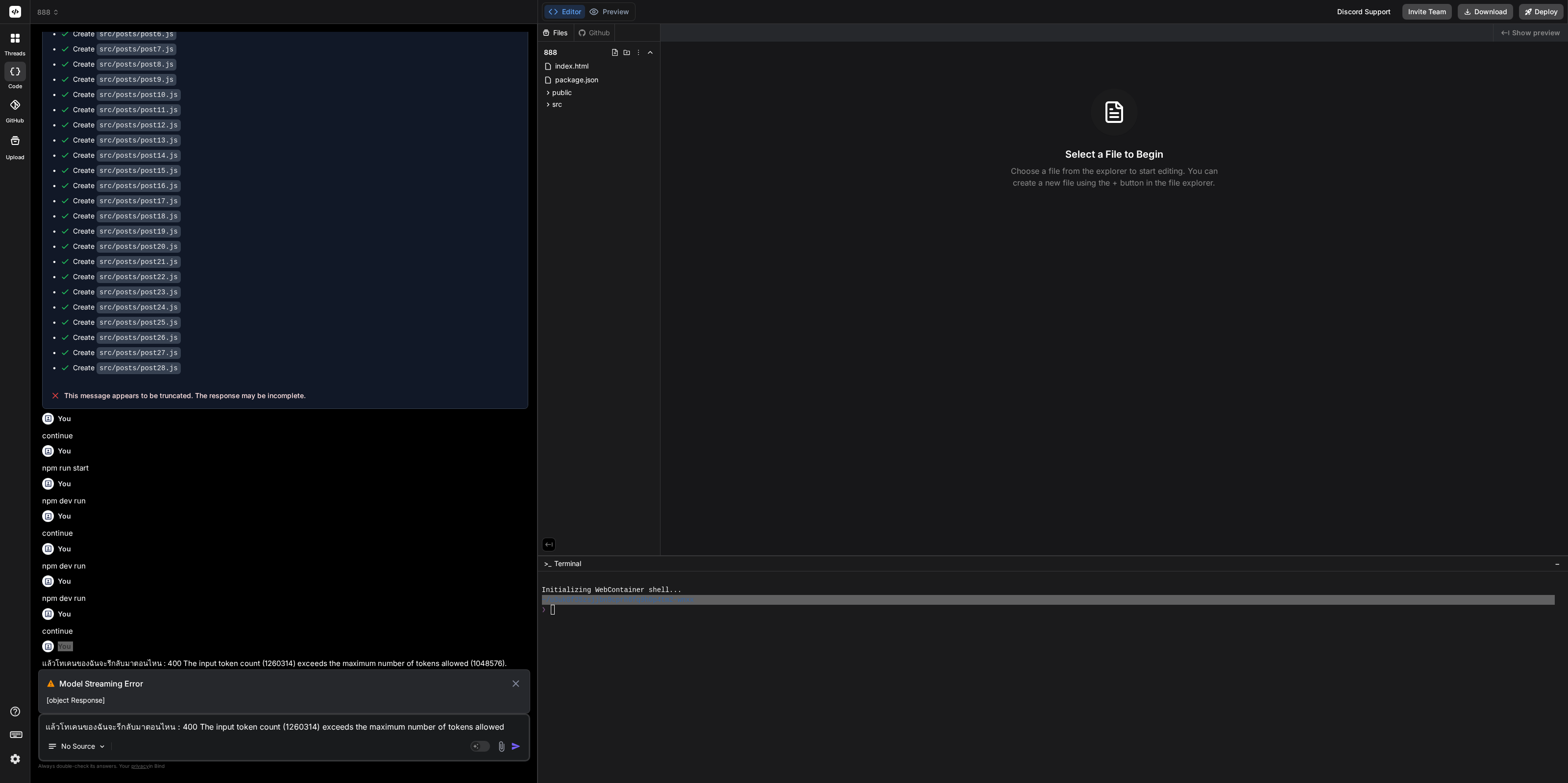
scroll to position [1176, 0]
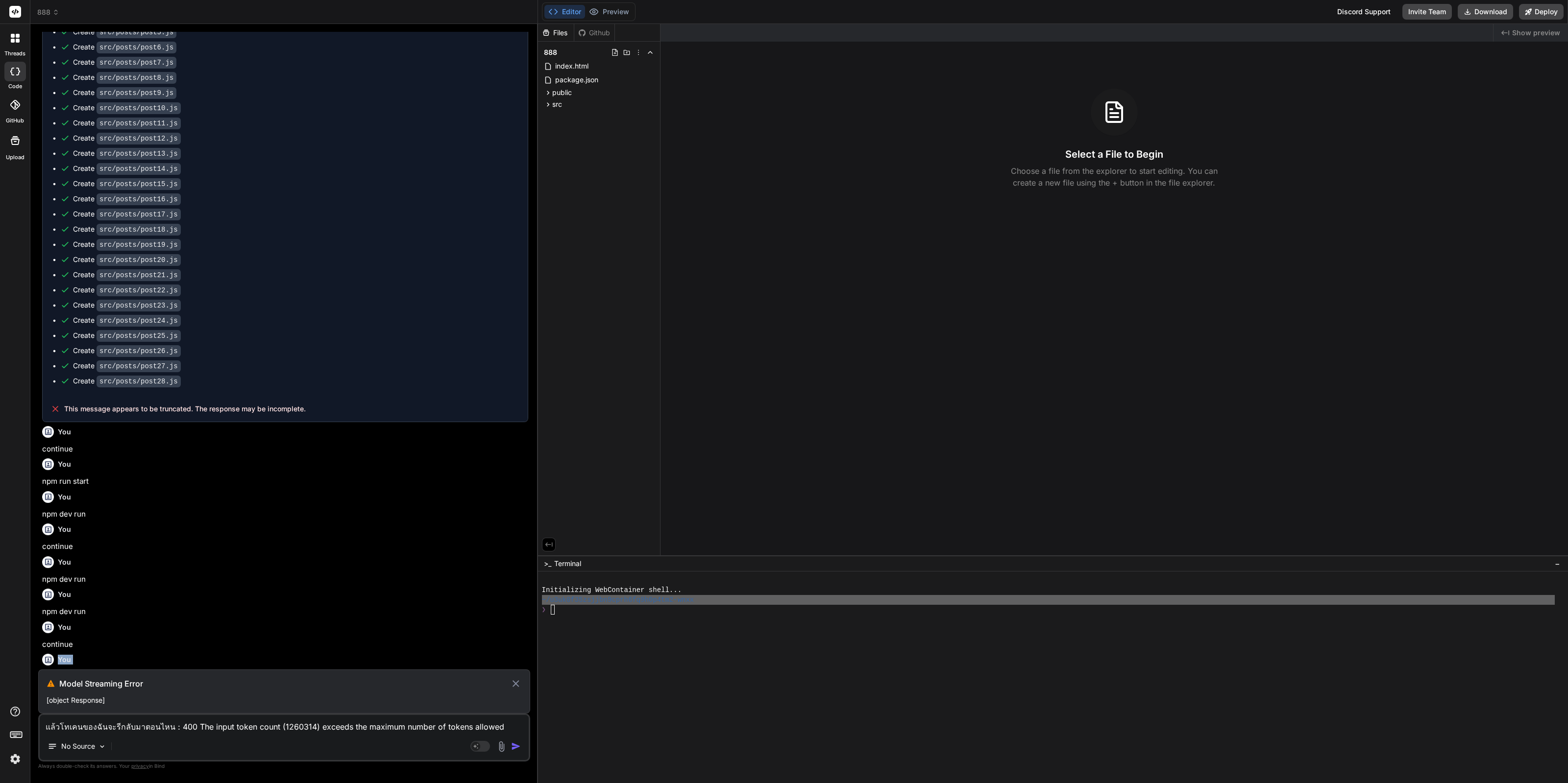
click at [230, 671] on p "แล้วโทเคนของฉันจะรีกลับมาตอนไหน : 400 The input token count (1260314) exceeds t…" at bounding box center [285, 676] width 486 height 11
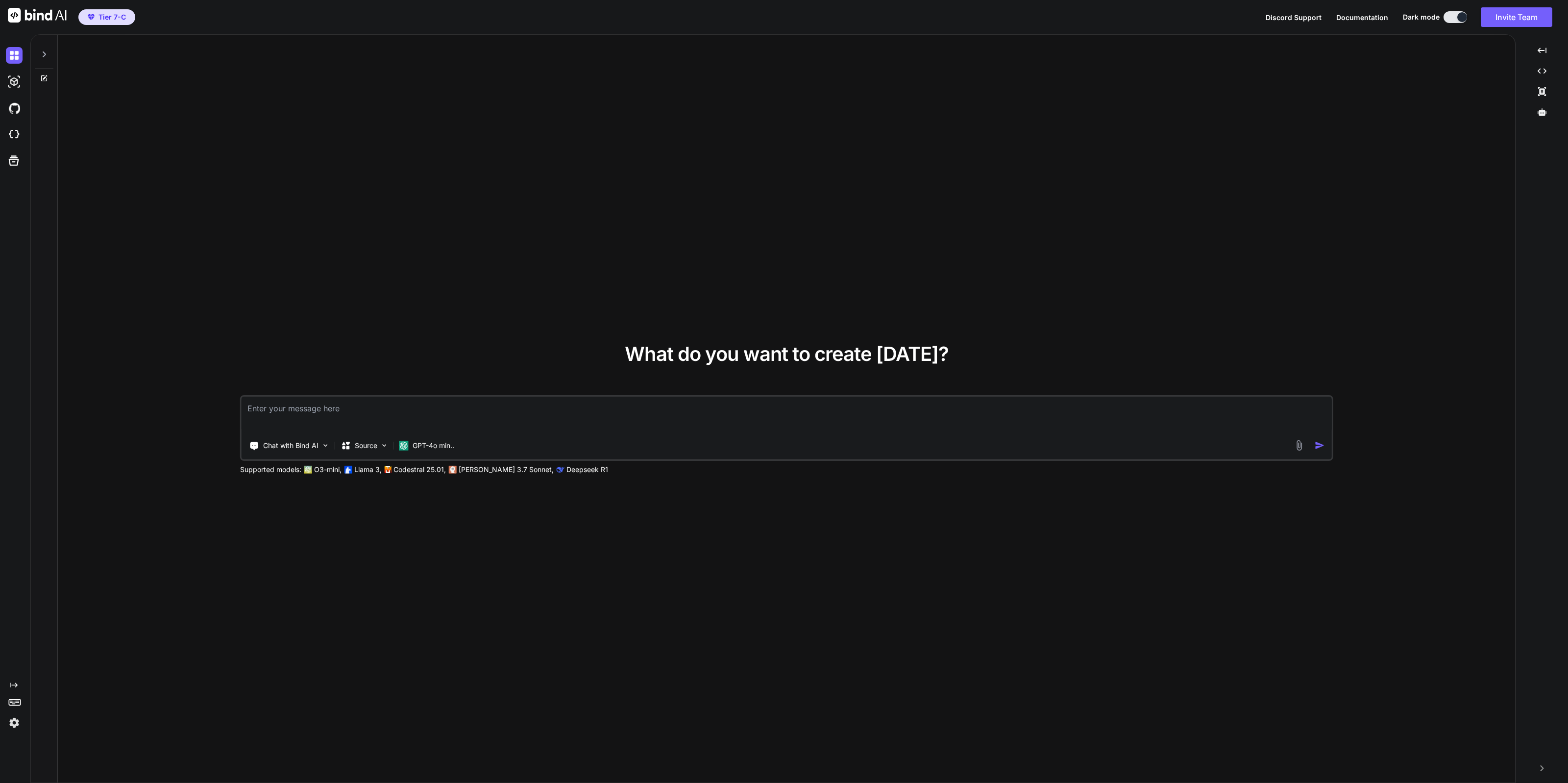
type textarea "x"
click at [469, 407] on textarea at bounding box center [787, 415] width 1090 height 36
paste textarea "แล้วโทเคนของฉันจะรีกลับมาตอนไหน : 400 The input token count (1260314) exceeds t…"
type textarea "แล้วโทเคนของฉันจะรีกลับมาตอนไหน : 400 The input token count (1260314) exceeds t…"
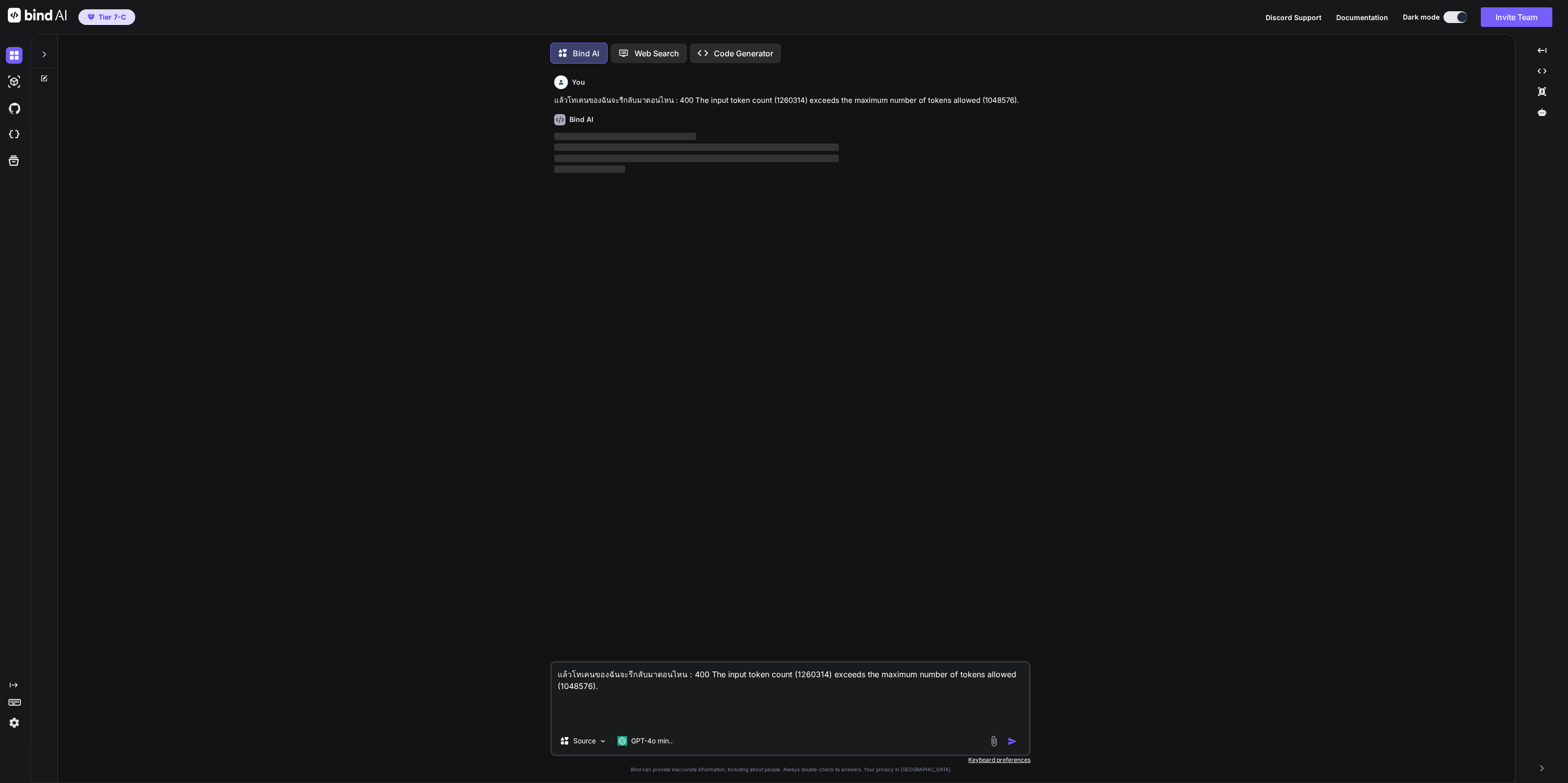
scroll to position [4, 0]
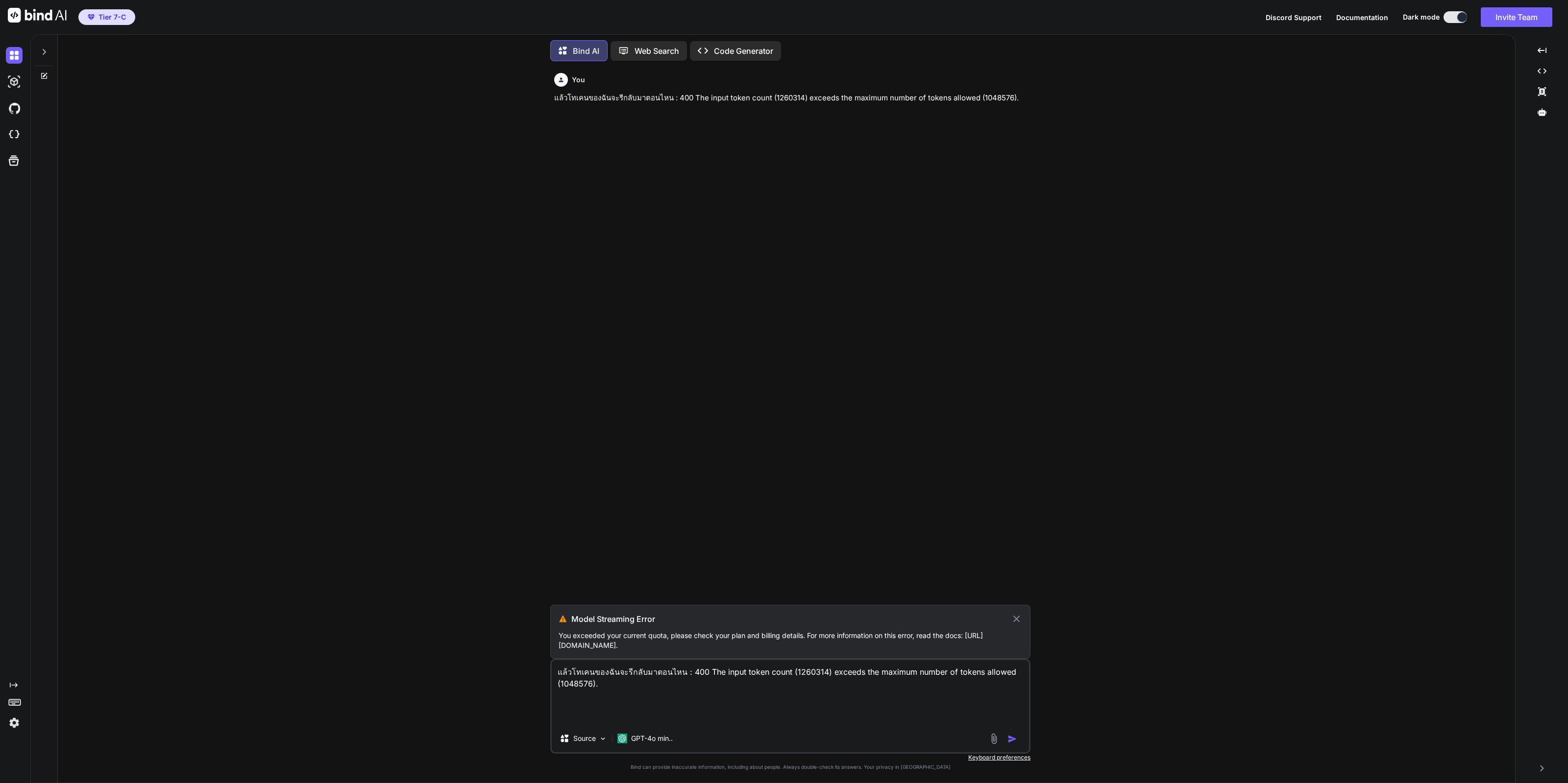
click at [756, 649] on p "You exceeded your current quota, please check your plan and billing details. Fo…" at bounding box center [790, 640] width 463 height 20
click at [756, 649] on p "You exceeded your current quota, please check your plan and billing details. Fo…" at bounding box center [790, 640] width 463 height 20
click at [759, 58] on div "Bind AI Web Search Created with Pixso. Code Generator" at bounding box center [790, 51] width 480 height 29
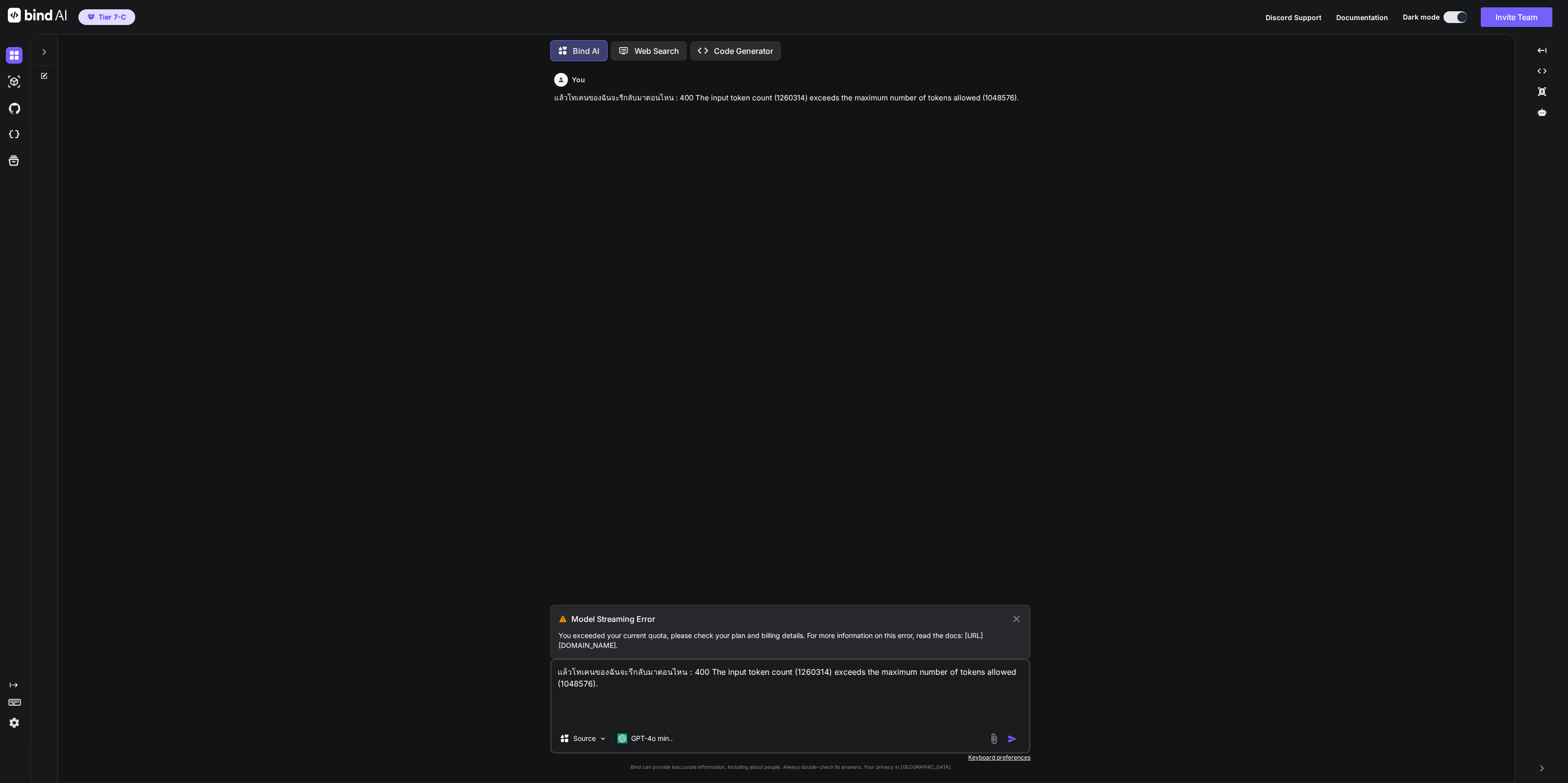
click at [763, 49] on p "Code Generator" at bounding box center [743, 51] width 59 height 12
click at [732, 51] on p "Code Generator" at bounding box center [743, 51] width 59 height 12
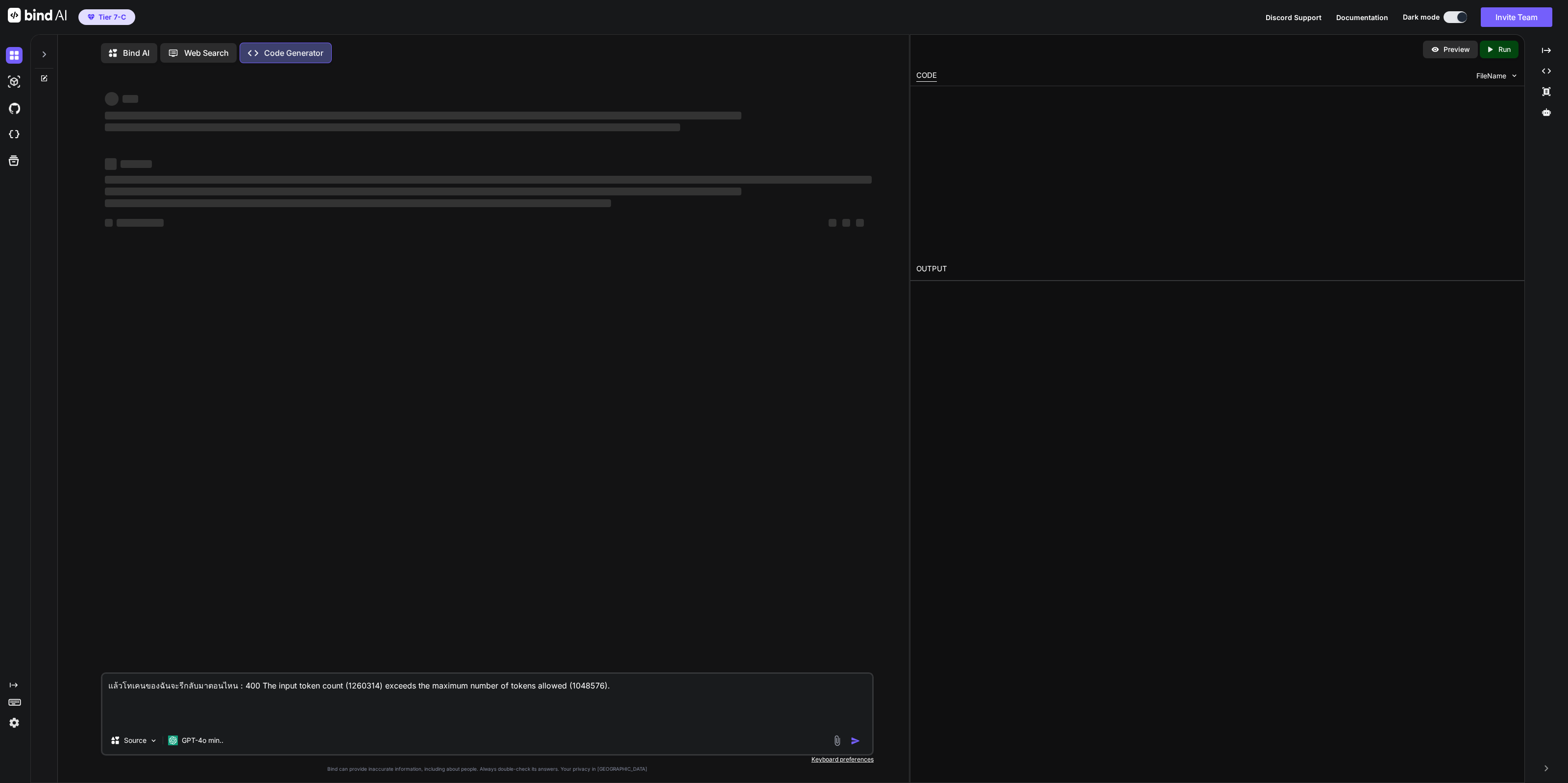
click at [671, 50] on div "Bind AI Web Search Created with Pixso. Code Generator" at bounding box center [460, 53] width 719 height 21
type textarea "x"
